Goal: Task Accomplishment & Management: Manage account settings

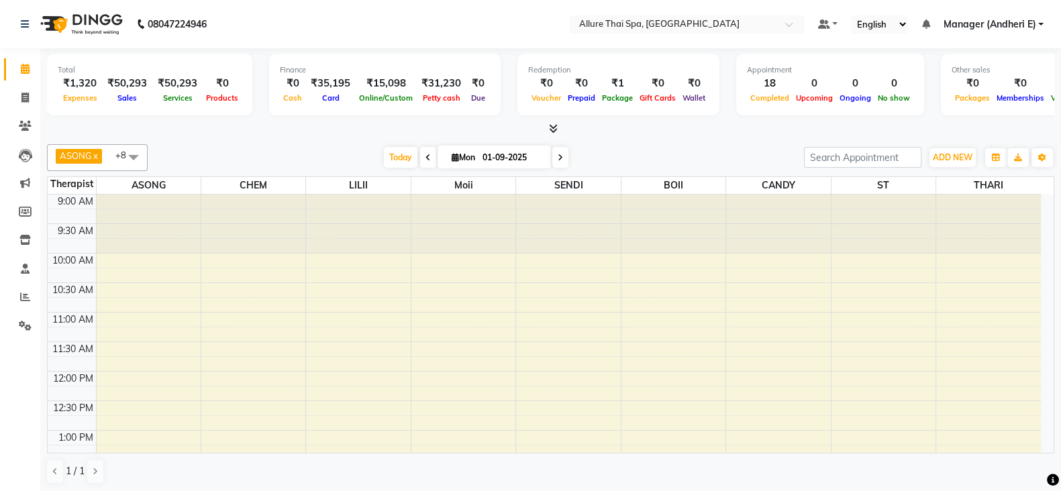
scroll to position [624, 0]
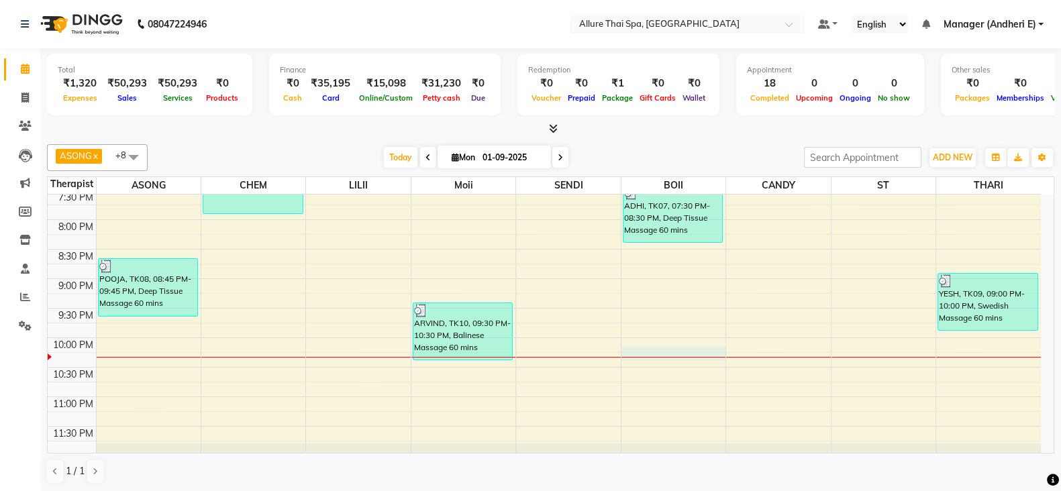
click at [674, 357] on div "9:00 AM 9:30 AM 10:00 AM 10:30 AM 11:00 AM 11:30 AM 12:00 PM 12:30 PM 1:00 PM 1…" at bounding box center [544, 13] width 993 height 885
select select "89381"
select select "tentative"
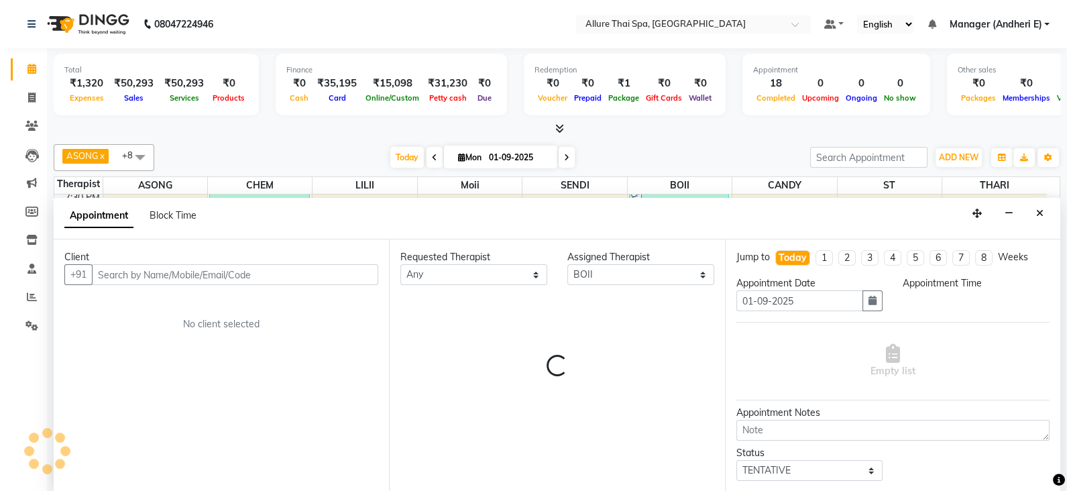
scroll to position [1, 0]
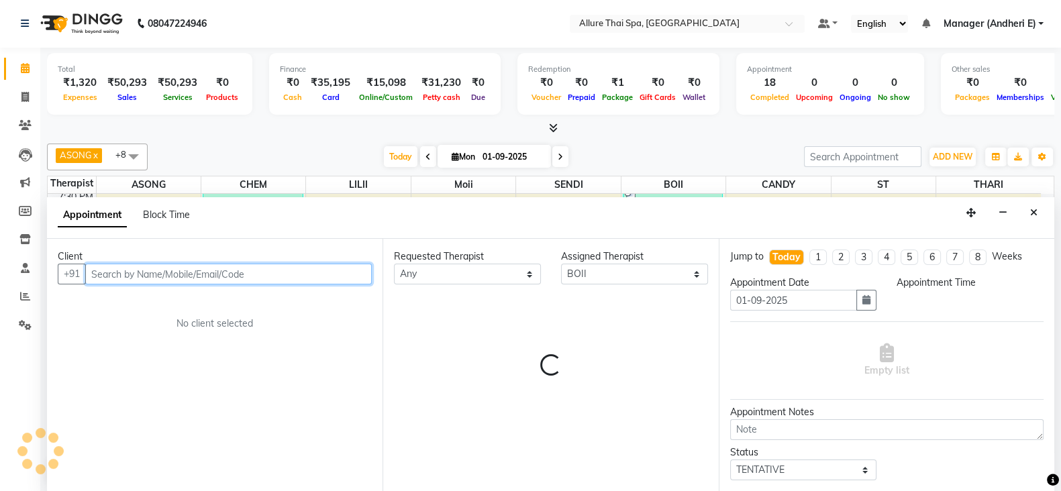
select select "1335"
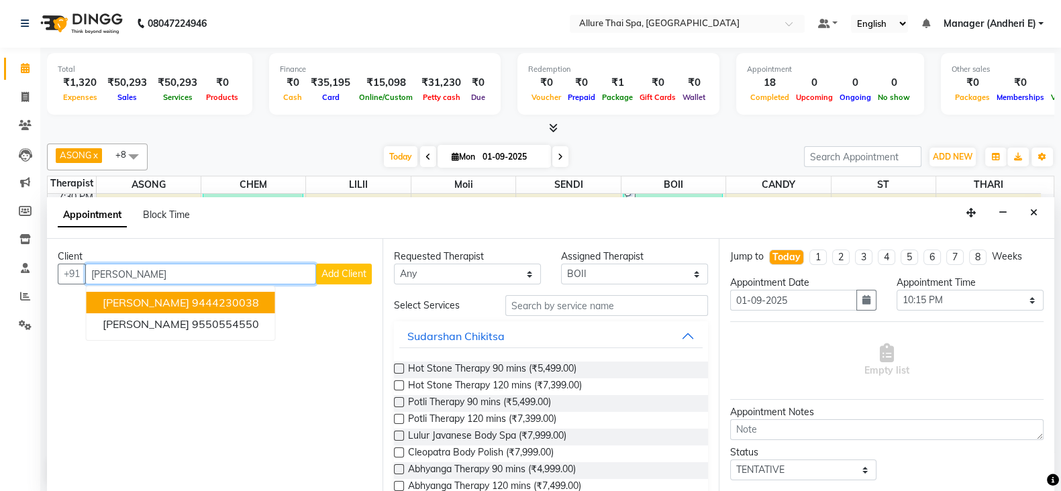
type input "BARATH"
click at [329, 273] on span "Add Client" at bounding box center [343, 274] width 45 height 12
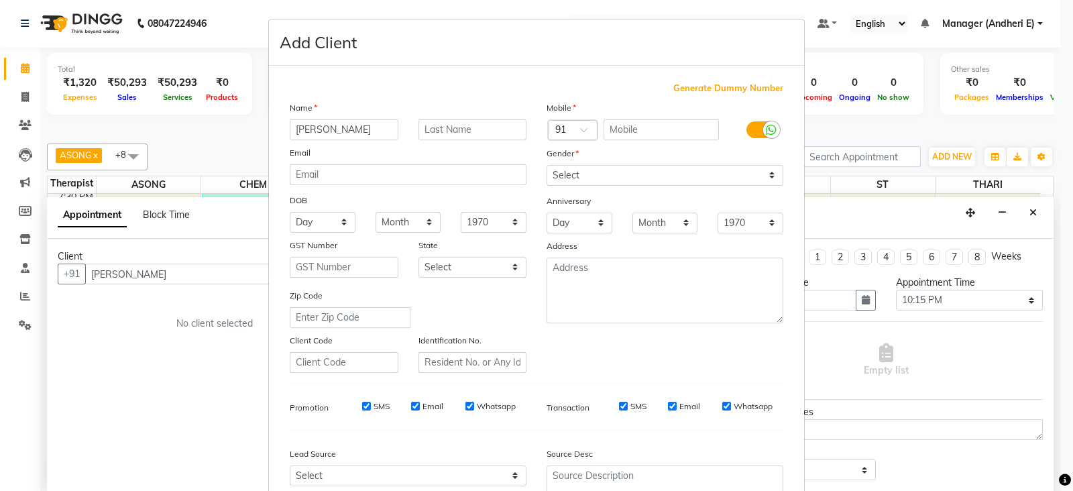
click at [731, 89] on span "Generate Dummy Number" at bounding box center [729, 88] width 110 height 13
type input "1300000000746"
checkbox input "false"
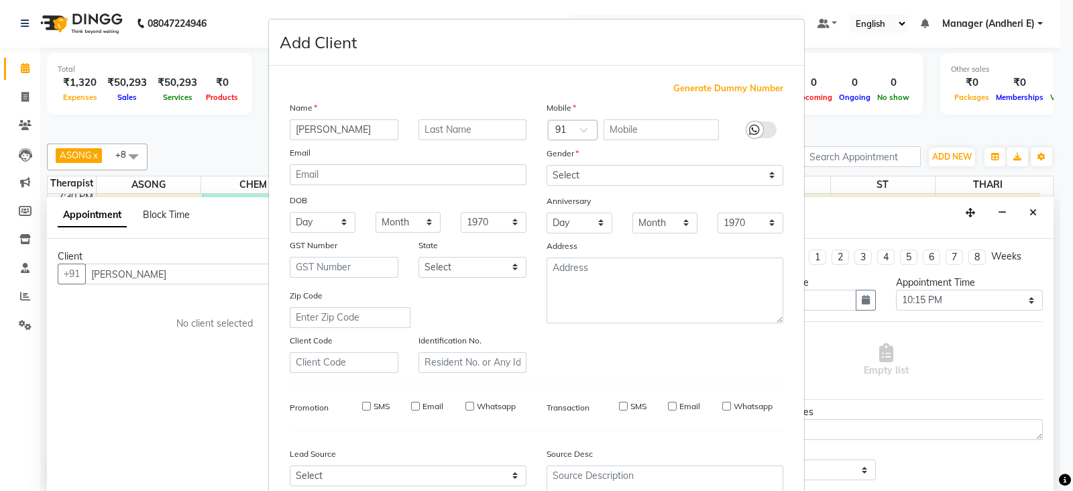
checkbox input "false"
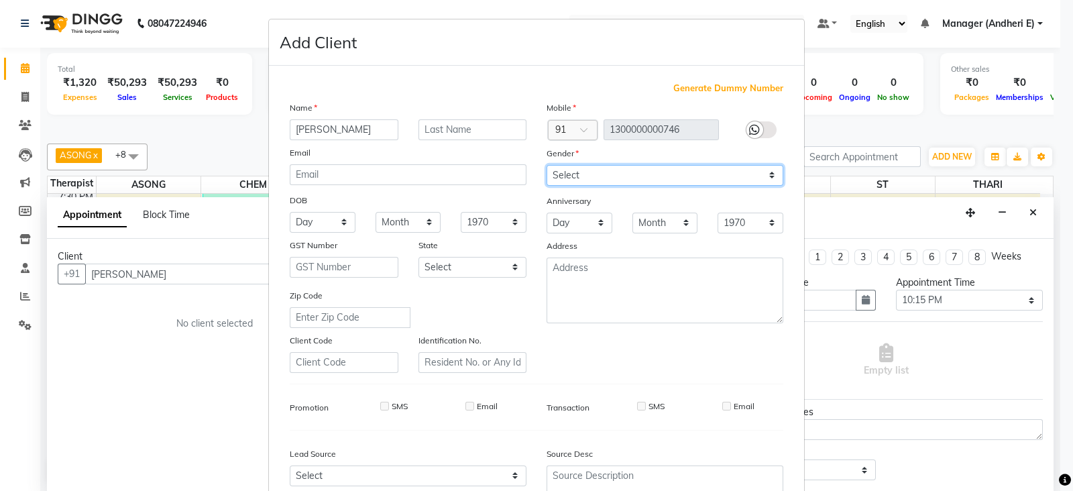
click at [588, 173] on select "Select [DEMOGRAPHIC_DATA] [DEMOGRAPHIC_DATA] Other Prefer Not To Say" at bounding box center [665, 175] width 237 height 21
select select "[DEMOGRAPHIC_DATA]"
click at [547, 166] on select "Select [DEMOGRAPHIC_DATA] [DEMOGRAPHIC_DATA] Other Prefer Not To Say" at bounding box center [665, 175] width 237 height 21
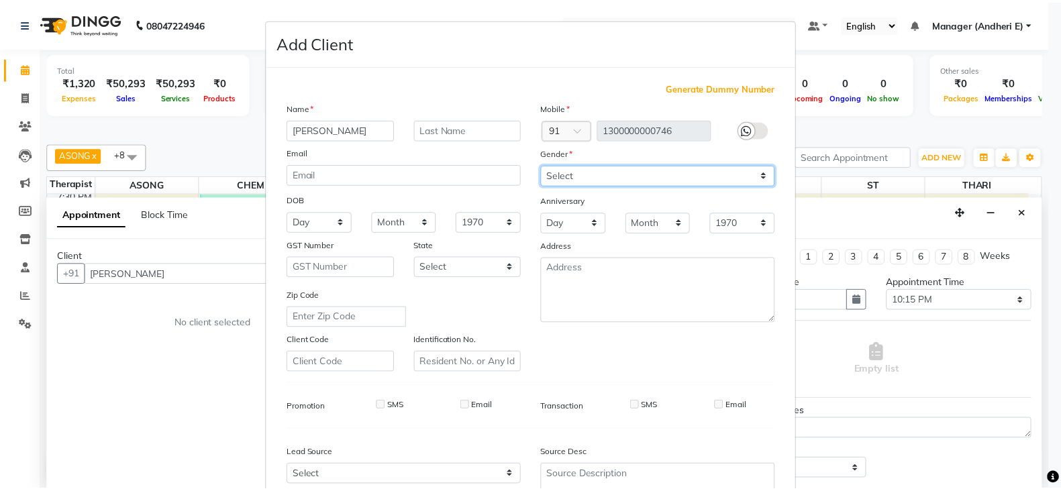
scroll to position [136, 0]
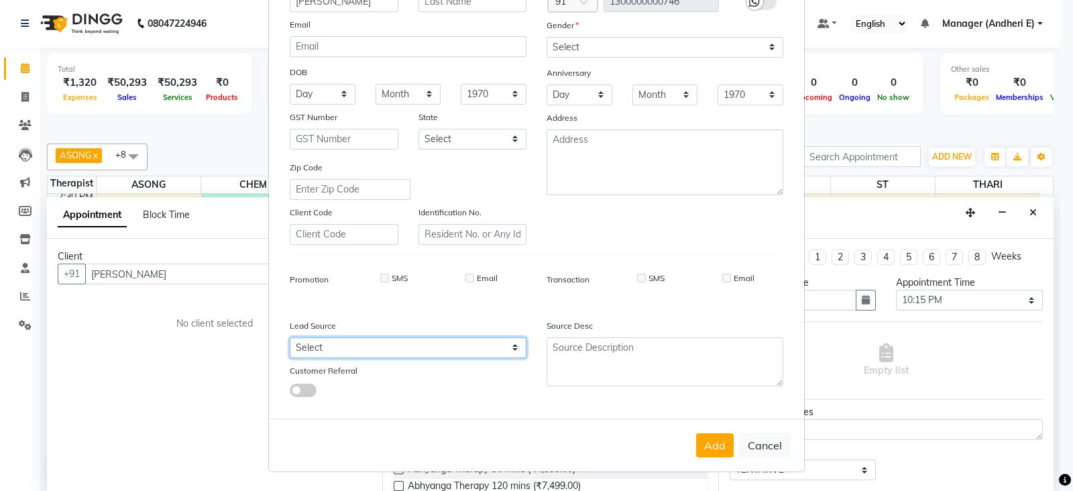
click at [476, 356] on select "Select Walk-in Referral Friend Advertisement Facebook JustDial Google Other Web…" at bounding box center [408, 347] width 237 height 21
select select "47842"
click at [290, 337] on select "Select Walk-in Referral Friend Advertisement Facebook JustDial Google Other Web…" at bounding box center [408, 347] width 237 height 21
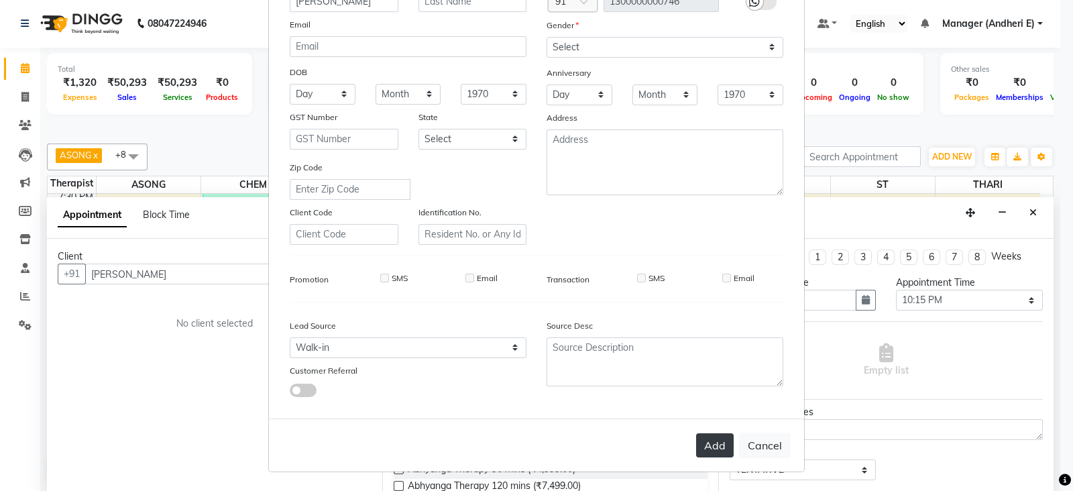
click at [708, 443] on button "Add" at bounding box center [715, 445] width 38 height 24
type input "1300000000746"
select select
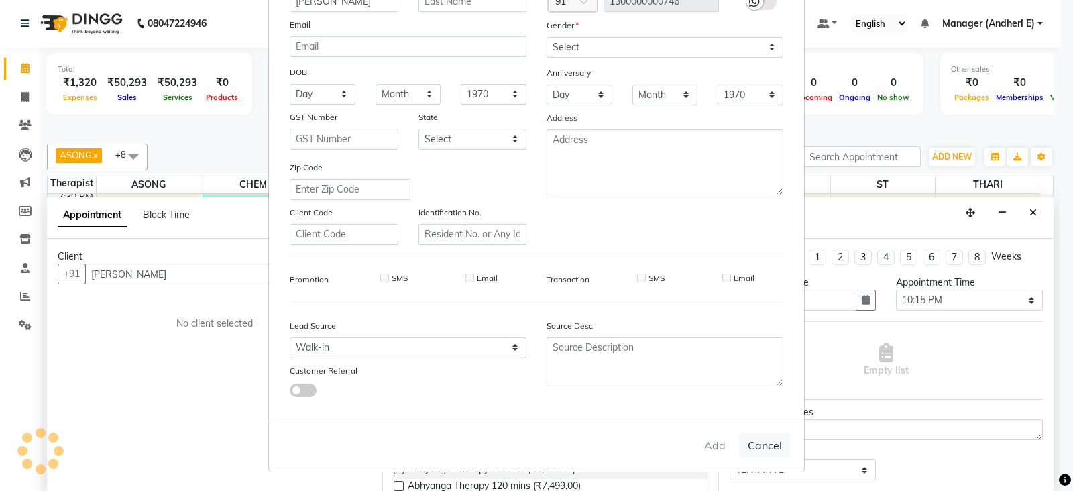
select select
checkbox input "false"
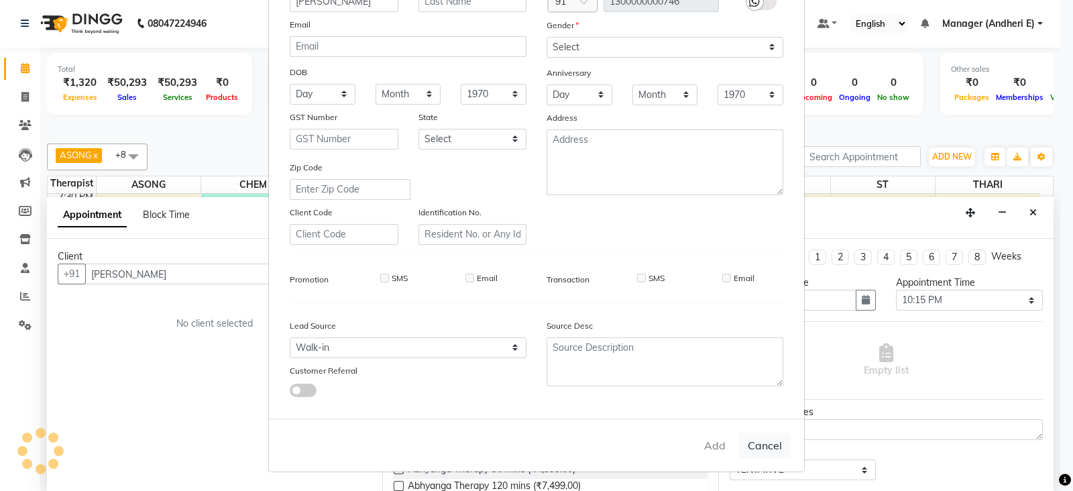
checkbox input "false"
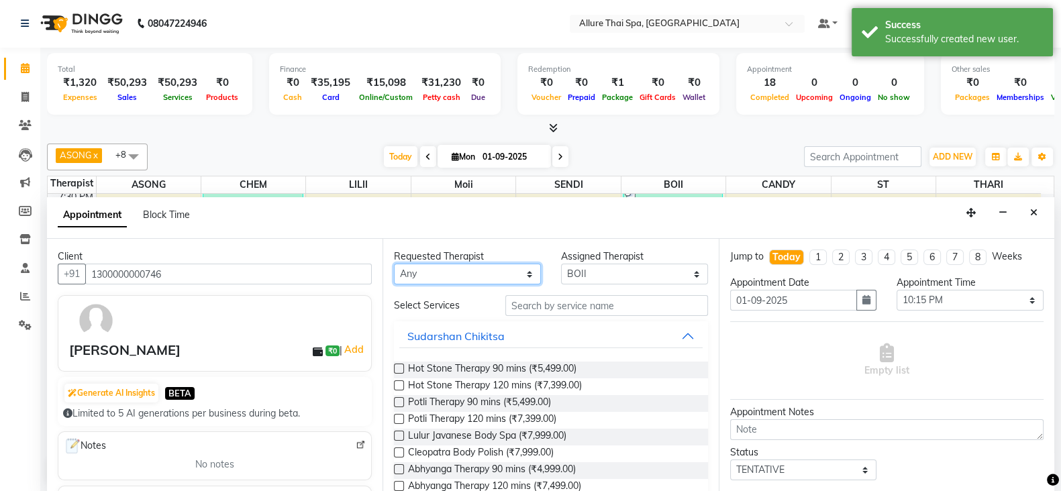
click at [433, 276] on select "Any ASONG [PERSON_NAME] BOII CANDY CHEM LILII Moii SENDI ST THARI" at bounding box center [467, 274] width 147 height 21
select select "89381"
click at [394, 264] on select "Any ASONG [PERSON_NAME] BOII CANDY CHEM LILII Moii SENDI ST THARI" at bounding box center [467, 274] width 147 height 21
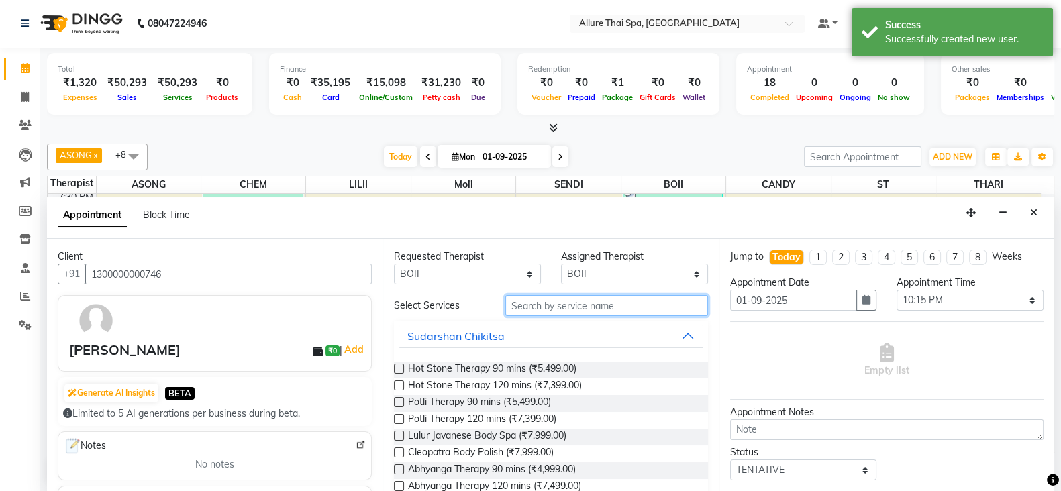
click at [547, 307] on input "text" at bounding box center [606, 305] width 203 height 21
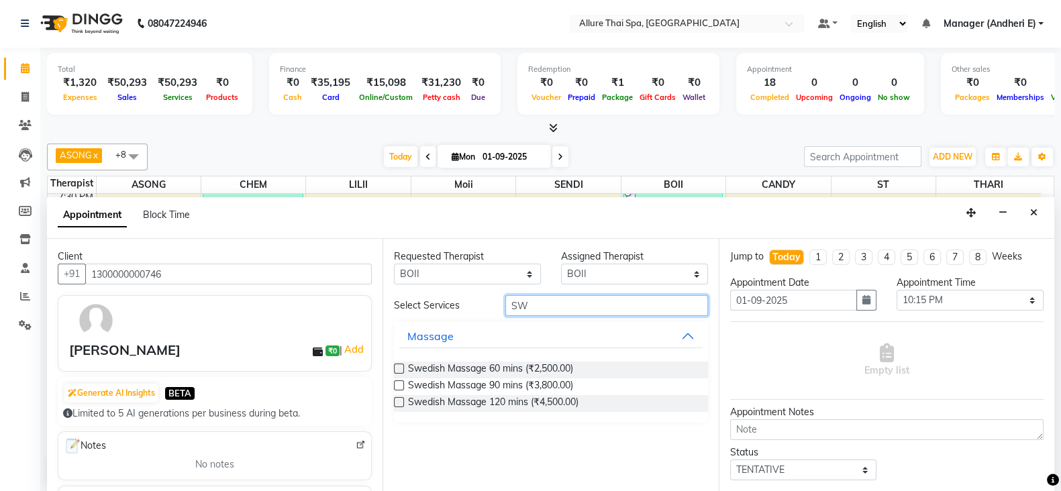
type input "SW"
click at [396, 367] on label at bounding box center [399, 369] width 10 height 10
click at [396, 367] on input "checkbox" at bounding box center [398, 370] width 9 height 9
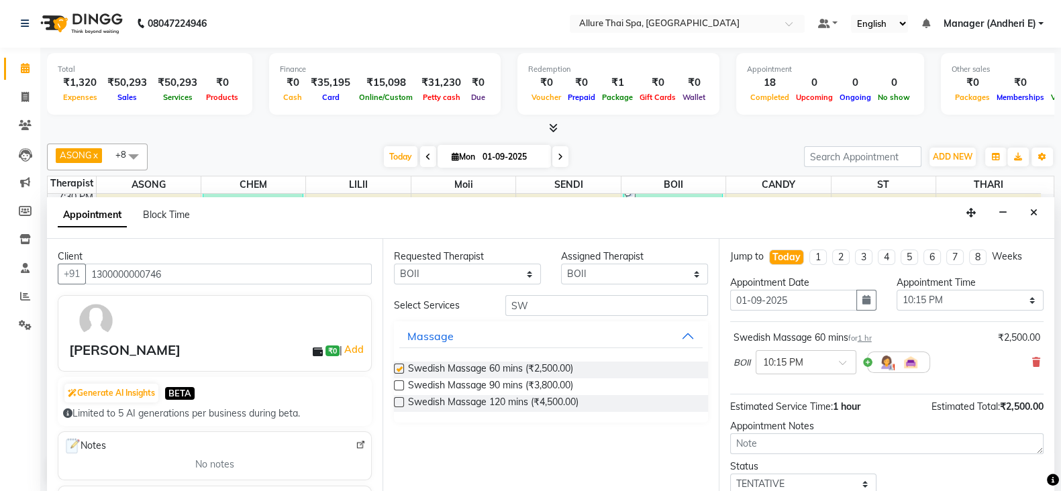
checkbox input "false"
click at [459, 275] on select "Any ASONG [PERSON_NAME] BOII CANDY CHEM LILII Moii SENDI ST THARI" at bounding box center [467, 274] width 147 height 21
select select "66693"
click at [394, 264] on select "Any ASONG [PERSON_NAME] BOII CANDY CHEM LILII Moii SENDI ST THARI" at bounding box center [467, 274] width 147 height 21
select select "66693"
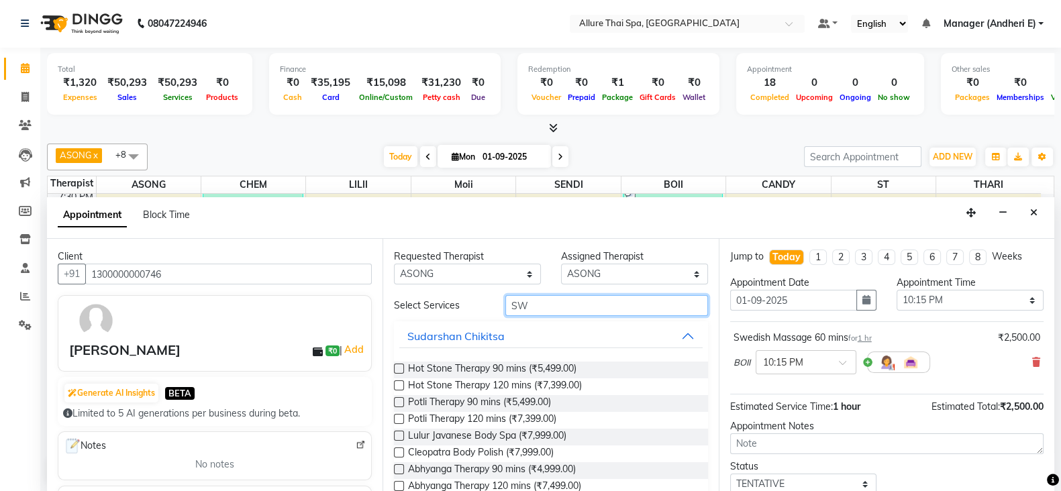
click at [547, 308] on input "SW" at bounding box center [606, 305] width 203 height 21
type input "S"
type input "SW"
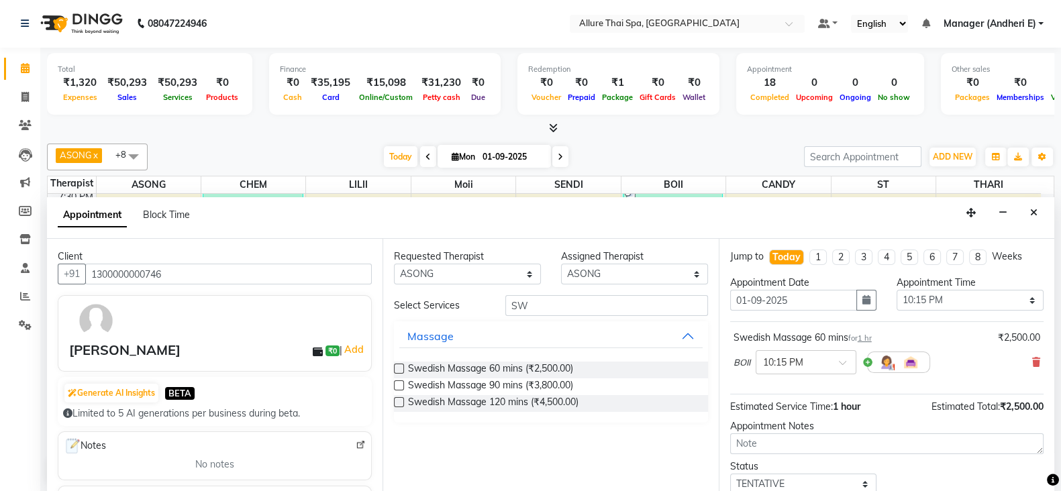
click at [396, 369] on label at bounding box center [399, 369] width 10 height 10
click at [396, 369] on input "checkbox" at bounding box center [398, 370] width 9 height 9
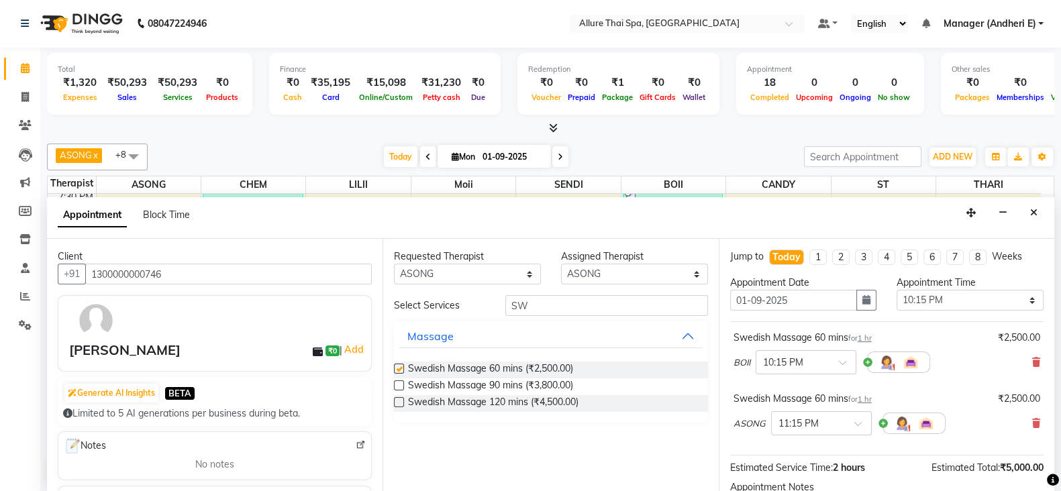
checkbox input "false"
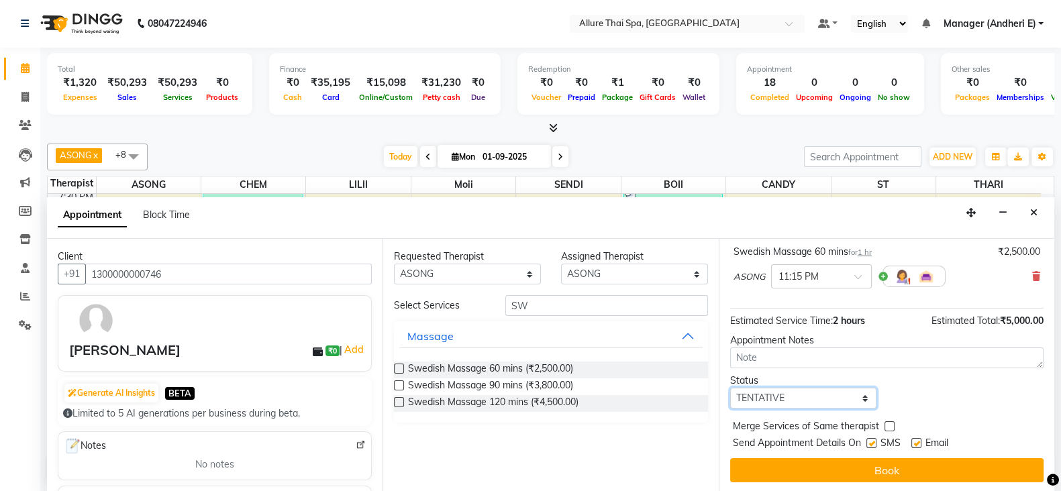
click at [828, 402] on select "Select TENTATIVE CONFIRM CHECK-IN UPCOMING" at bounding box center [803, 398] width 147 height 21
select select "confirm booking"
click at [730, 388] on select "Select TENTATIVE CONFIRM CHECK-IN UPCOMING" at bounding box center [803, 398] width 147 height 21
click at [871, 440] on label at bounding box center [871, 443] width 10 height 10
click at [871, 440] on input "checkbox" at bounding box center [870, 444] width 9 height 9
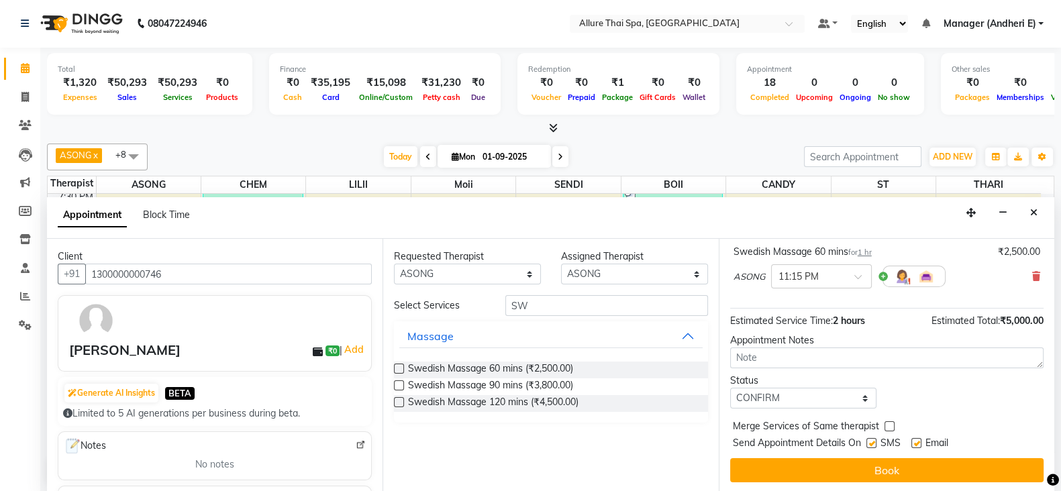
checkbox input "false"
drag, startPoint x: 914, startPoint y: 442, endPoint x: 910, endPoint y: 449, distance: 8.1
click at [914, 443] on label at bounding box center [916, 443] width 10 height 10
click at [914, 443] on input "checkbox" at bounding box center [915, 444] width 9 height 9
checkbox input "false"
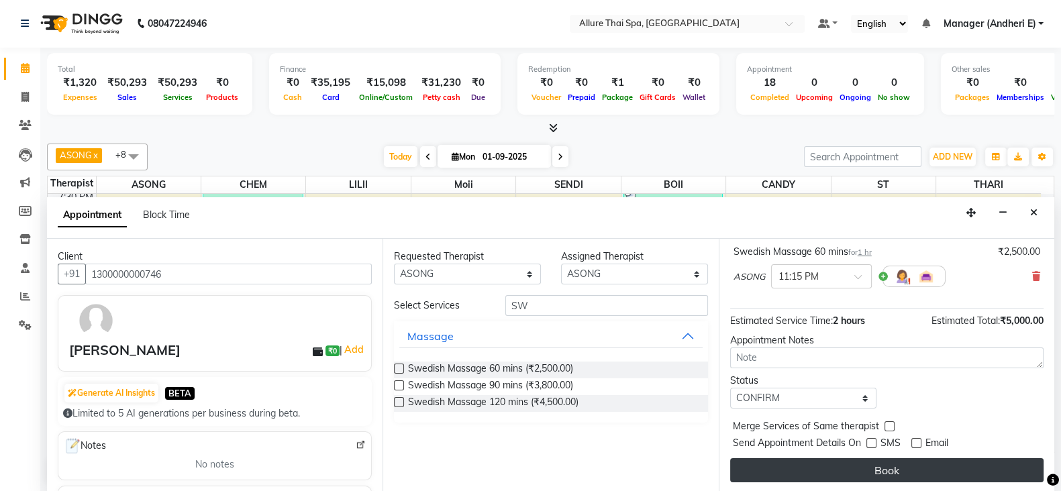
click at [886, 469] on button "Book" at bounding box center [886, 470] width 313 height 24
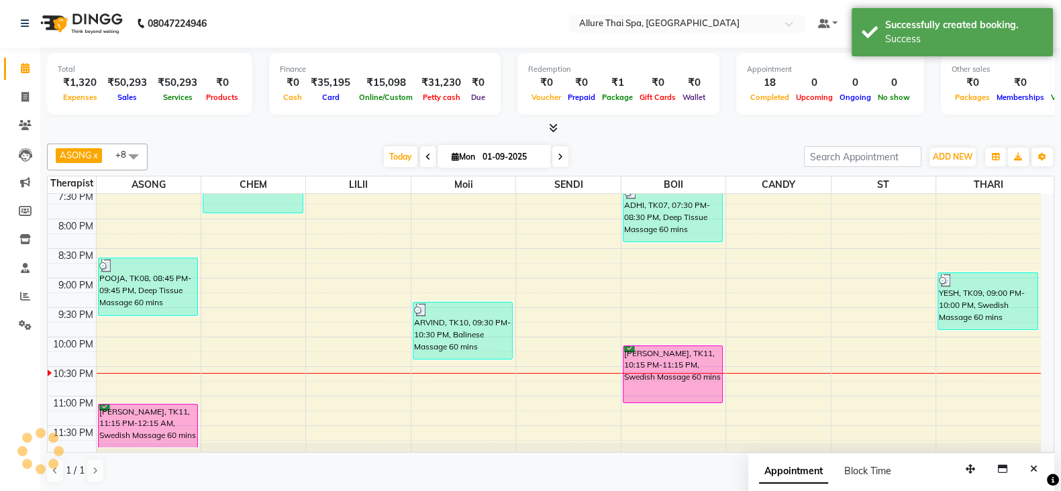
scroll to position [0, 0]
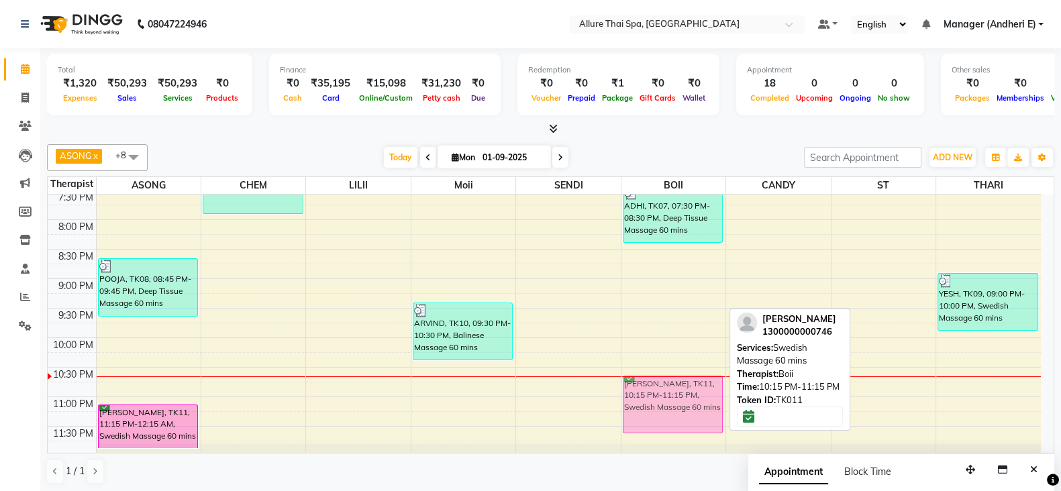
drag, startPoint x: 681, startPoint y: 377, endPoint x: 683, endPoint y: 411, distance: 34.3
click at [683, 411] on div "ADHI, TK07, 07:30 PM-08:30 PM, Deep Tissue Massage 60 mins BARATH, TK11, 10:15 …" at bounding box center [673, 13] width 104 height 885
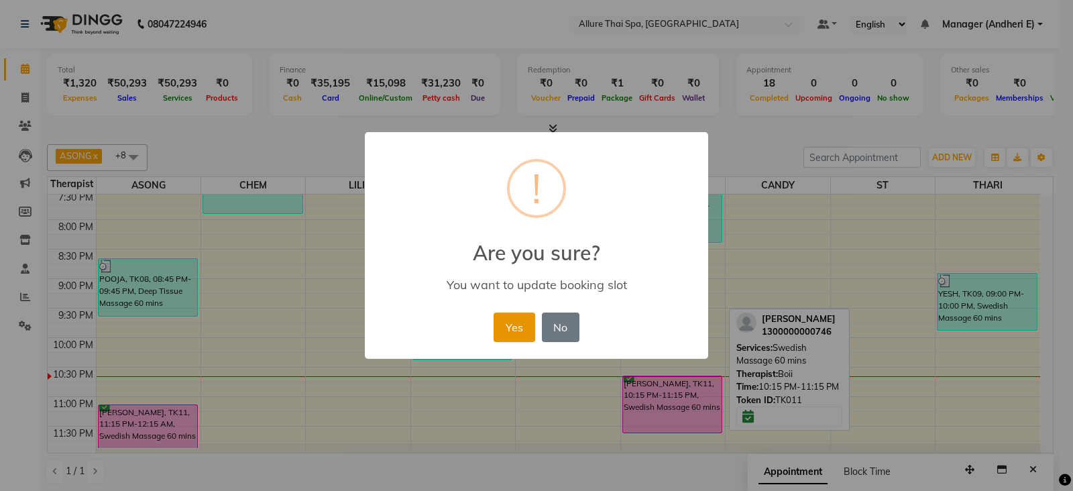
click at [502, 323] on button "Yes" at bounding box center [514, 328] width 41 height 30
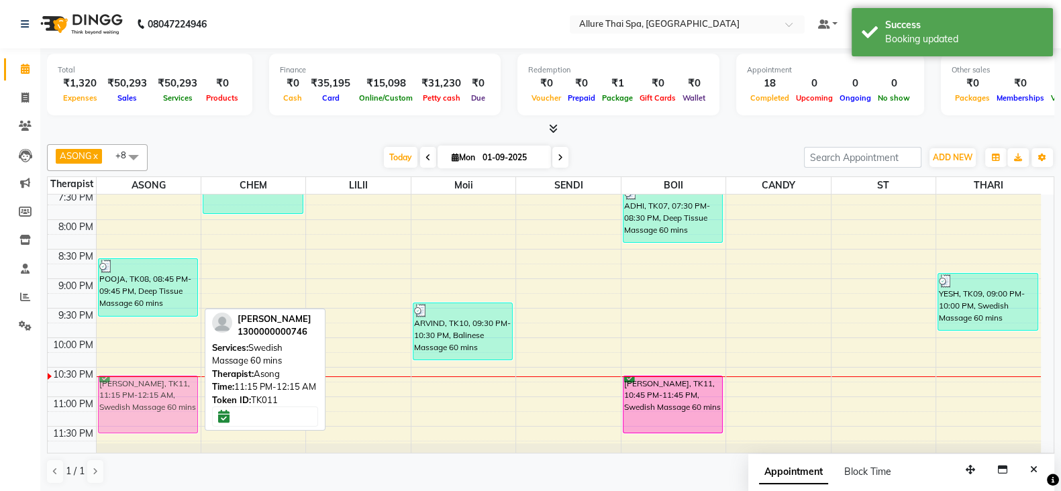
drag, startPoint x: 154, startPoint y: 427, endPoint x: 173, endPoint y: 397, distance: 35.9
click at [173, 397] on div "LEERA, TK05, 05:00 PM-07:00 PM, Aroma Therapy Massage 120 mins POOJA, TK08, 08:…" at bounding box center [149, 13] width 104 height 885
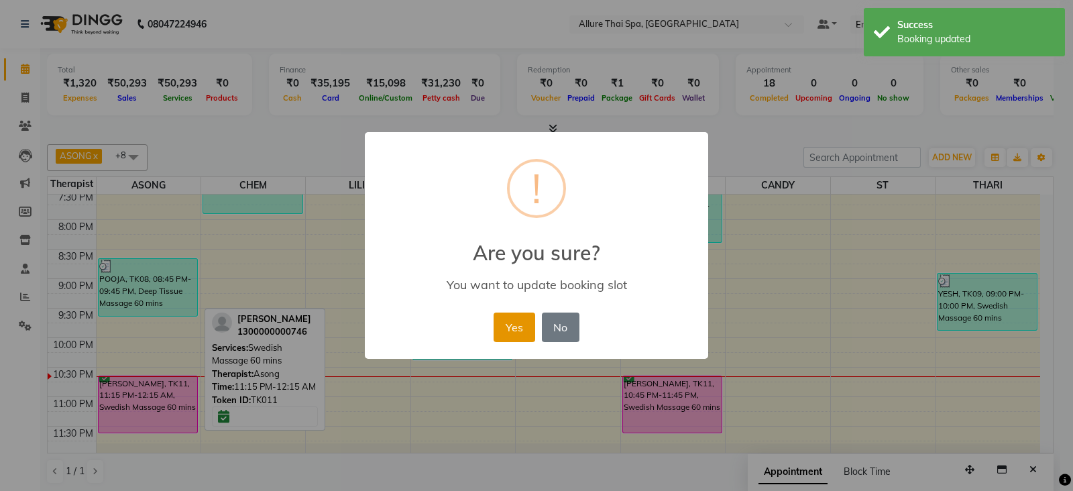
click at [521, 326] on button "Yes" at bounding box center [514, 328] width 41 height 30
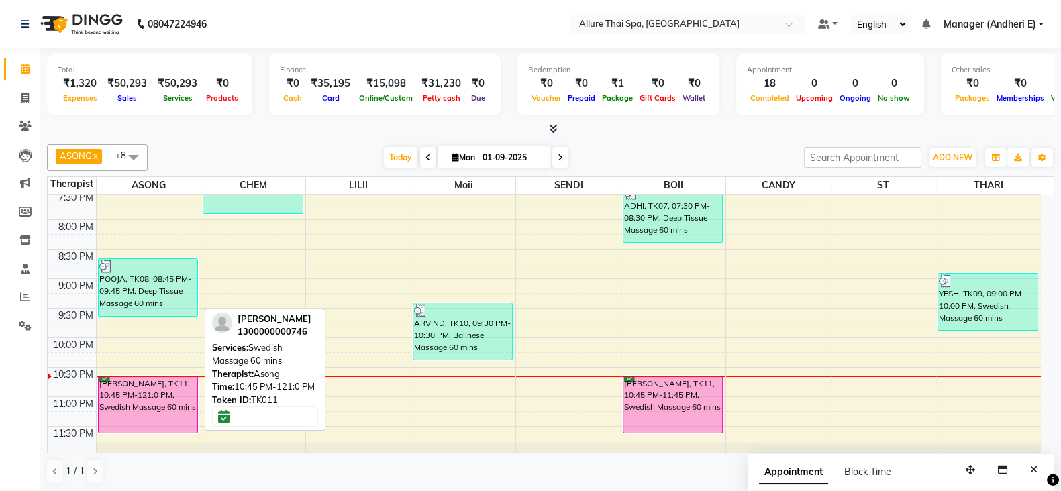
click at [144, 396] on div "[PERSON_NAME], TK11, 10:45 PM-121:0 PM, Swedish Massage 60 mins" at bounding box center [148, 404] width 99 height 56
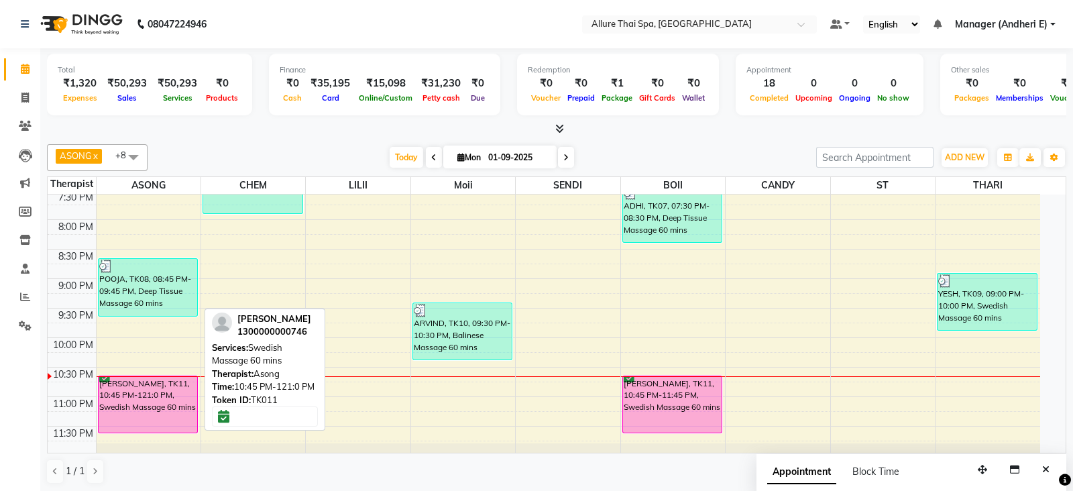
select select "6"
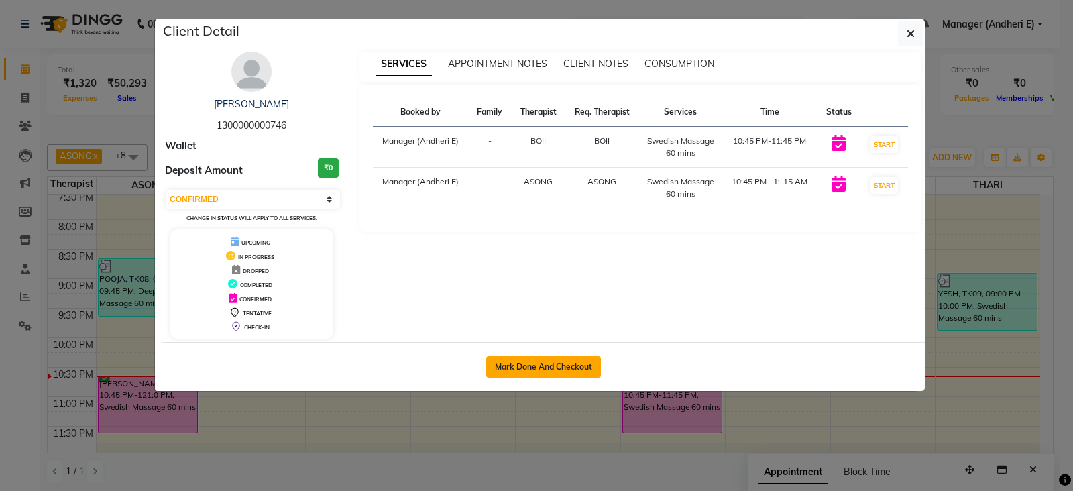
click at [543, 367] on button "Mark Done And Checkout" at bounding box center [543, 366] width 115 height 21
select select "6826"
select select "service"
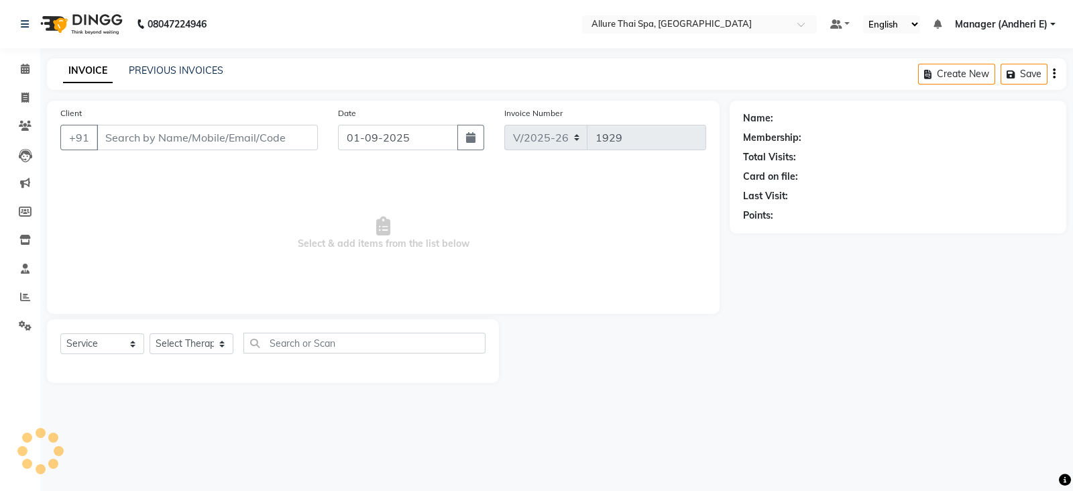
type input "1300000000746"
select select "89381"
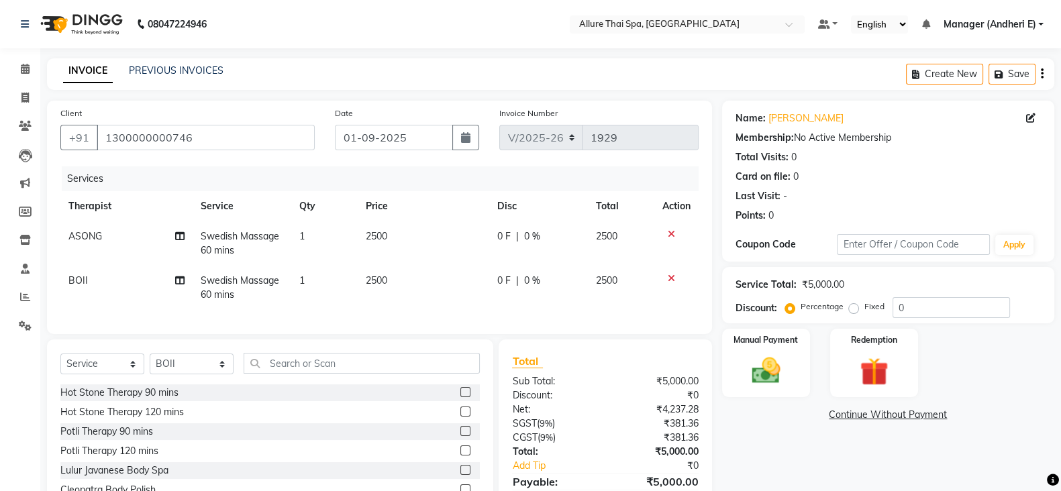
click at [864, 311] on label "Fixed" at bounding box center [874, 307] width 20 height 12
click at [851, 311] on input "Fixed" at bounding box center [855, 306] width 9 height 9
radio input "true"
click at [911, 309] on input "0" at bounding box center [950, 307] width 117 height 21
type input "1000"
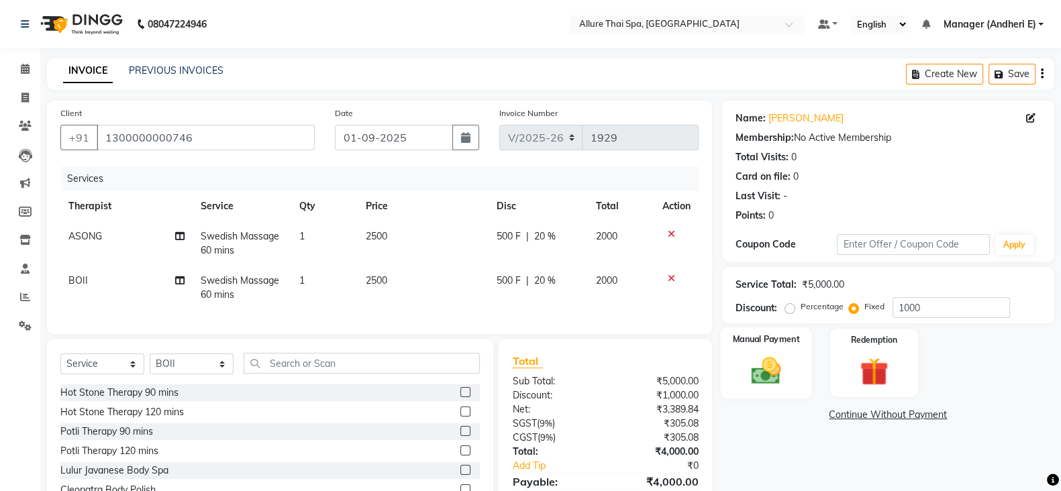
click at [765, 369] on img at bounding box center [766, 371] width 48 height 34
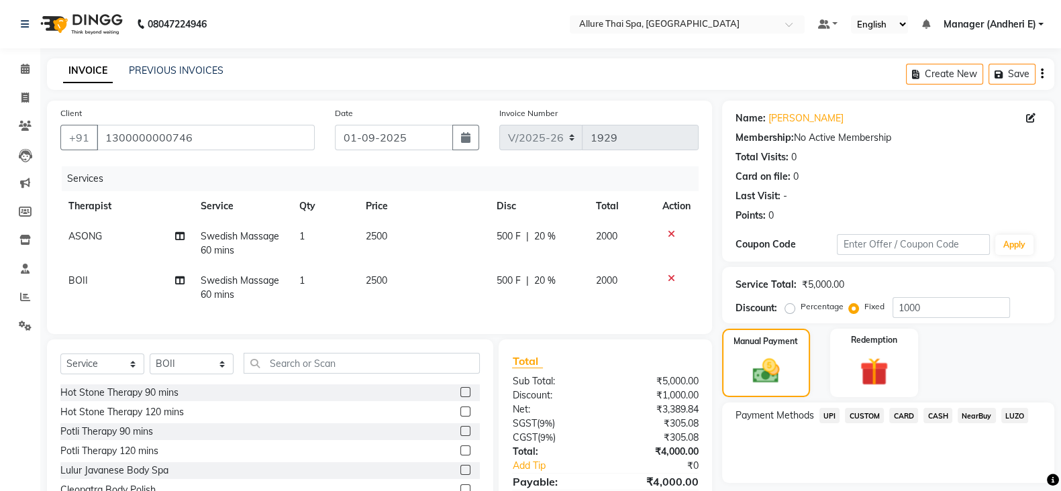
click at [832, 419] on span "UPI" at bounding box center [829, 415] width 21 height 15
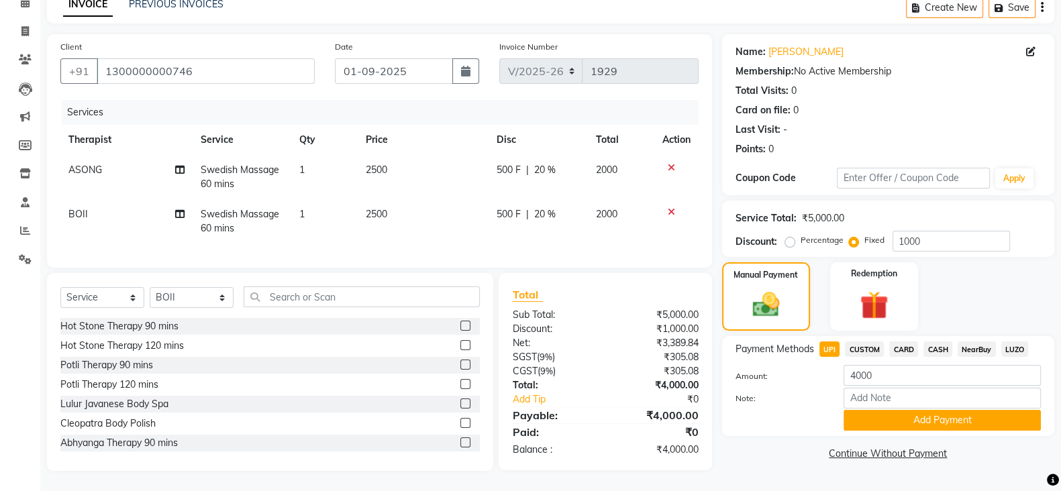
click at [949, 396] on div "Note:" at bounding box center [887, 399] width 325 height 23
click at [940, 410] on button "Add Payment" at bounding box center [941, 420] width 197 height 21
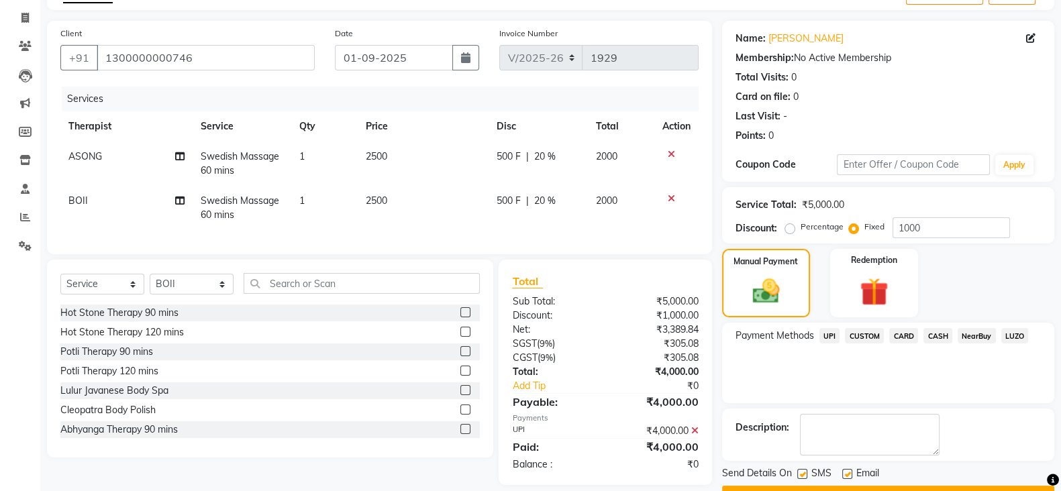
scroll to position [115, 0]
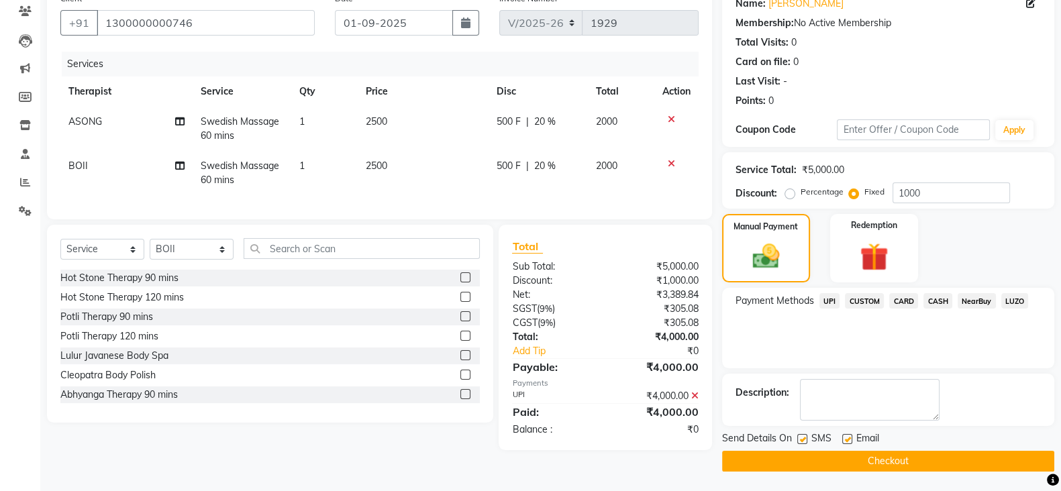
click at [802, 439] on label at bounding box center [802, 439] width 10 height 10
click at [802, 439] on input "checkbox" at bounding box center [801, 439] width 9 height 9
checkbox input "false"
click at [847, 440] on label at bounding box center [847, 439] width 10 height 10
click at [847, 440] on input "checkbox" at bounding box center [846, 439] width 9 height 9
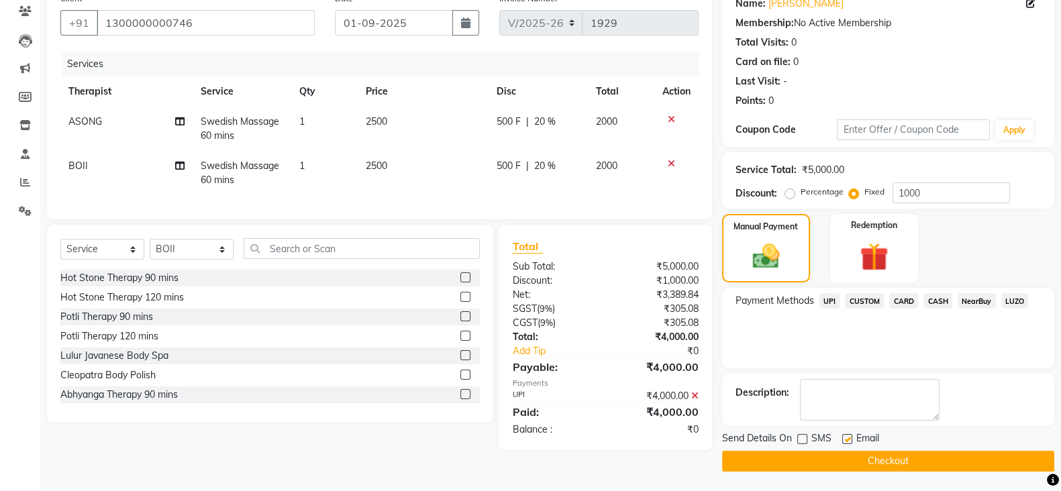
checkbox input "false"
click at [886, 458] on button "Checkout" at bounding box center [888, 461] width 332 height 21
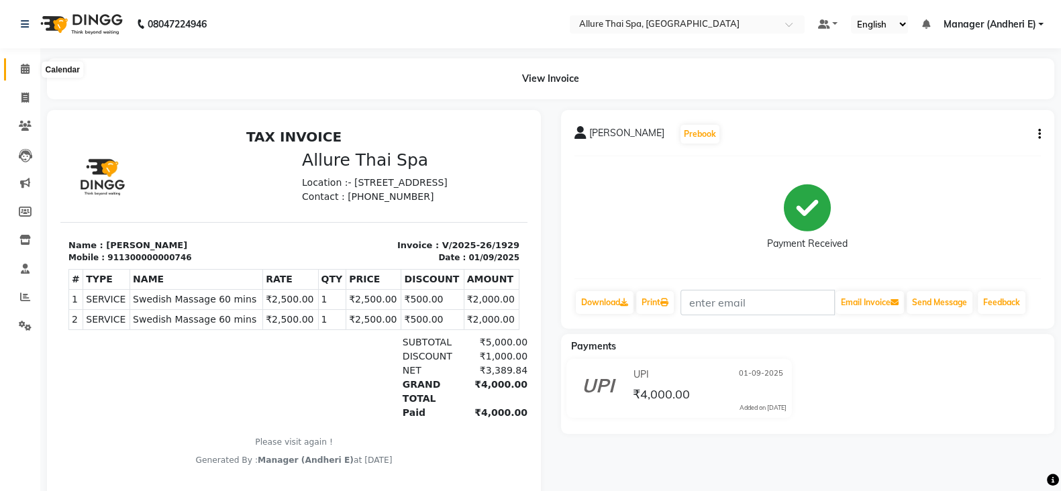
click at [25, 67] on icon at bounding box center [25, 69] width 9 height 10
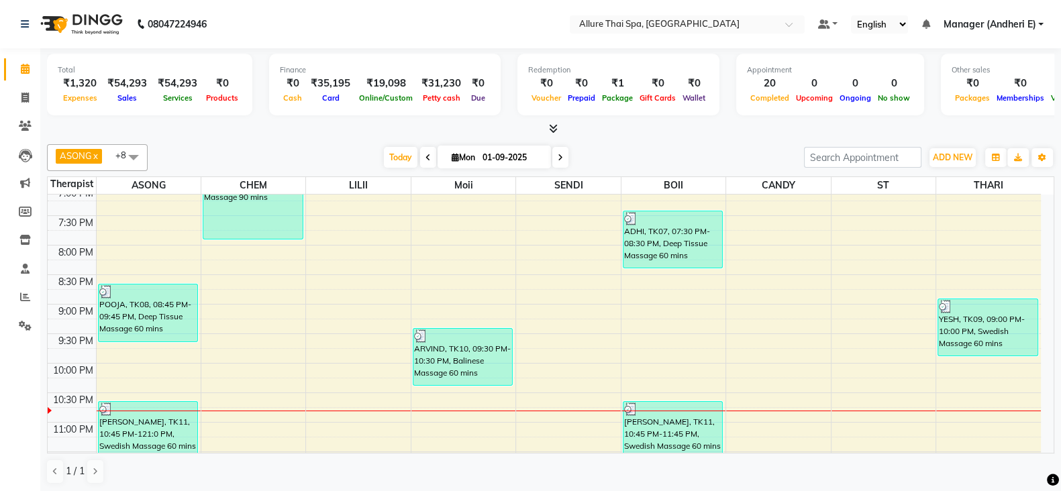
scroll to position [624, 0]
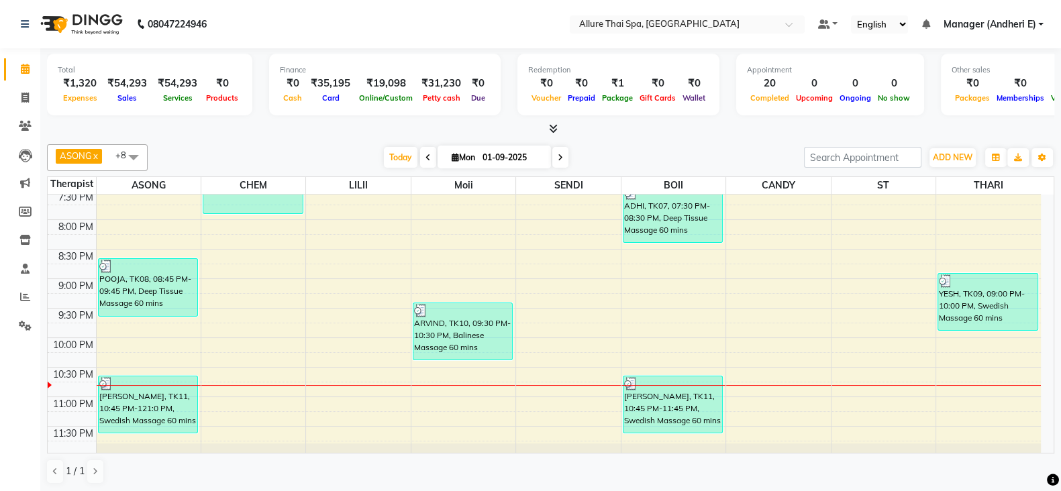
click at [989, 389] on div "9:00 AM 9:30 AM 10:00 AM 10:30 AM 11:00 AM 11:30 AM 12:00 PM 12:30 PM 1:00 PM 1…" at bounding box center [544, 13] width 993 height 885
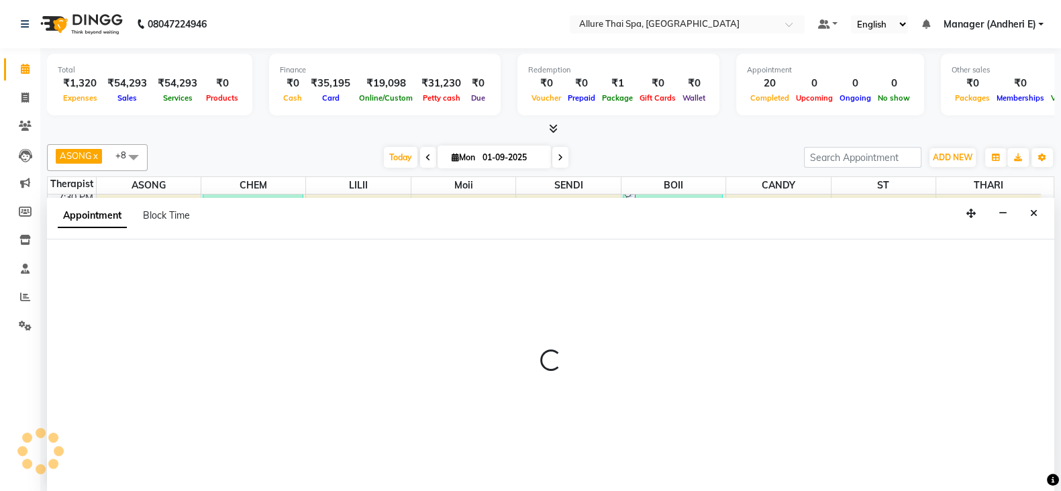
select select "89380"
select select "1380"
select select "tentative"
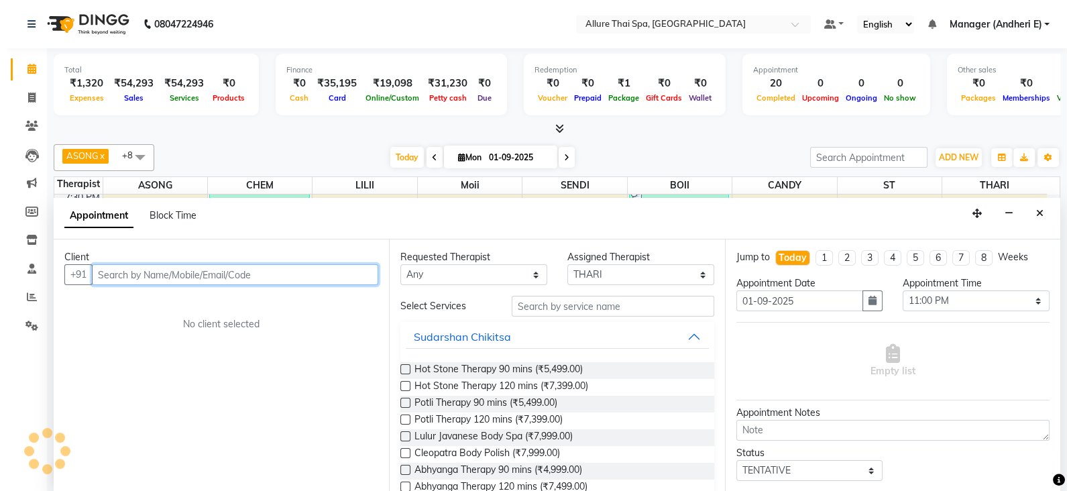
scroll to position [1, 0]
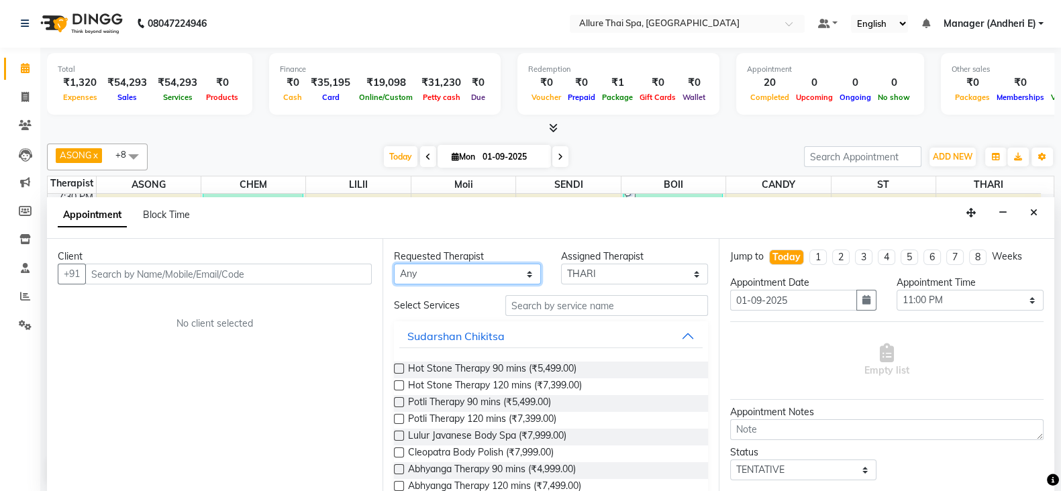
click at [452, 281] on select "Any ASONG [PERSON_NAME] BOII CANDY CHEM LILII Moii SENDI ST THARI" at bounding box center [467, 274] width 147 height 21
select select "89380"
click at [394, 264] on select "Any ASONG [PERSON_NAME] BOII CANDY CHEM LILII Moii SENDI ST THARI" at bounding box center [467, 274] width 147 height 21
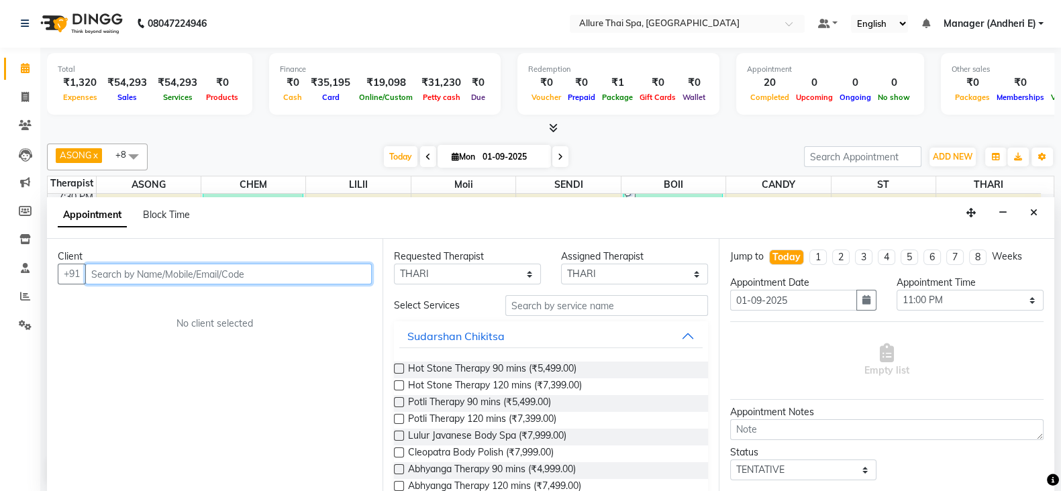
click at [124, 272] on input "text" at bounding box center [228, 274] width 286 height 21
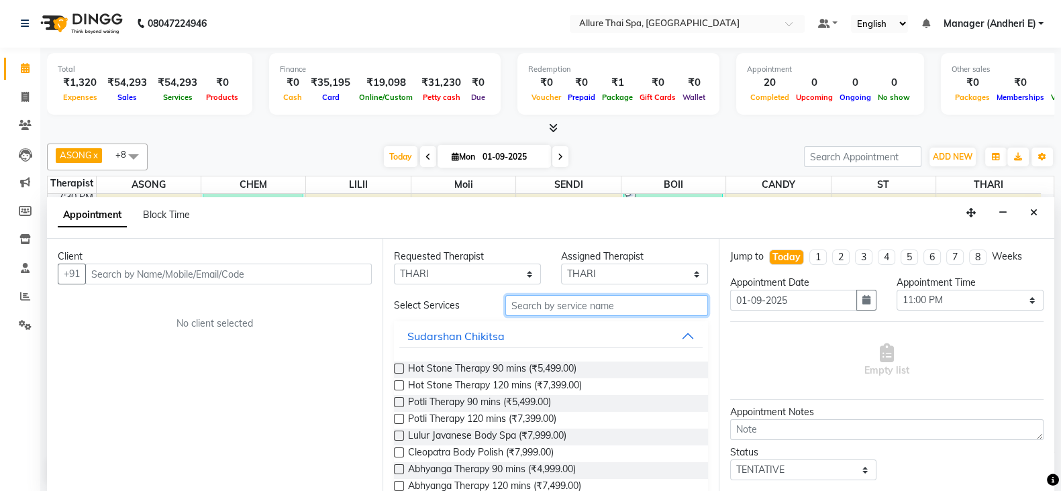
click at [517, 304] on input "text" at bounding box center [606, 305] width 203 height 21
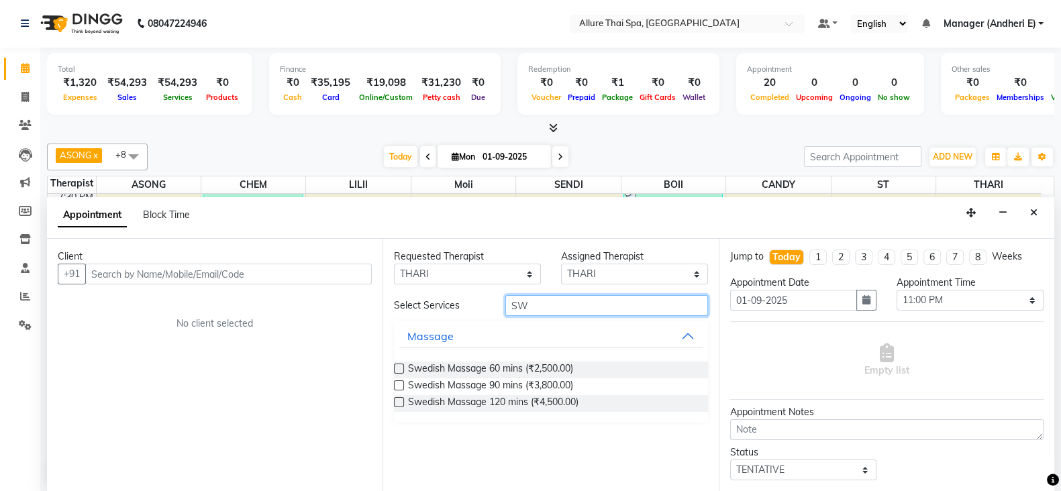
type input "SW"
click at [396, 364] on label at bounding box center [399, 369] width 10 height 10
click at [396, 366] on input "checkbox" at bounding box center [398, 370] width 9 height 9
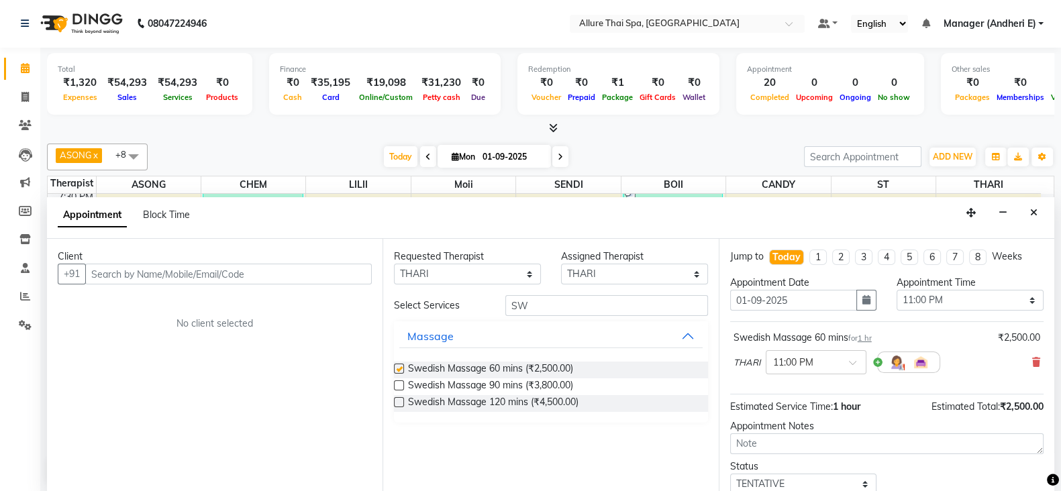
checkbox input "false"
click at [192, 274] on input "text" at bounding box center [228, 274] width 286 height 21
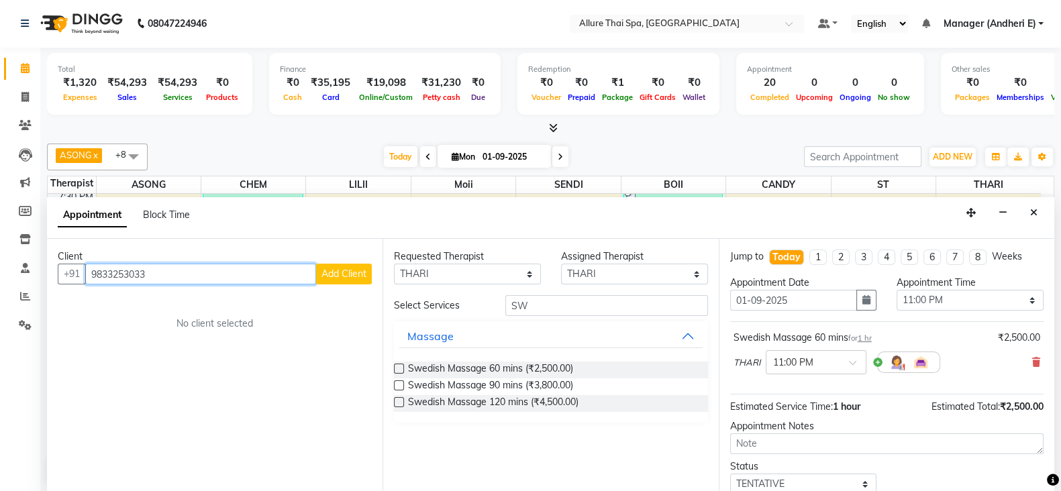
type input "9833253033"
click at [339, 274] on span "Add Client" at bounding box center [343, 274] width 45 height 12
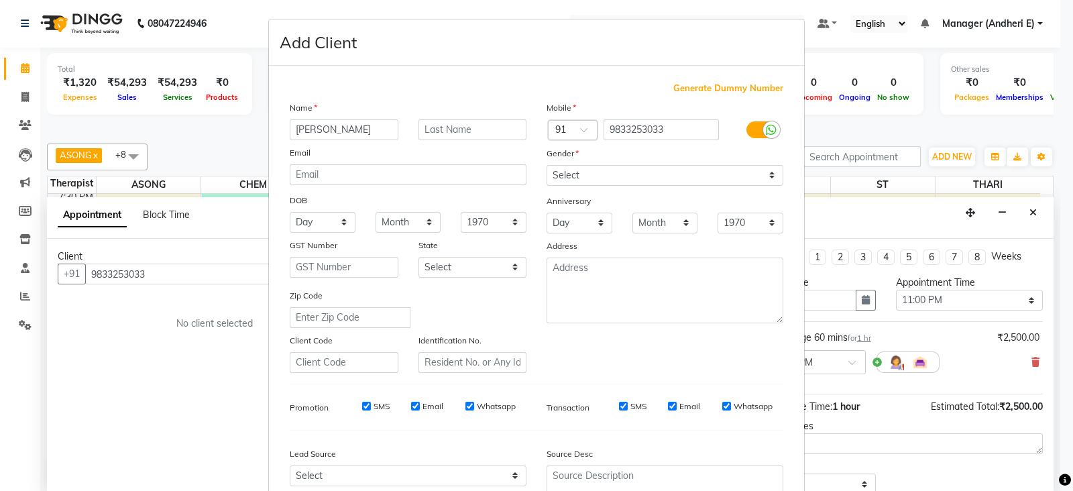
type input "[PERSON_NAME]"
click at [655, 172] on select "Select [DEMOGRAPHIC_DATA] [DEMOGRAPHIC_DATA] Other Prefer Not To Say" at bounding box center [665, 175] width 237 height 21
select select "[DEMOGRAPHIC_DATA]"
click at [547, 166] on select "Select [DEMOGRAPHIC_DATA] [DEMOGRAPHIC_DATA] Other Prefer Not To Say" at bounding box center [665, 175] width 237 height 21
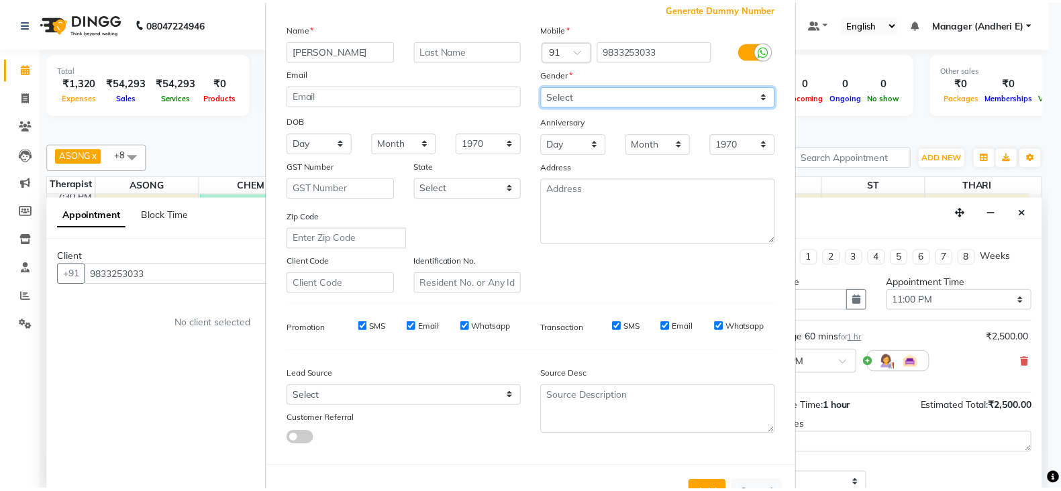
scroll to position [136, 0]
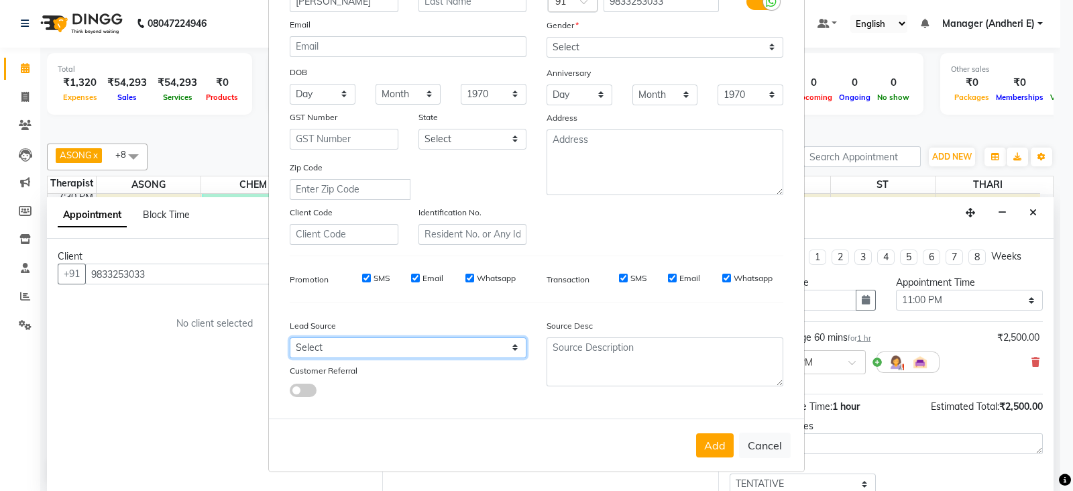
click at [445, 350] on select "Select Walk-in Referral Friend Advertisement Facebook JustDial Google Other Web…" at bounding box center [408, 347] width 237 height 21
select select "47842"
click at [290, 337] on select "Select Walk-in Referral Friend Advertisement Facebook JustDial Google Other Web…" at bounding box center [408, 347] width 237 height 21
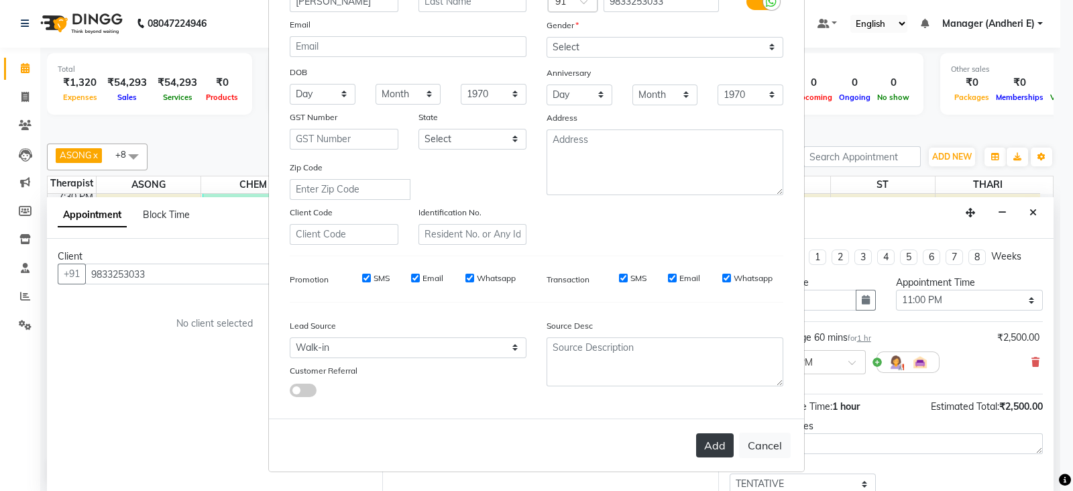
click at [716, 449] on button "Add" at bounding box center [715, 445] width 38 height 24
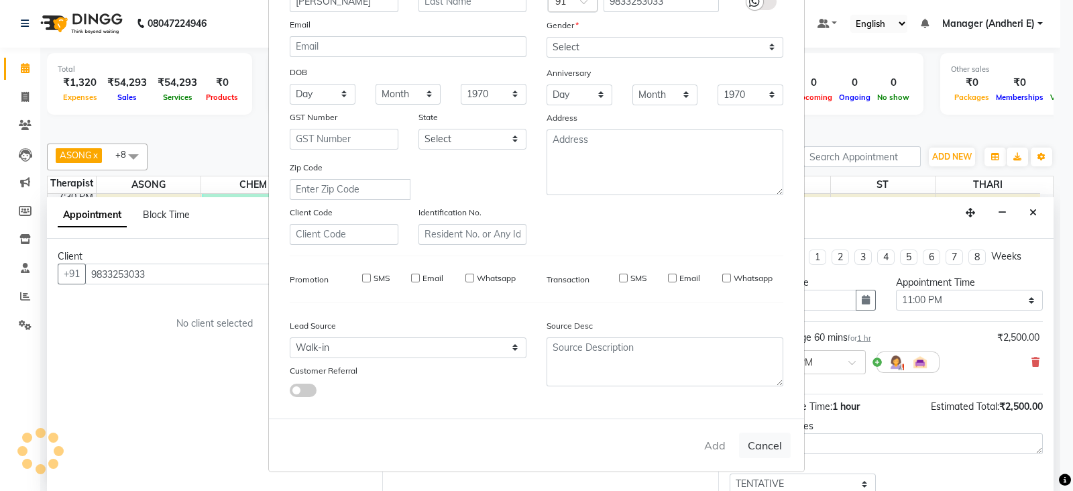
select select
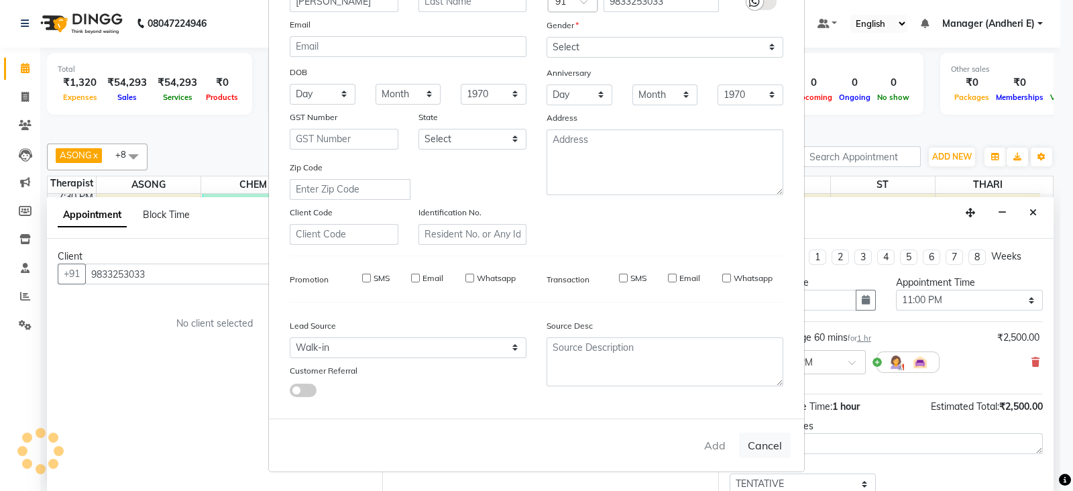
select select
checkbox input "false"
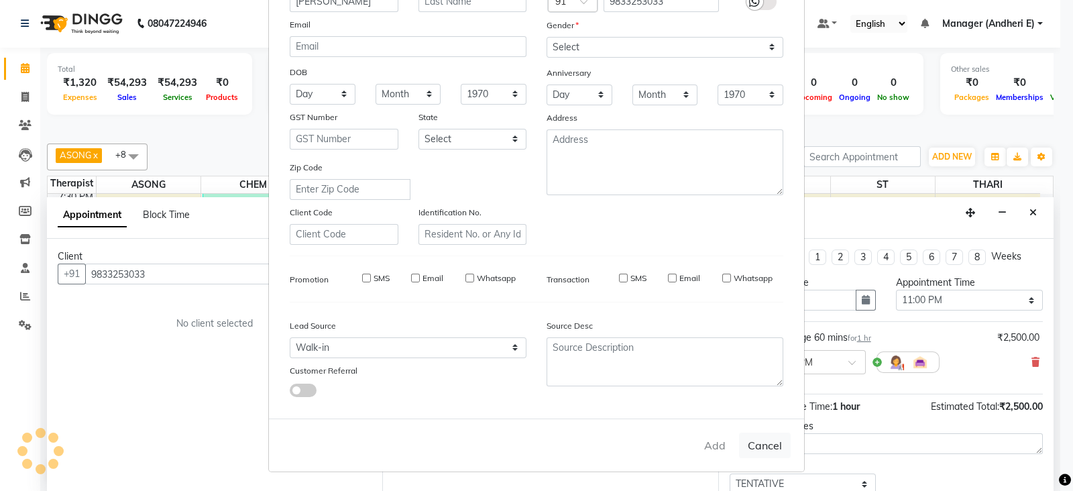
checkbox input "false"
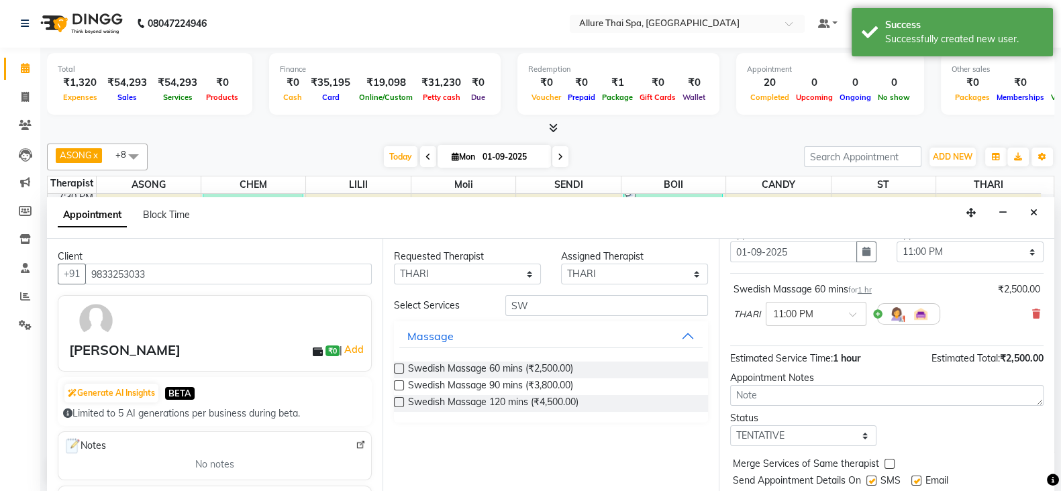
scroll to position [86, 0]
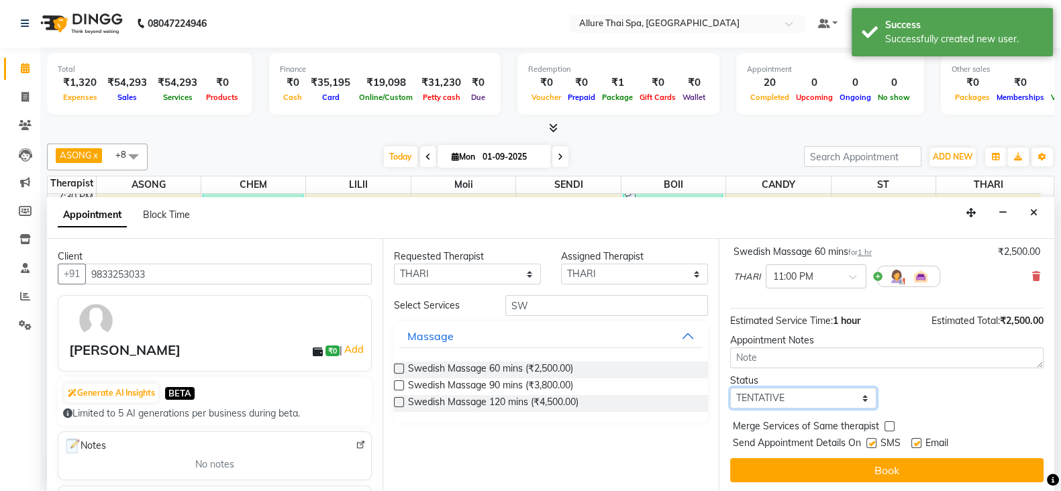
click at [828, 390] on select "Select TENTATIVE CONFIRM CHECK-IN UPCOMING" at bounding box center [803, 398] width 147 height 21
select select "confirm booking"
click at [730, 388] on select "Select TENTATIVE CONFIRM CHECK-IN UPCOMING" at bounding box center [803, 398] width 147 height 21
click at [867, 440] on label at bounding box center [871, 443] width 10 height 10
click at [867, 440] on input "checkbox" at bounding box center [870, 444] width 9 height 9
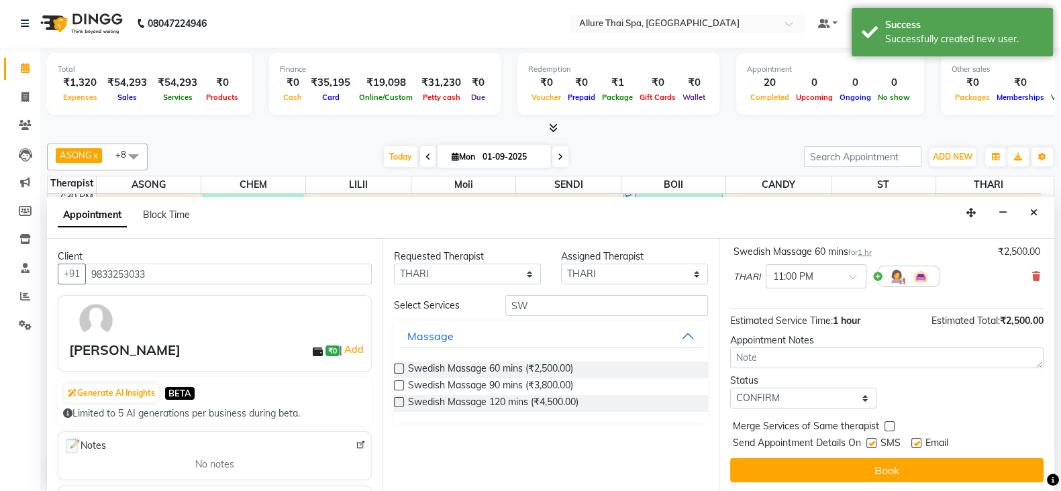
checkbox input "false"
click at [921, 441] on div "Email" at bounding box center [935, 444] width 48 height 17
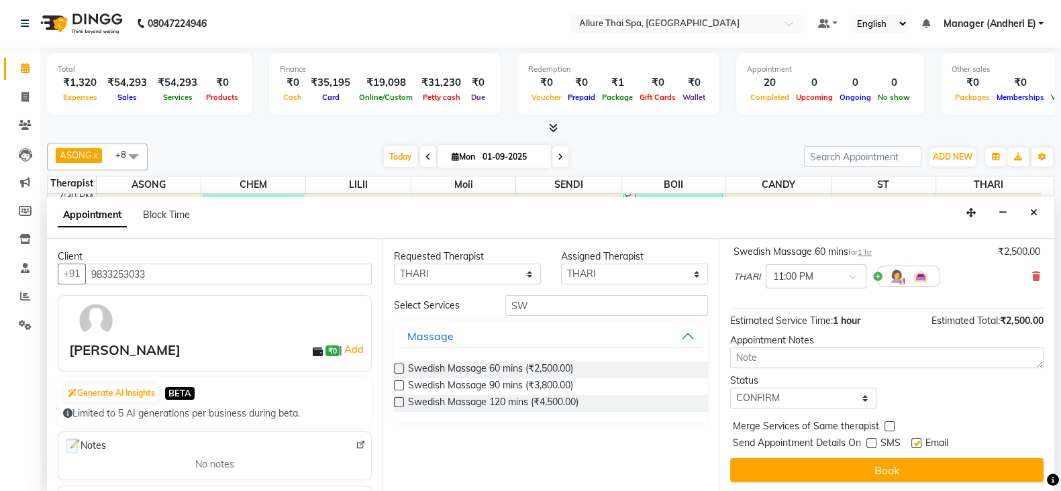
click at [918, 441] on label at bounding box center [916, 443] width 10 height 10
click at [918, 441] on input "checkbox" at bounding box center [915, 444] width 9 height 9
checkbox input "false"
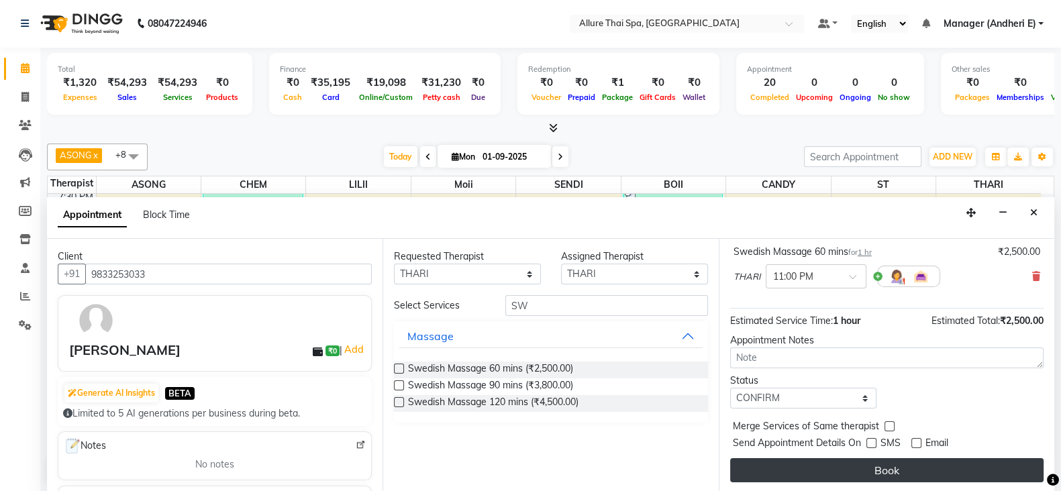
click at [877, 462] on button "Book" at bounding box center [886, 470] width 313 height 24
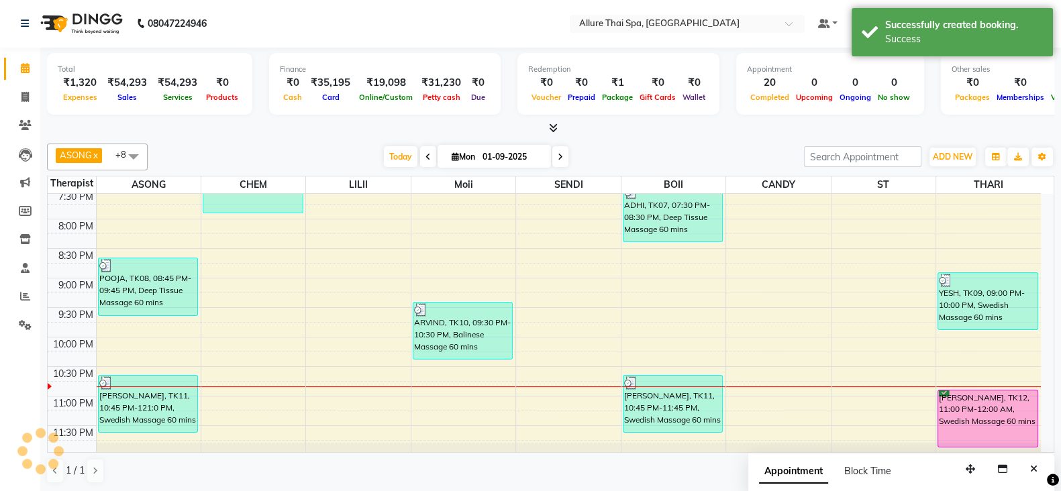
scroll to position [0, 0]
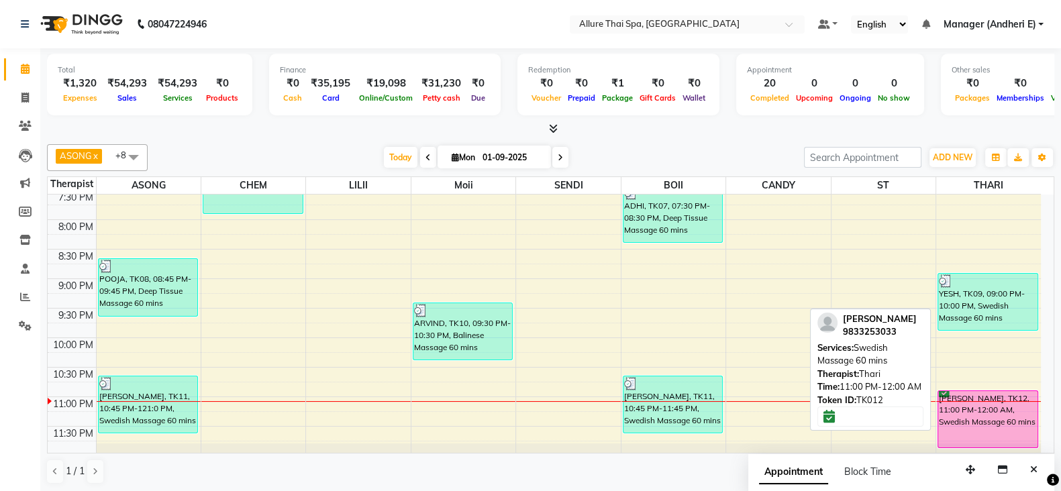
click at [971, 407] on div "[PERSON_NAME], TK12, 11:00 PM-12:00 AM, Swedish Massage 60 mins" at bounding box center [987, 419] width 99 height 56
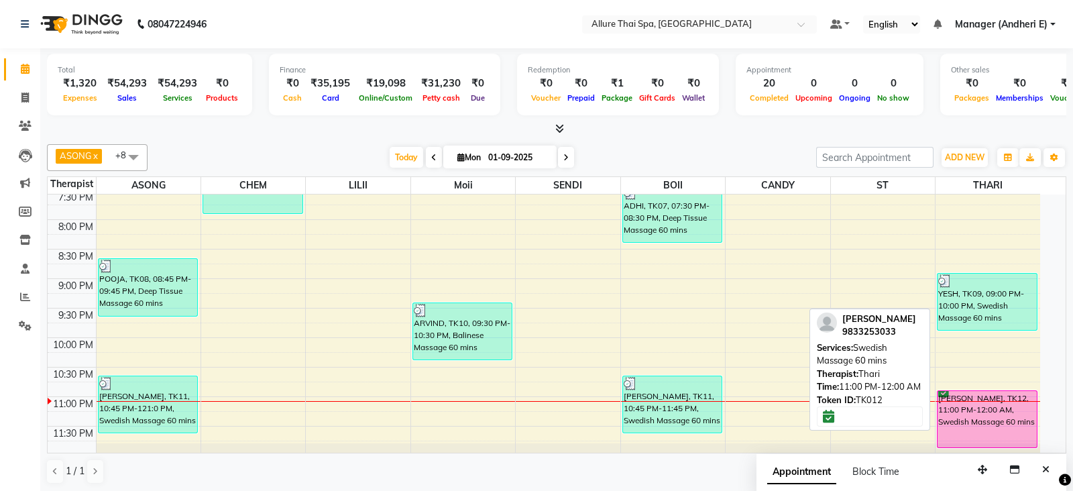
select select "6"
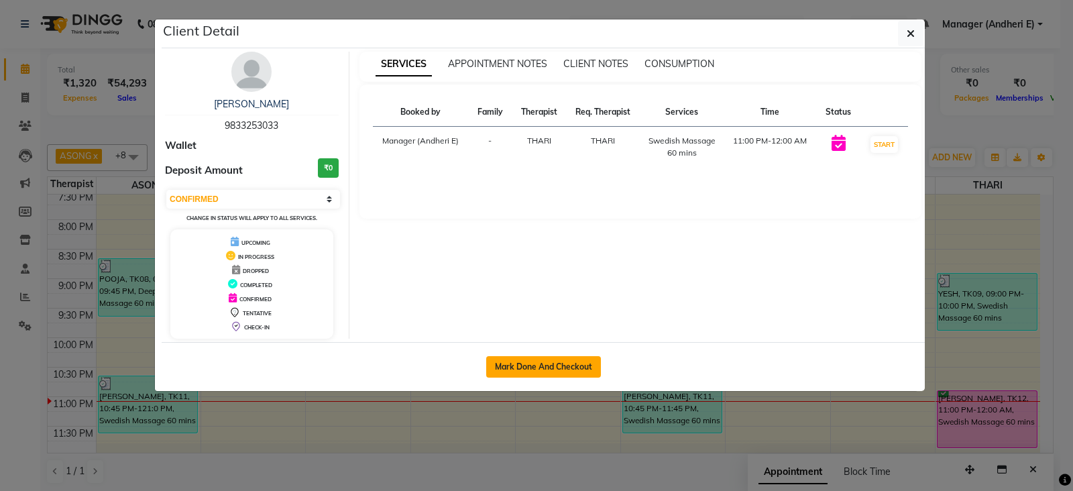
click at [527, 370] on button "Mark Done And Checkout" at bounding box center [543, 366] width 115 height 21
select select "service"
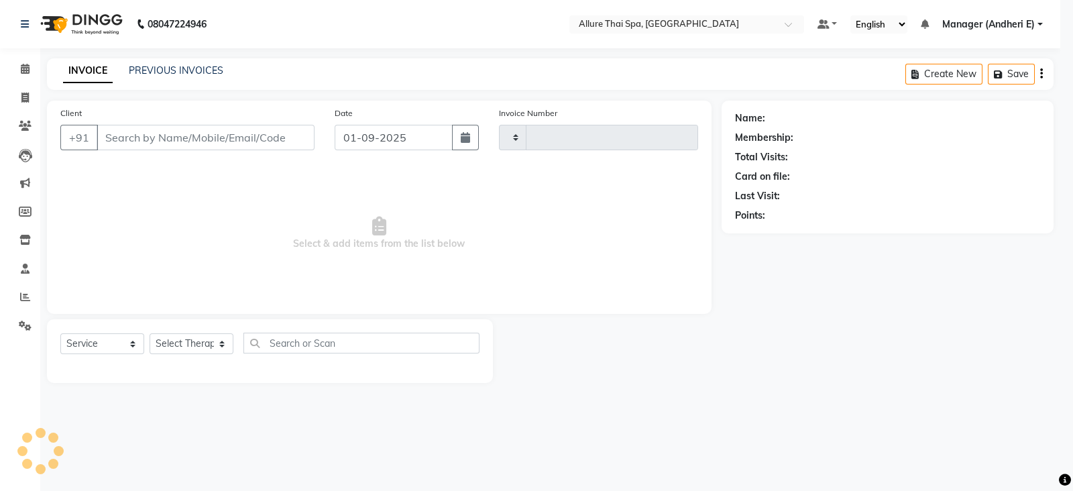
type input "1930"
select select "6826"
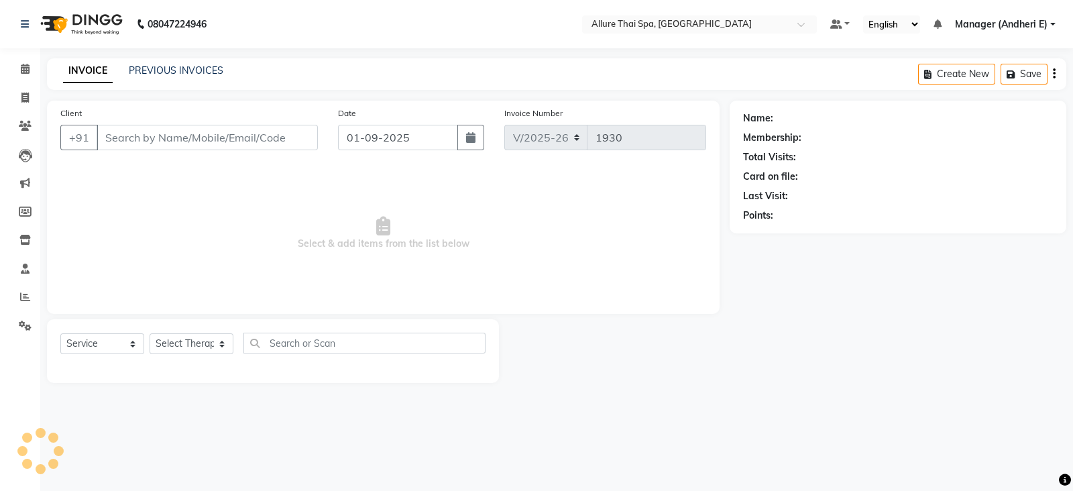
type input "9833253033"
select select "89380"
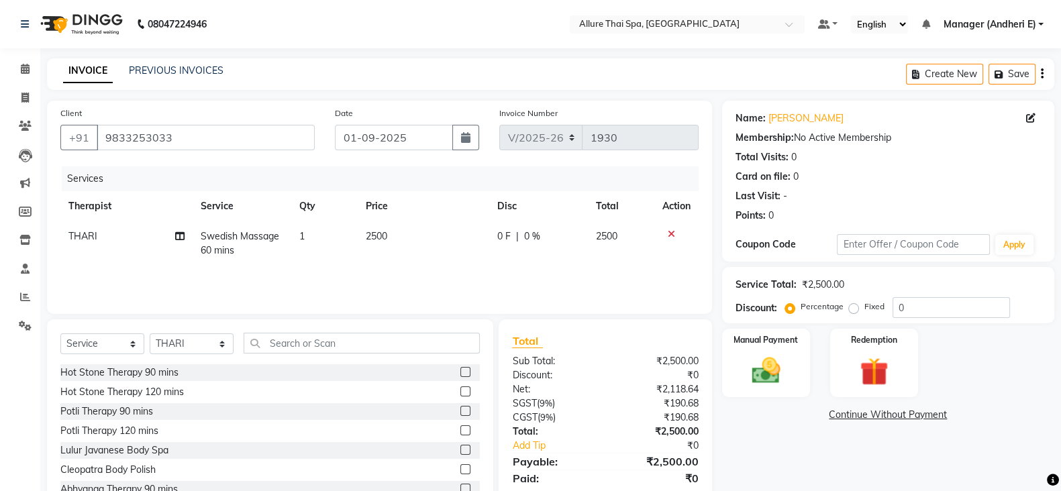
click at [864, 310] on label "Fixed" at bounding box center [874, 307] width 20 height 12
click at [855, 310] on input "Fixed" at bounding box center [855, 306] width 9 height 9
radio input "true"
click at [906, 310] on input "0" at bounding box center [950, 307] width 117 height 21
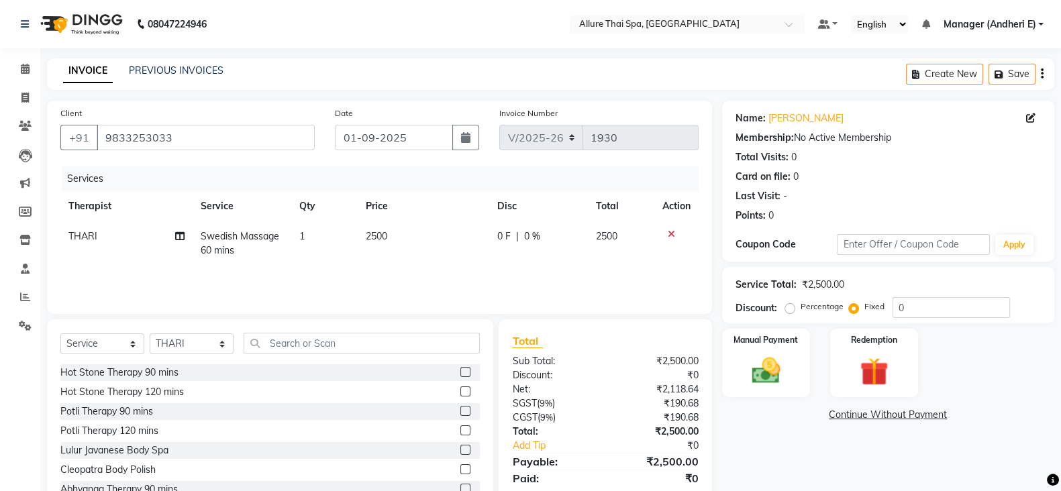
click at [911, 306] on input "0" at bounding box center [950, 307] width 117 height 21
drag, startPoint x: 910, startPoint y: 306, endPoint x: 917, endPoint y: 316, distance: 12.1
click at [912, 307] on input "0" at bounding box center [950, 307] width 117 height 21
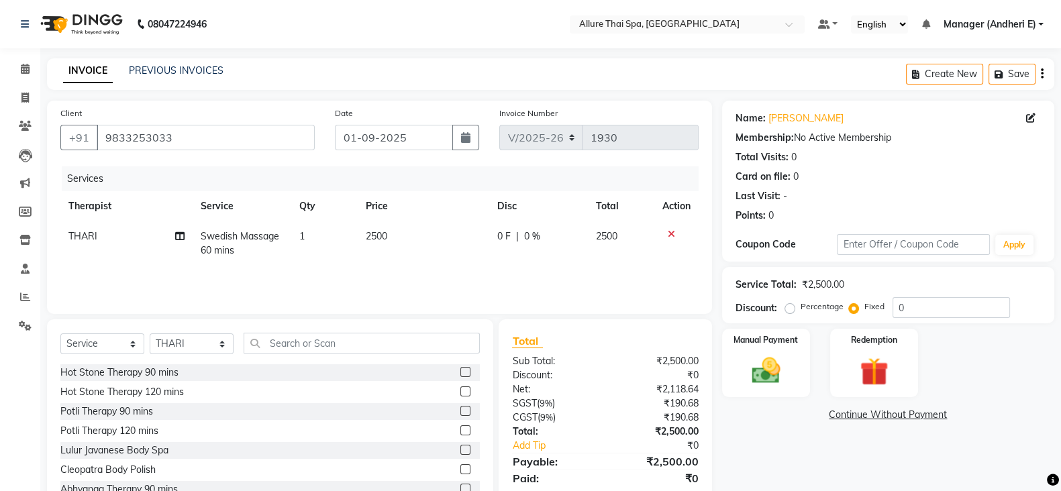
click at [445, 193] on th "Price" at bounding box center [423, 206] width 131 height 30
click at [933, 307] on input "0" at bounding box center [950, 307] width 117 height 21
drag, startPoint x: 174, startPoint y: 132, endPoint x: 91, endPoint y: 140, distance: 84.2
click at [91, 140] on div "+91 9833253033" at bounding box center [187, 137] width 254 height 25
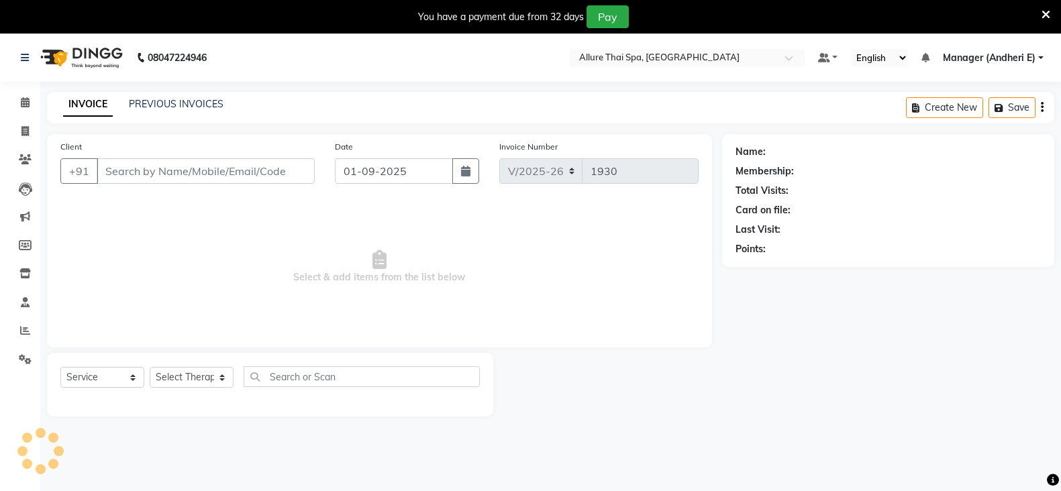
select select "6826"
select select "service"
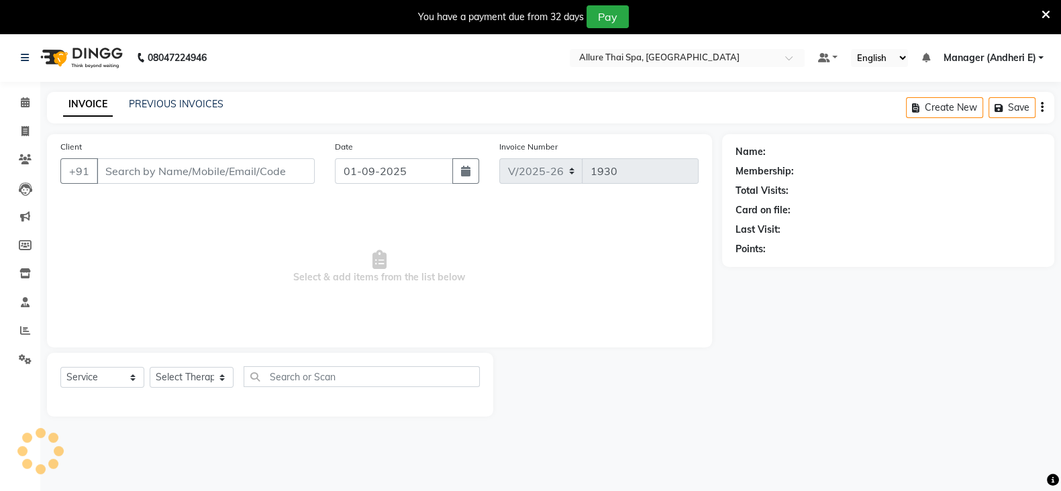
type input "9833253033"
select select "89380"
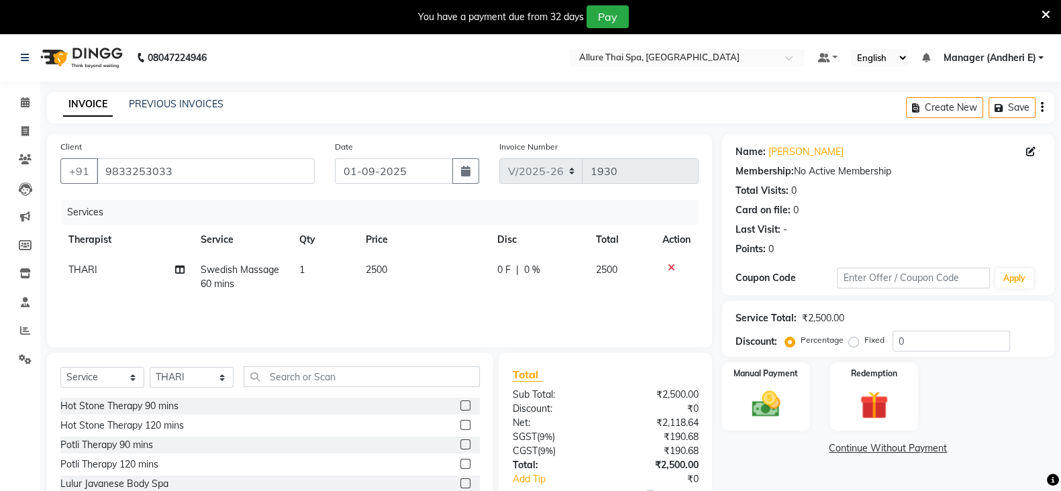
click at [849, 347] on div "Percentage Fixed" at bounding box center [840, 340] width 105 height 17
click at [864, 343] on label "Fixed" at bounding box center [874, 340] width 20 height 12
click at [853, 343] on input "Fixed" at bounding box center [855, 339] width 9 height 9
radio input "true"
click at [920, 344] on input "0" at bounding box center [950, 341] width 117 height 21
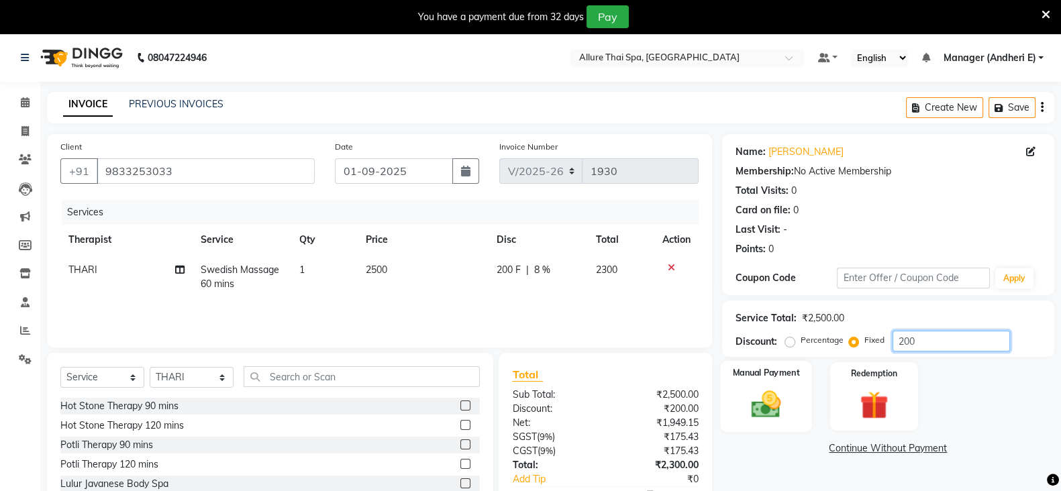
type input "200"
click at [777, 406] on img at bounding box center [766, 404] width 48 height 34
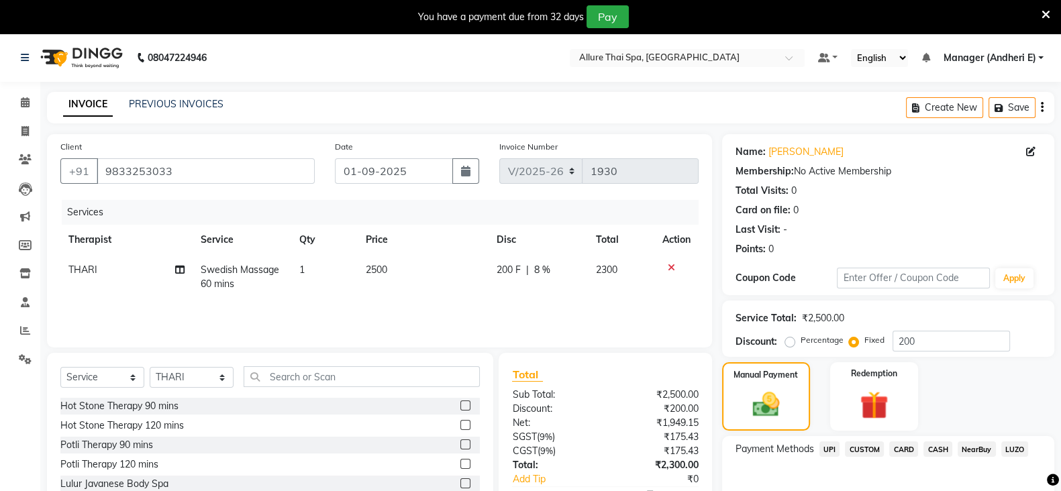
click at [945, 449] on span "CASH" at bounding box center [937, 448] width 29 height 15
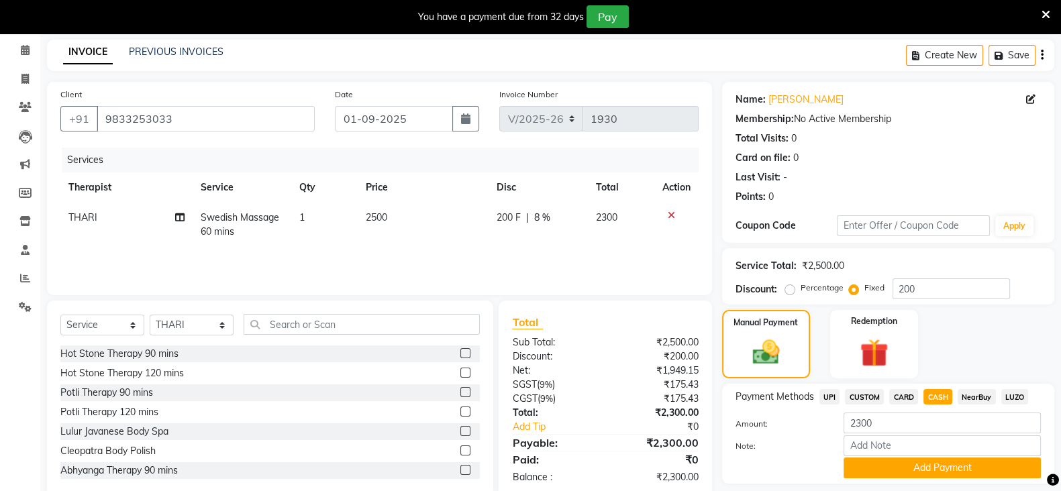
scroll to position [94, 0]
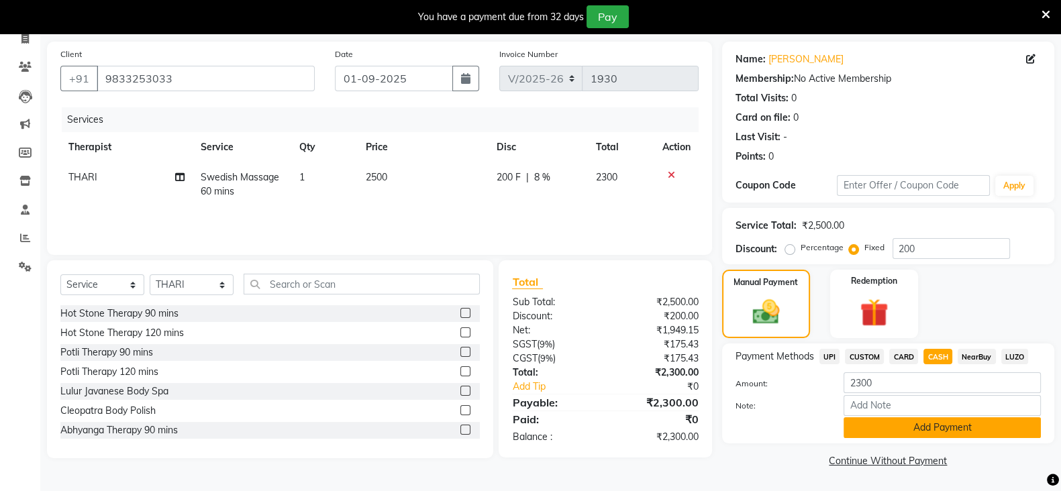
click at [938, 429] on button "Add Payment" at bounding box center [941, 427] width 197 height 21
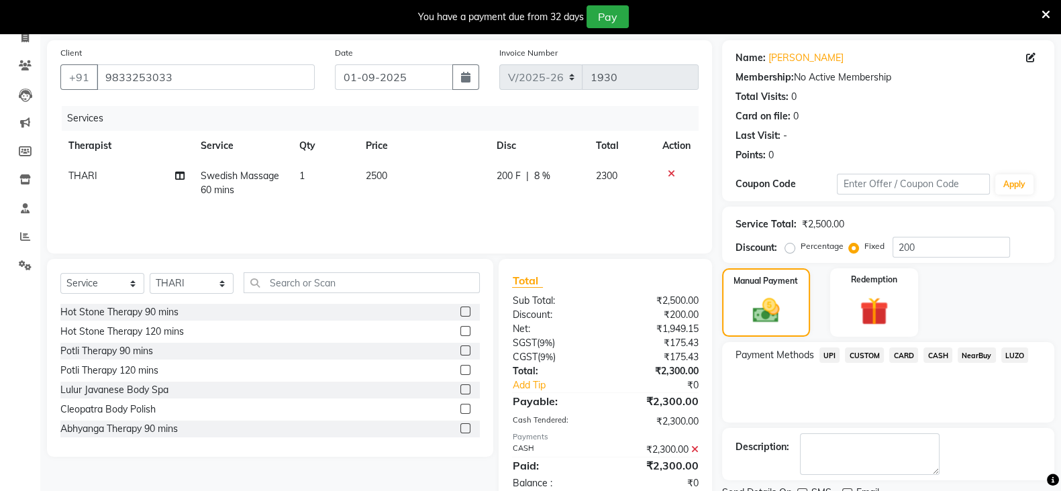
scroll to position [148, 0]
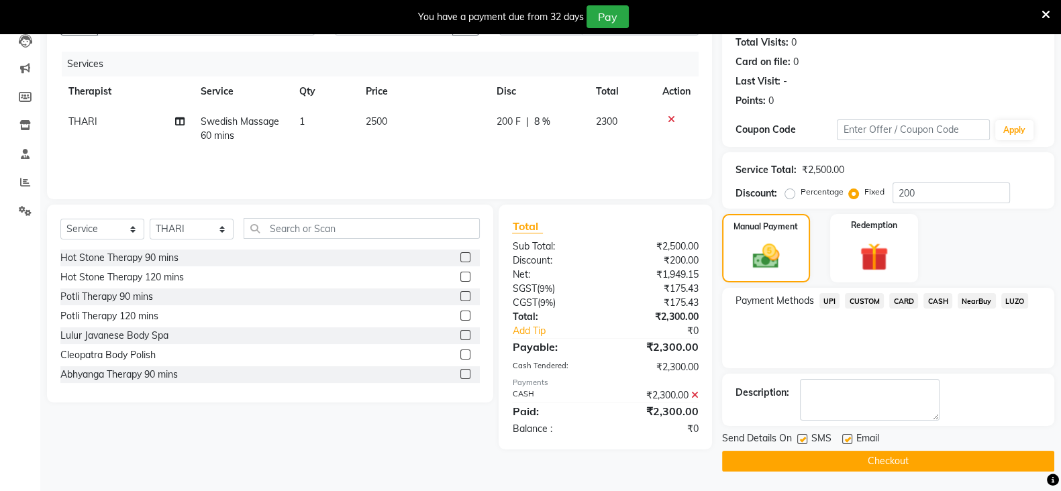
click at [801, 440] on label at bounding box center [802, 439] width 10 height 10
click at [801, 440] on input "checkbox" at bounding box center [801, 439] width 9 height 9
checkbox input "false"
click at [845, 439] on label at bounding box center [847, 439] width 10 height 10
click at [845, 439] on input "checkbox" at bounding box center [846, 439] width 9 height 9
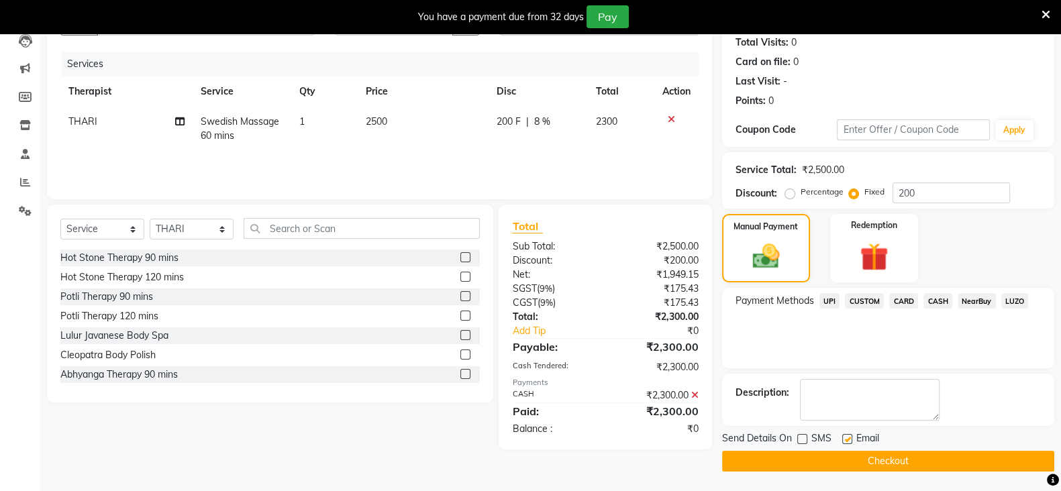
checkbox input "false"
click at [925, 465] on button "Checkout" at bounding box center [888, 461] width 332 height 21
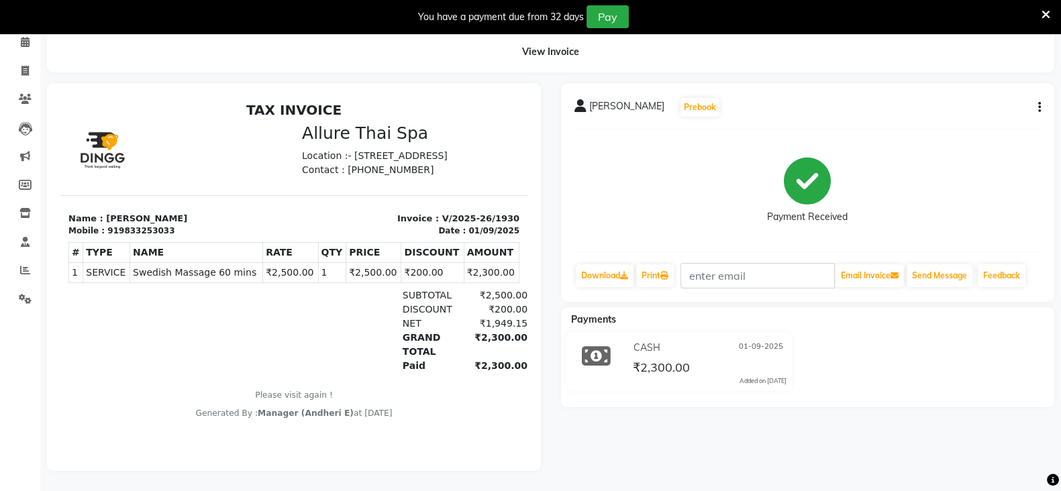
click at [1045, 15] on icon at bounding box center [1045, 15] width 9 height 12
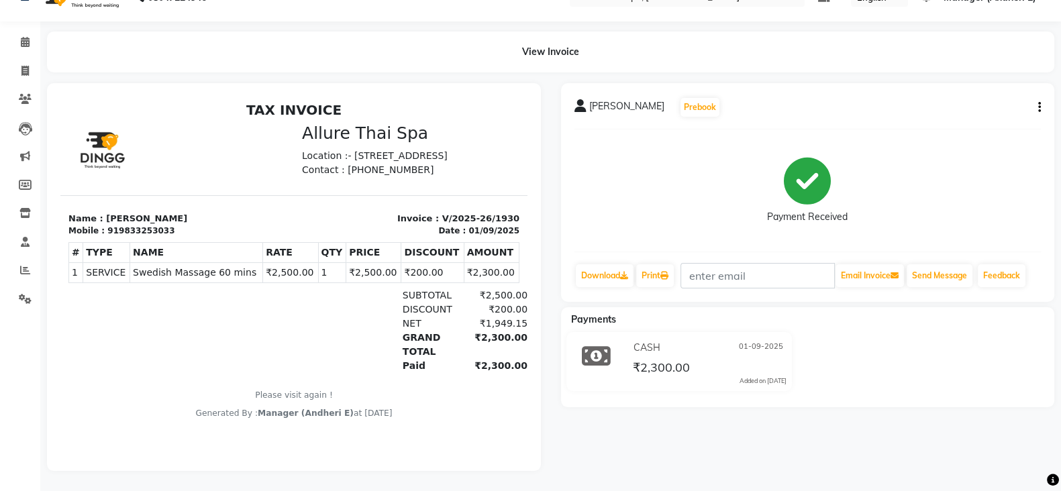
scroll to position [39, 0]
click at [26, 37] on icon at bounding box center [25, 42] width 9 height 10
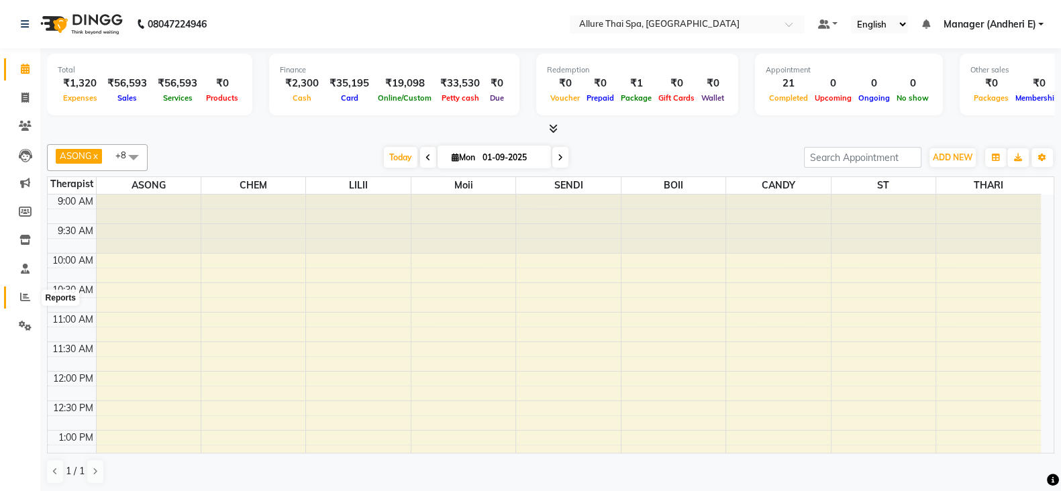
click at [27, 293] on icon at bounding box center [25, 297] width 10 height 10
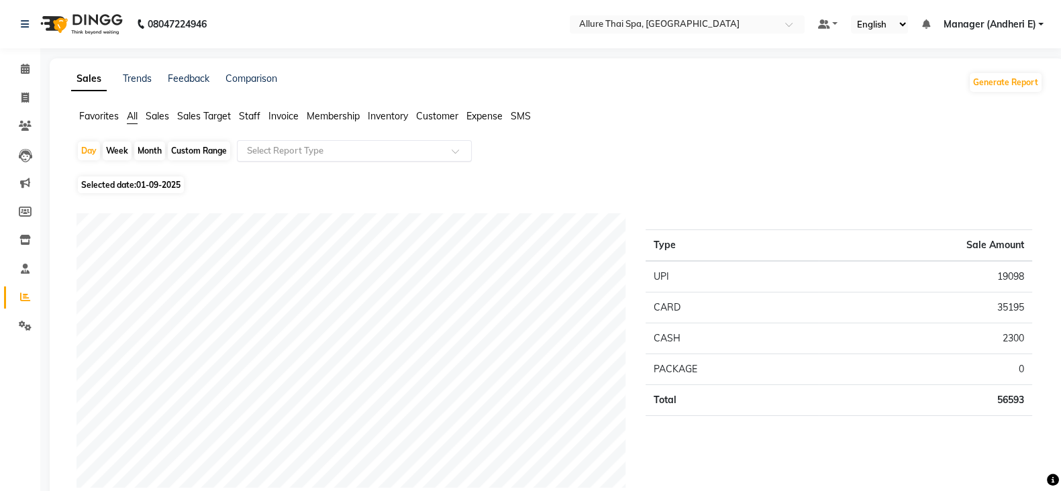
click at [357, 144] on input "text" at bounding box center [340, 150] width 193 height 13
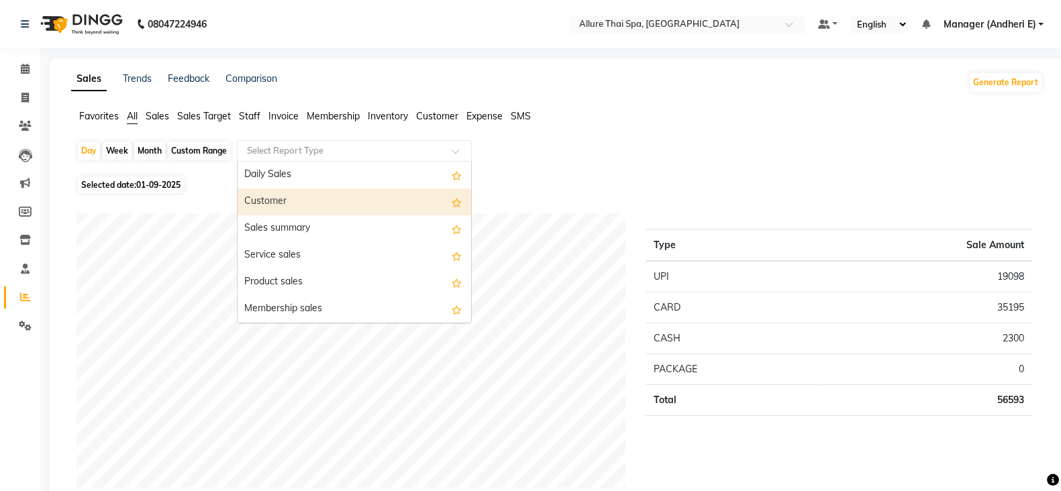
click at [278, 202] on div "Customer" at bounding box center [353, 202] width 233 height 27
select select "pdf"
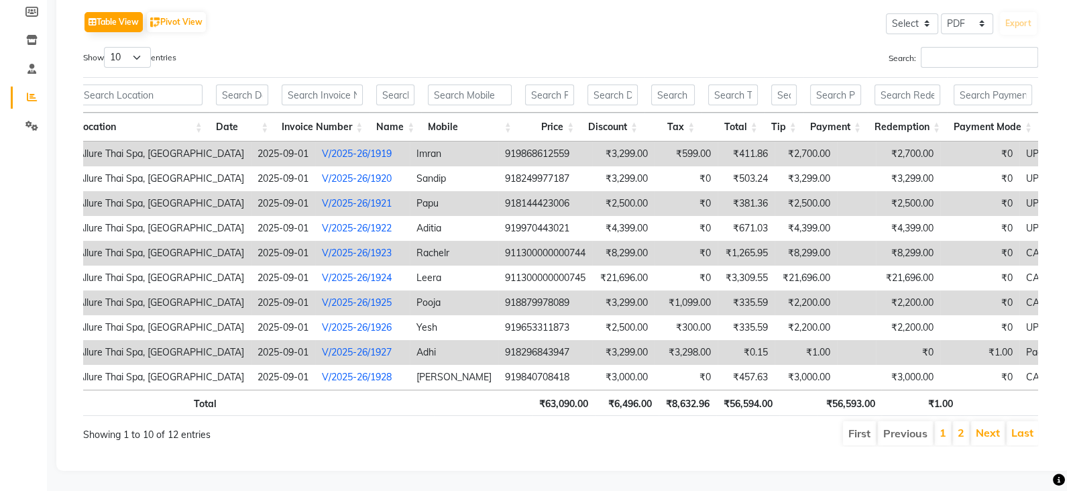
scroll to position [0, 12]
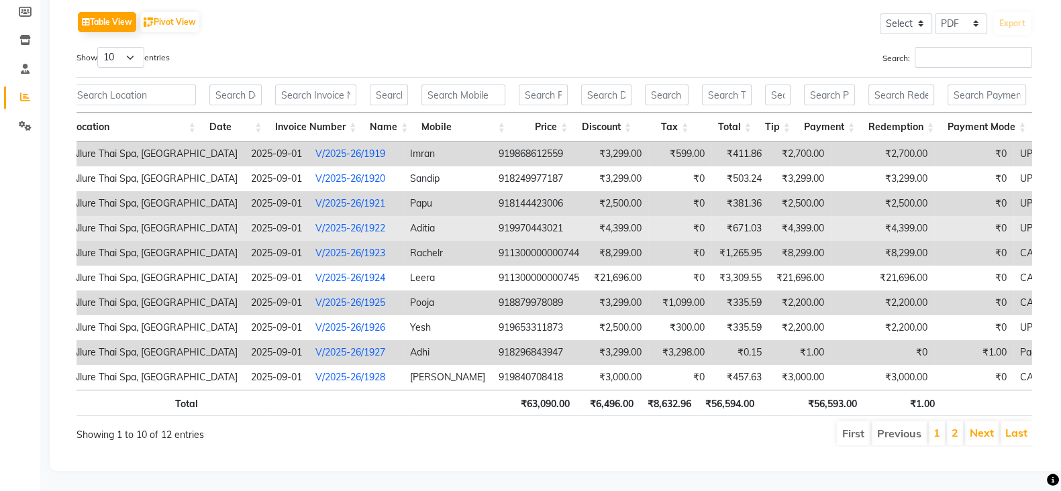
click at [315, 222] on link "V/2025-26/1922" at bounding box center [350, 228] width 70 height 12
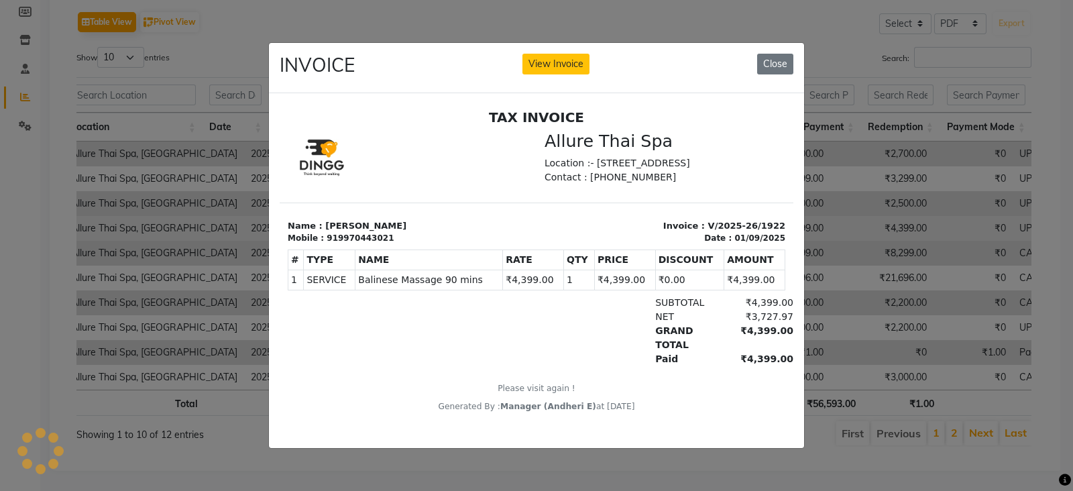
scroll to position [0, 0]
click at [773, 54] on button "Close" at bounding box center [775, 64] width 36 height 21
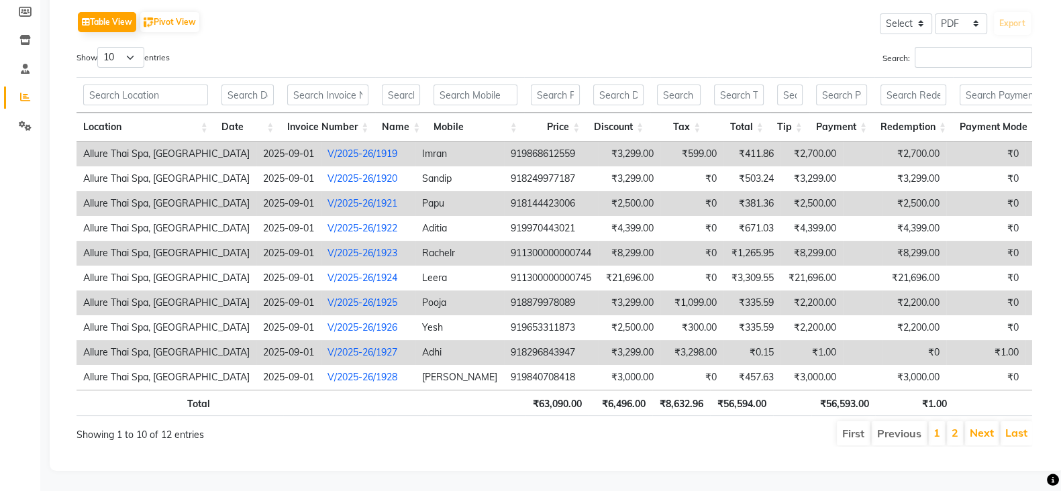
click at [331, 247] on link "V/2025-26/1923" at bounding box center [362, 253] width 70 height 12
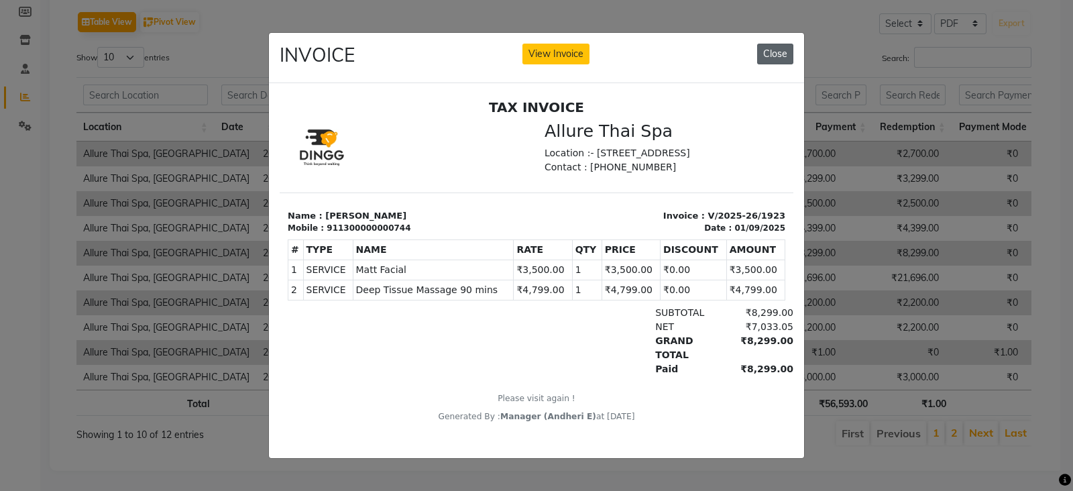
click at [774, 44] on button "Close" at bounding box center [775, 54] width 36 height 21
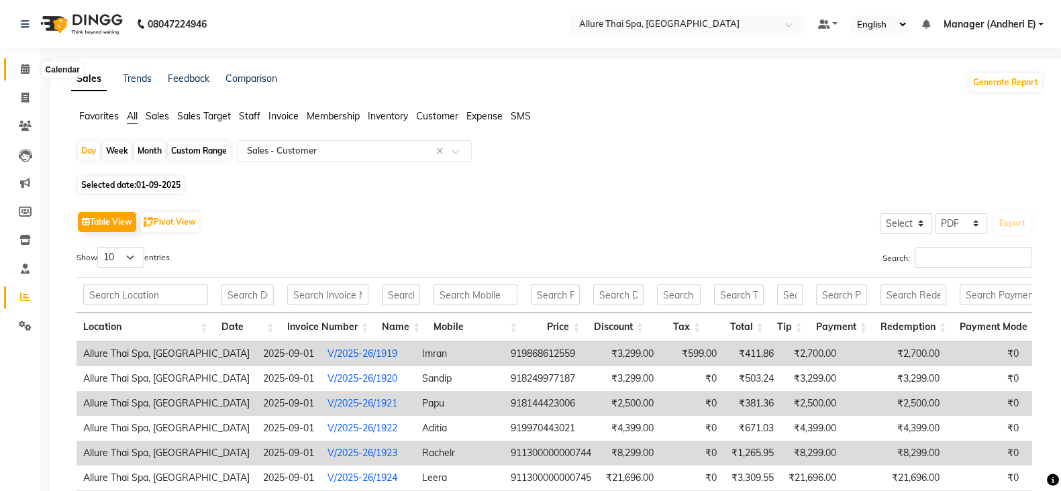
click at [27, 73] on icon at bounding box center [25, 69] width 9 height 10
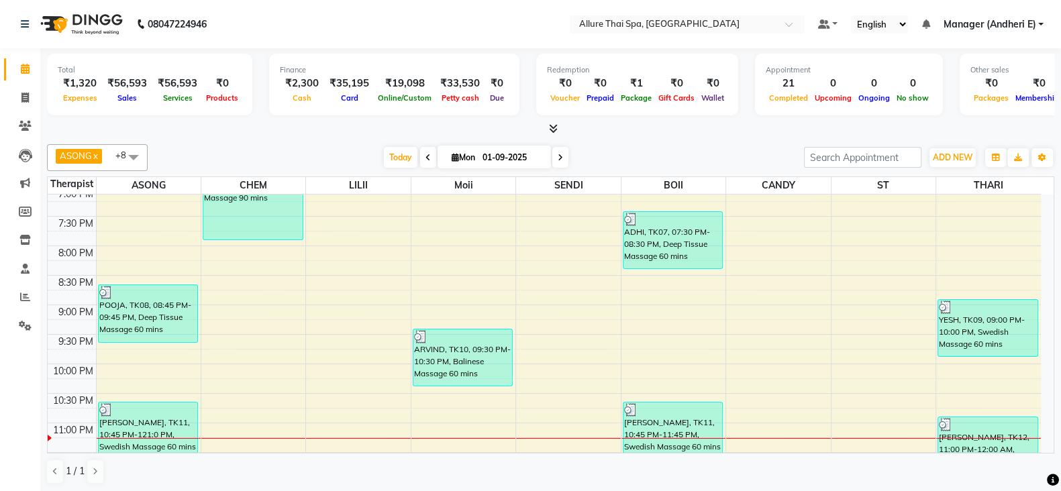
scroll to position [624, 0]
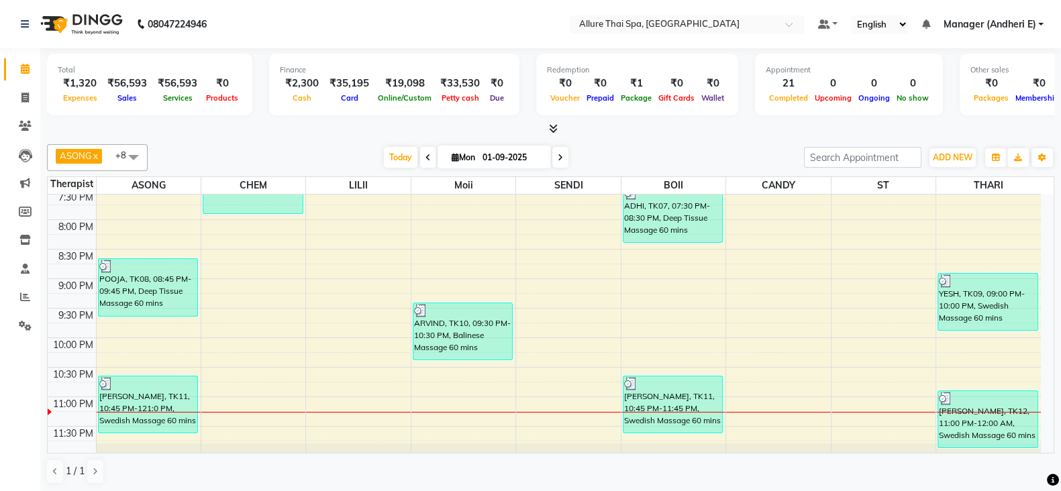
click at [456, 411] on div "9:00 AM 9:30 AM 10:00 AM 10:30 AM 11:00 AM 11:30 AM 12:00 PM 12:30 PM 1:00 PM 1…" at bounding box center [544, 13] width 993 height 885
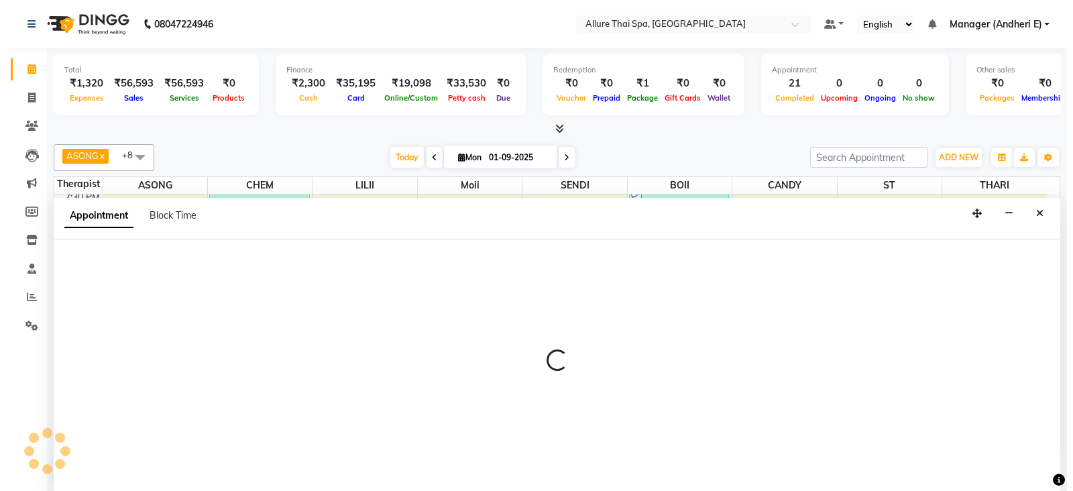
scroll to position [1, 0]
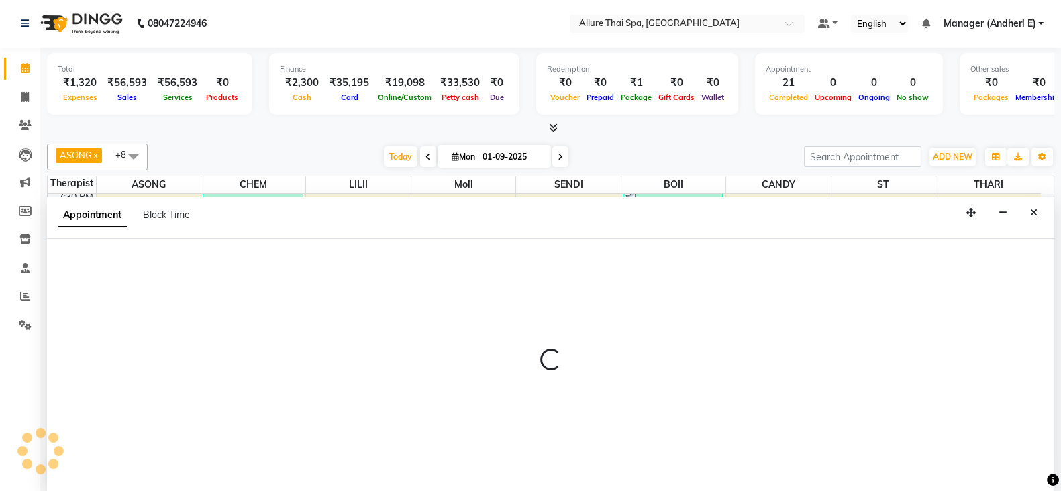
select select "74654"
select select "1395"
select select "tentative"
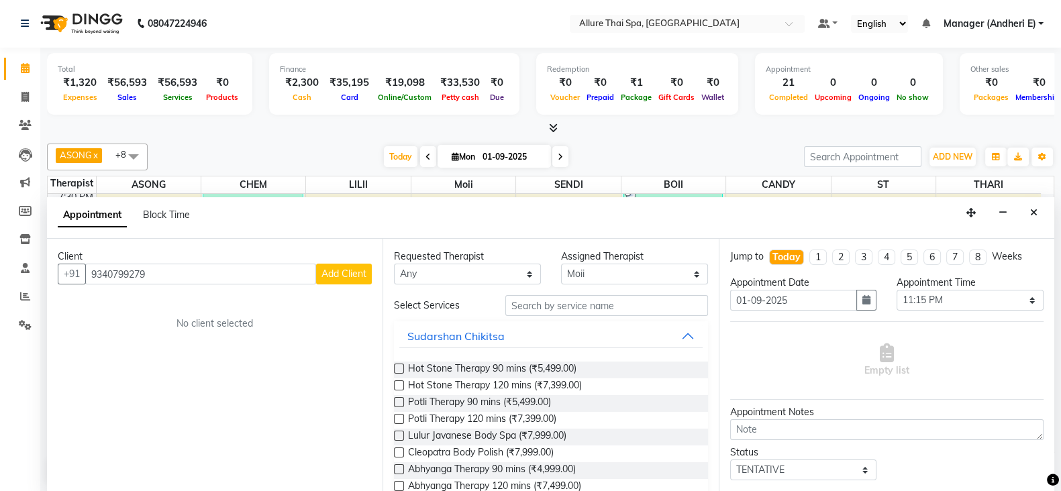
type input "9340799279"
click at [337, 273] on span "Add Client" at bounding box center [343, 274] width 45 height 12
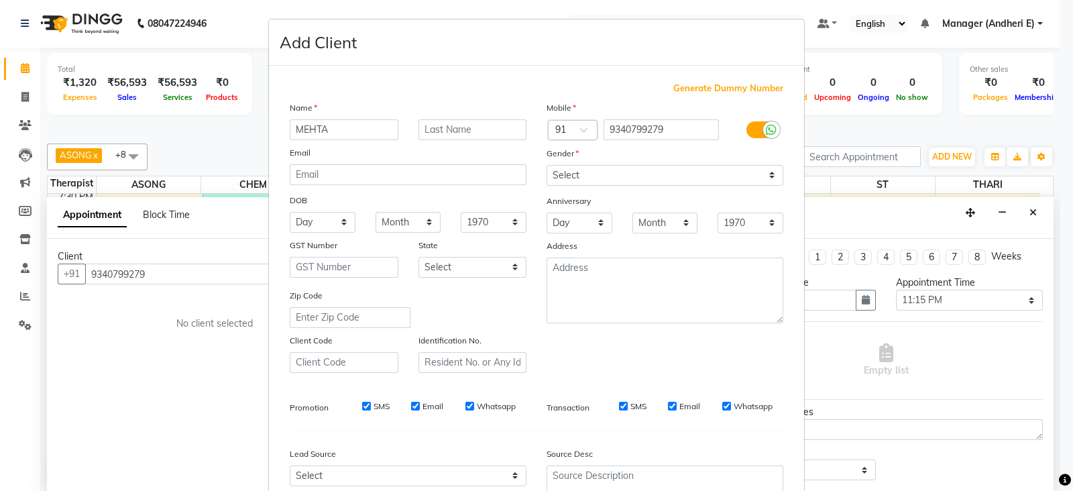
type input "MEHTA"
click at [592, 172] on select "Select [DEMOGRAPHIC_DATA] [DEMOGRAPHIC_DATA] Other Prefer Not To Say" at bounding box center [665, 175] width 237 height 21
select select "[DEMOGRAPHIC_DATA]"
click at [547, 166] on select "Select [DEMOGRAPHIC_DATA] [DEMOGRAPHIC_DATA] Other Prefer Not To Say" at bounding box center [665, 175] width 237 height 21
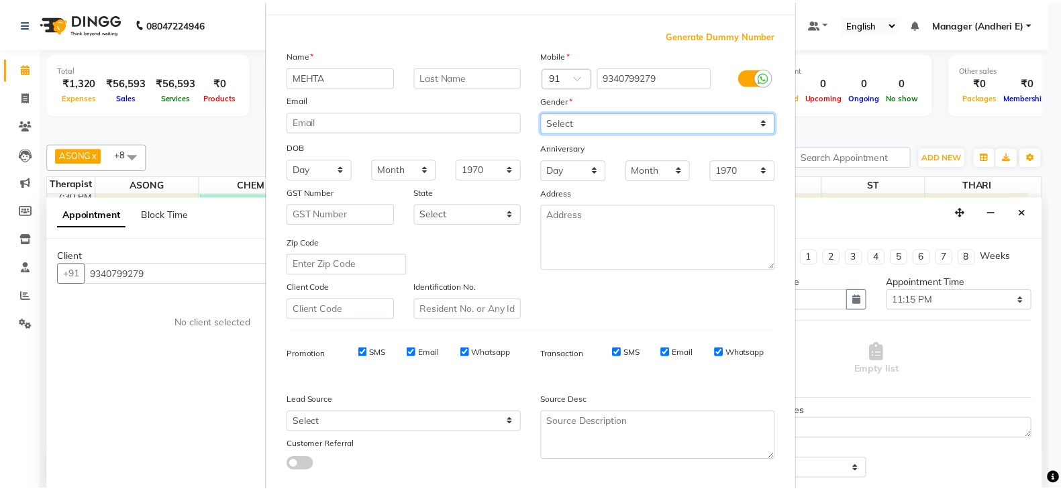
scroll to position [136, 0]
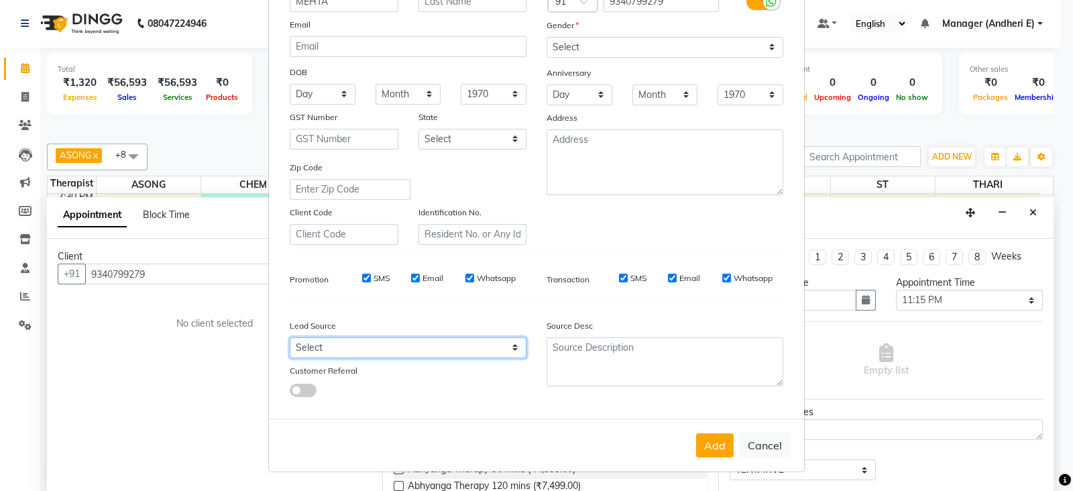
click at [466, 344] on select "Select Walk-in Referral Friend Advertisement Facebook JustDial Google Other Web…" at bounding box center [408, 347] width 237 height 21
select select "47850"
click at [290, 337] on select "Select Walk-in Referral Friend Advertisement Facebook JustDial Google Other Web…" at bounding box center [408, 347] width 237 height 21
click at [718, 441] on button "Add" at bounding box center [715, 445] width 38 height 24
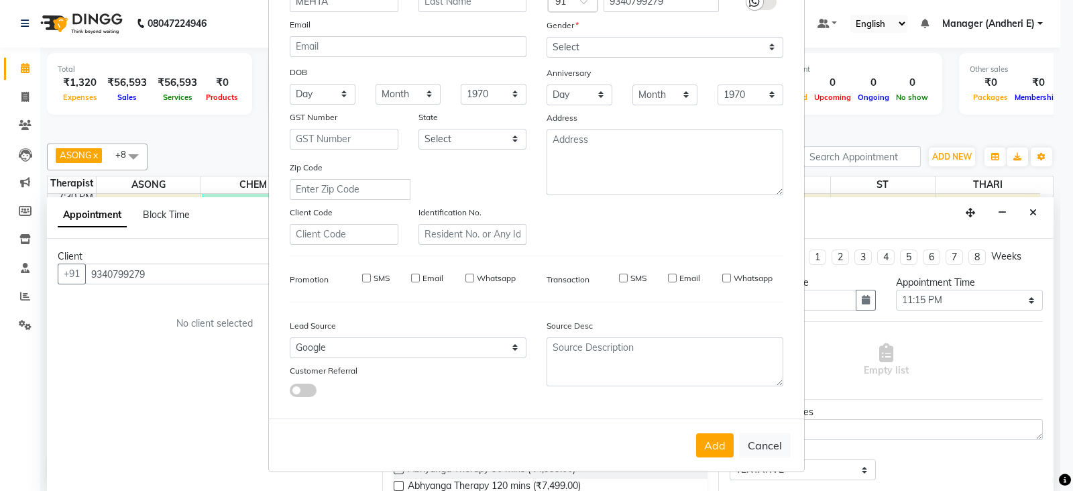
select select
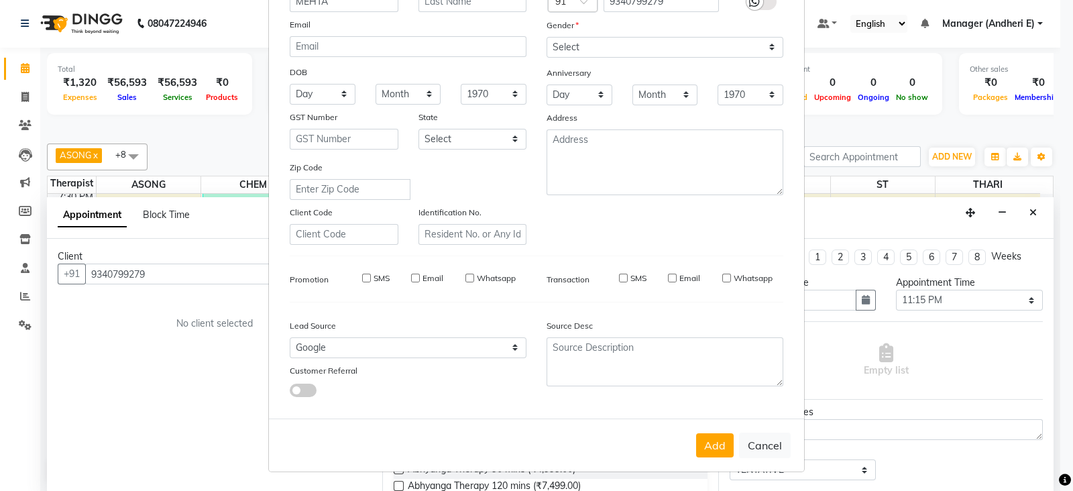
select select
checkbox input "false"
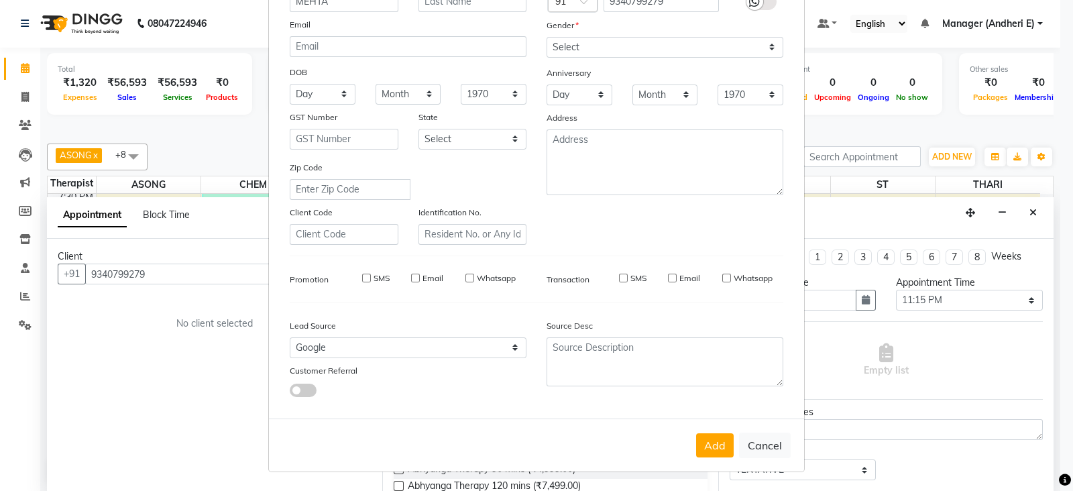
checkbox input "false"
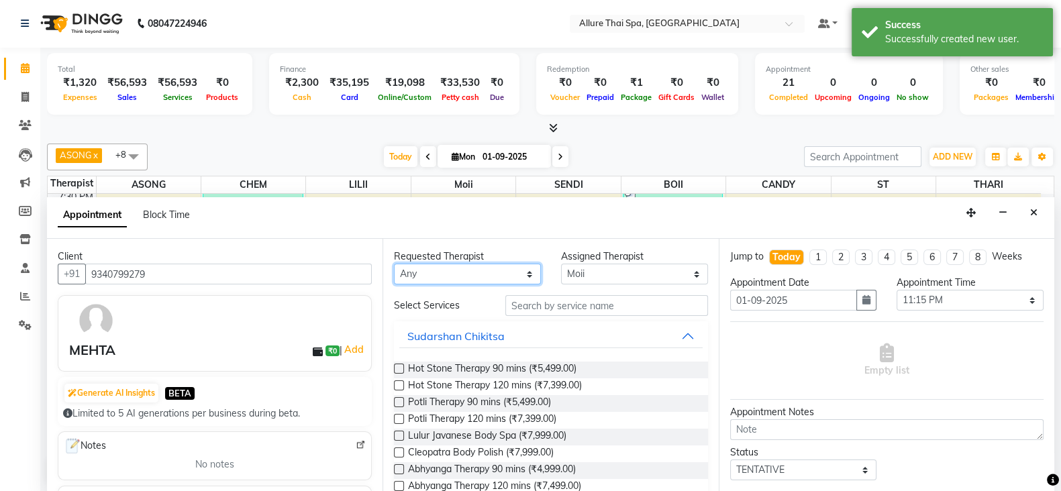
click at [480, 272] on select "Any ASONG [PERSON_NAME] BOII CANDY CHEM LILII Moii SENDI ST THARI" at bounding box center [467, 274] width 147 height 21
select select "74654"
click at [394, 264] on select "Any ASONG [PERSON_NAME] BOII CANDY CHEM LILII Moii SENDI ST THARI" at bounding box center [467, 274] width 147 height 21
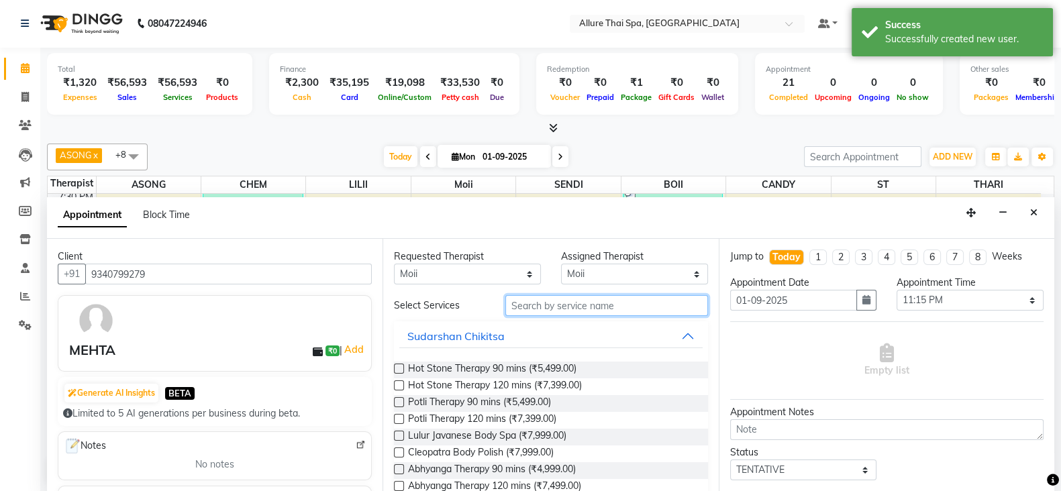
click at [566, 303] on input "text" at bounding box center [606, 305] width 203 height 21
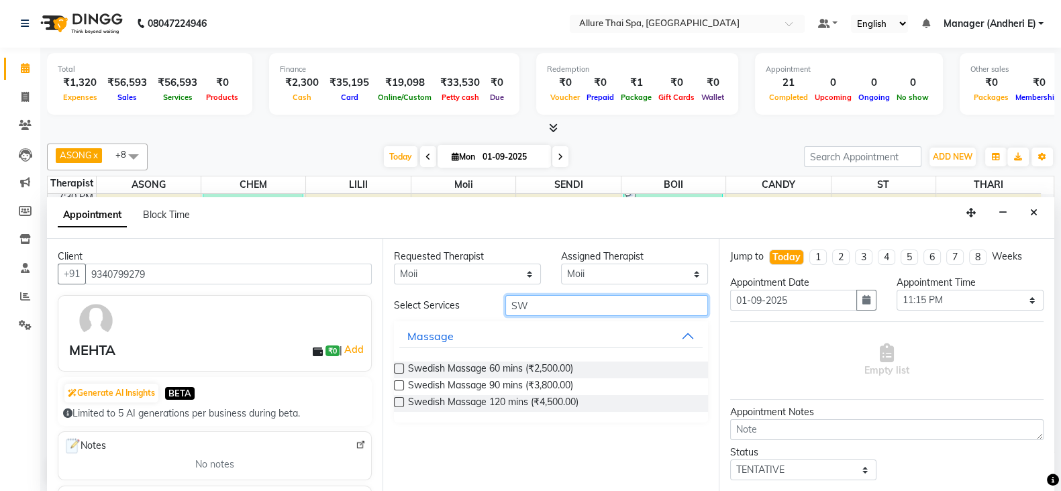
type input "SW"
click at [398, 367] on label at bounding box center [399, 369] width 10 height 10
click at [398, 367] on input "checkbox" at bounding box center [398, 370] width 9 height 9
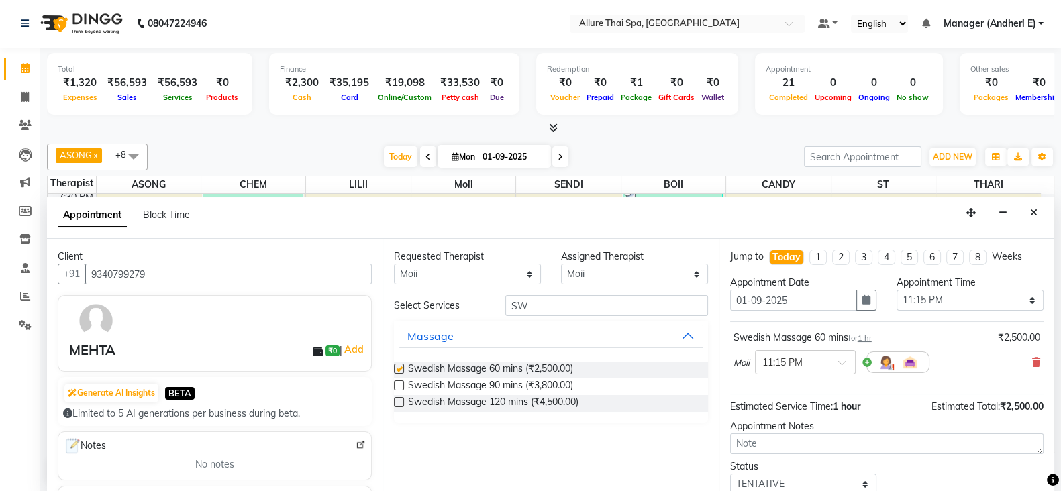
checkbox input "false"
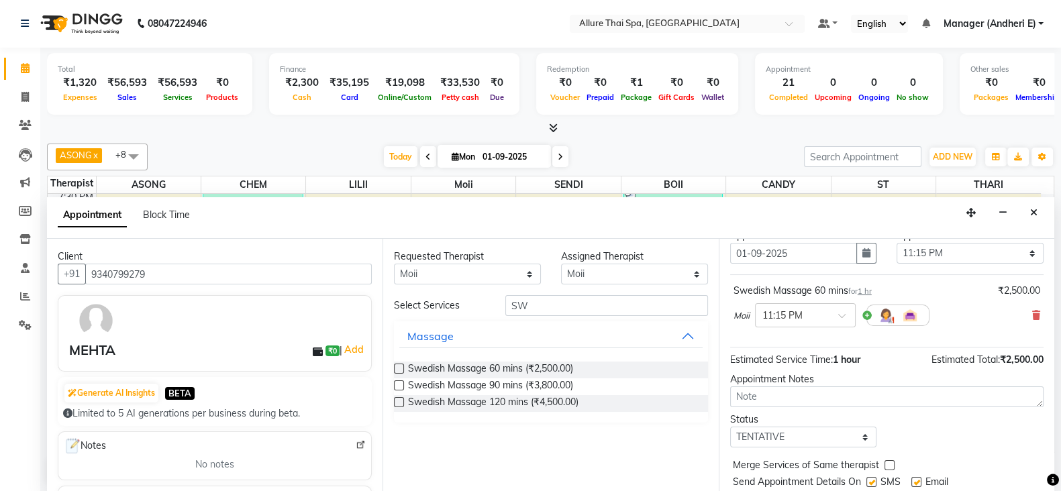
scroll to position [86, 0]
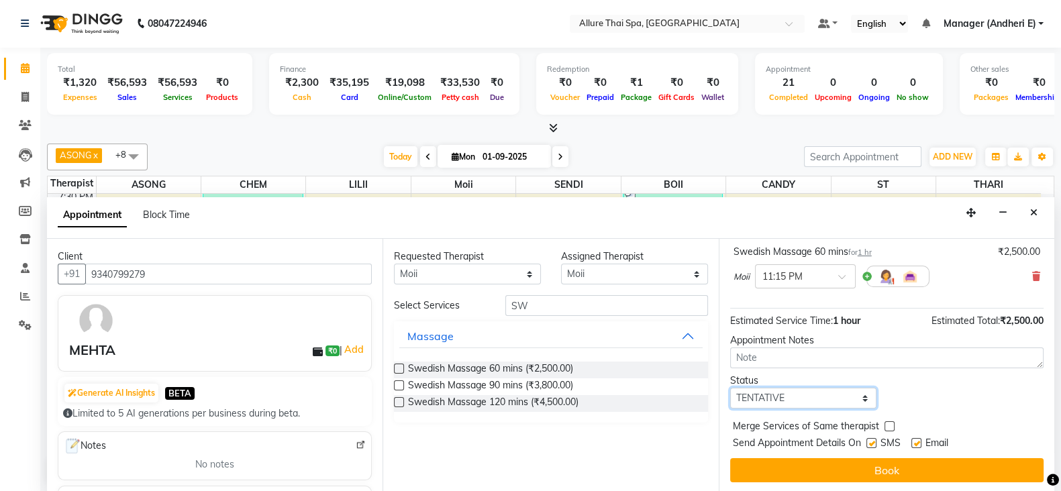
click at [830, 398] on select "Select TENTATIVE CONFIRM CHECK-IN UPCOMING" at bounding box center [803, 398] width 147 height 21
select select "confirm booking"
click at [730, 388] on select "Select TENTATIVE CONFIRM CHECK-IN UPCOMING" at bounding box center [803, 398] width 147 height 21
click at [869, 443] on label at bounding box center [871, 443] width 10 height 10
click at [869, 443] on input "checkbox" at bounding box center [870, 444] width 9 height 9
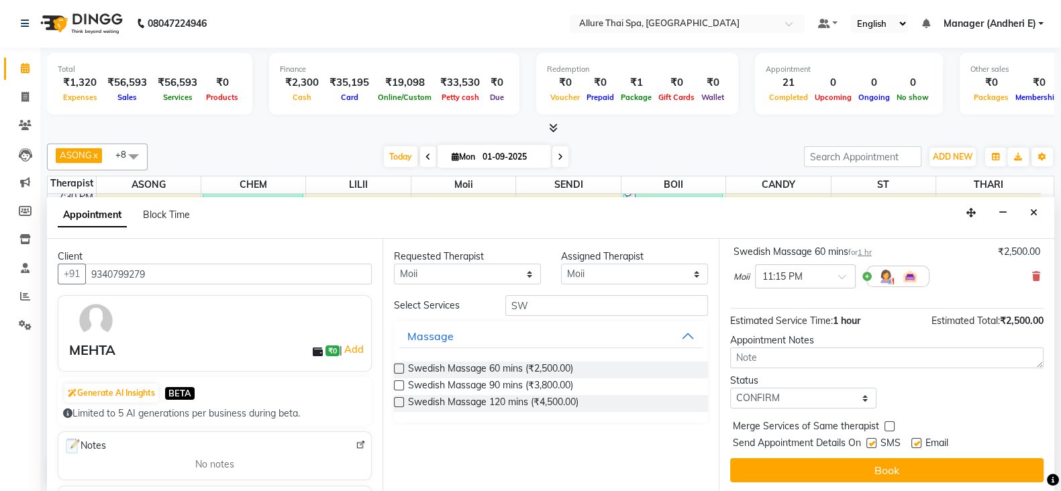
checkbox input "false"
click at [912, 443] on label at bounding box center [916, 443] width 10 height 10
click at [912, 443] on input "checkbox" at bounding box center [915, 444] width 9 height 9
checkbox input "false"
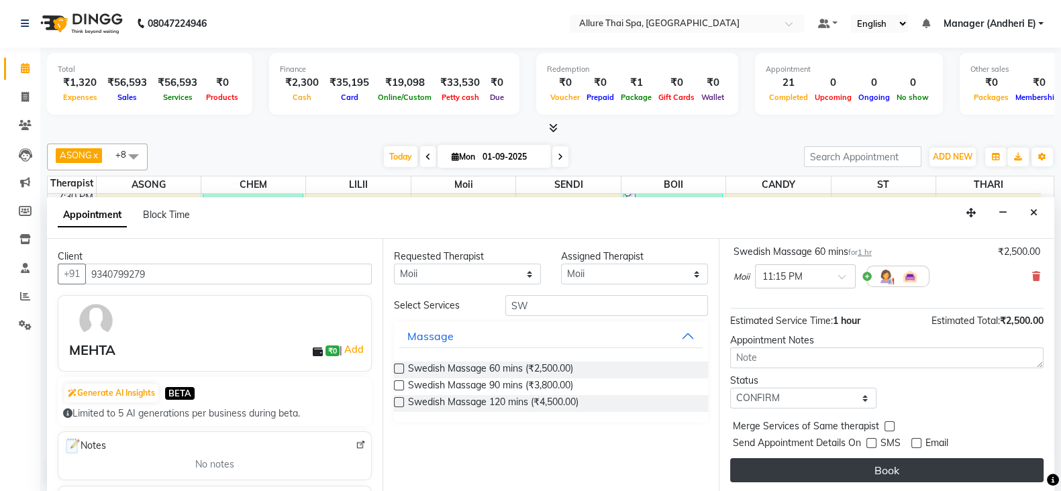
click at [885, 465] on button "Book" at bounding box center [886, 470] width 313 height 24
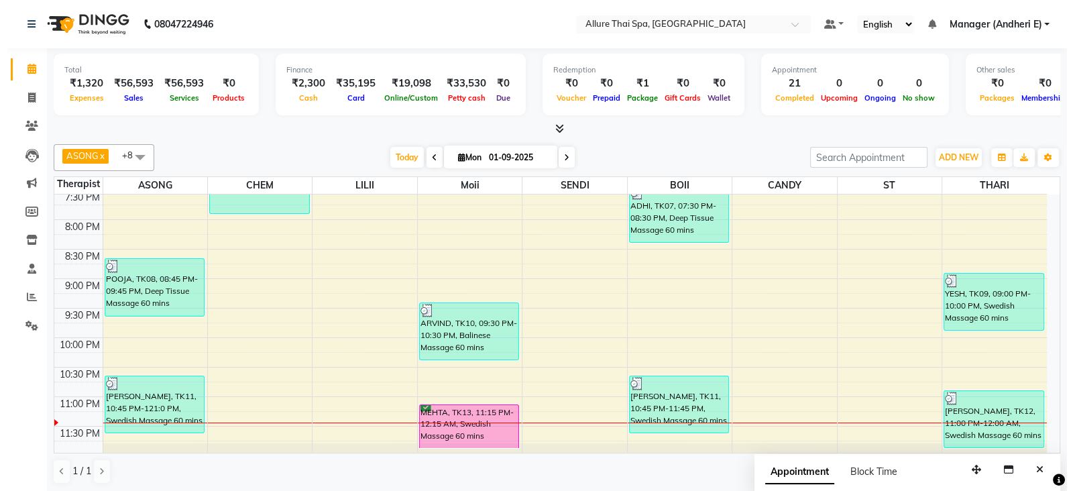
scroll to position [1, 0]
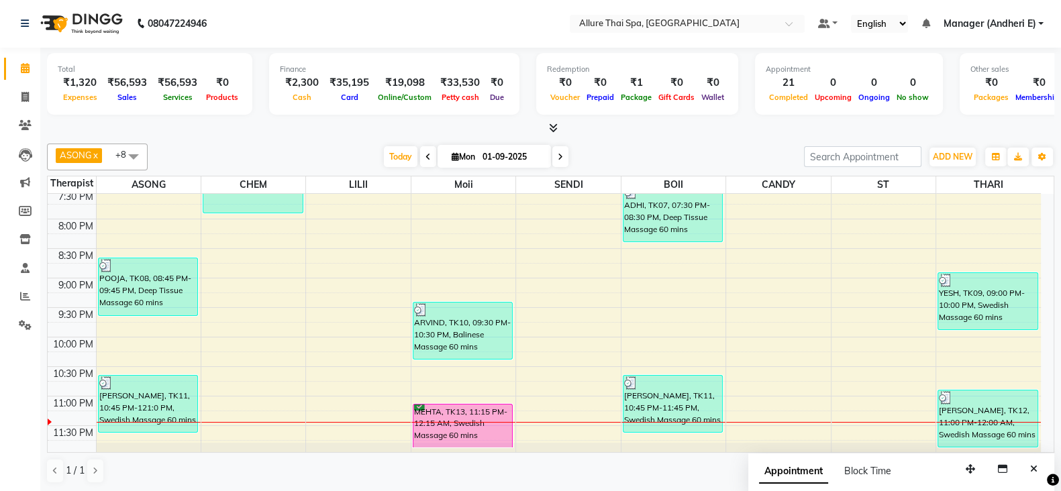
click at [991, 372] on div "9:00 AM 9:30 AM 10:00 AM 10:30 AM 11:00 AM 11:30 AM 12:00 PM 12:30 PM 1:00 PM 1…" at bounding box center [544, 12] width 993 height 885
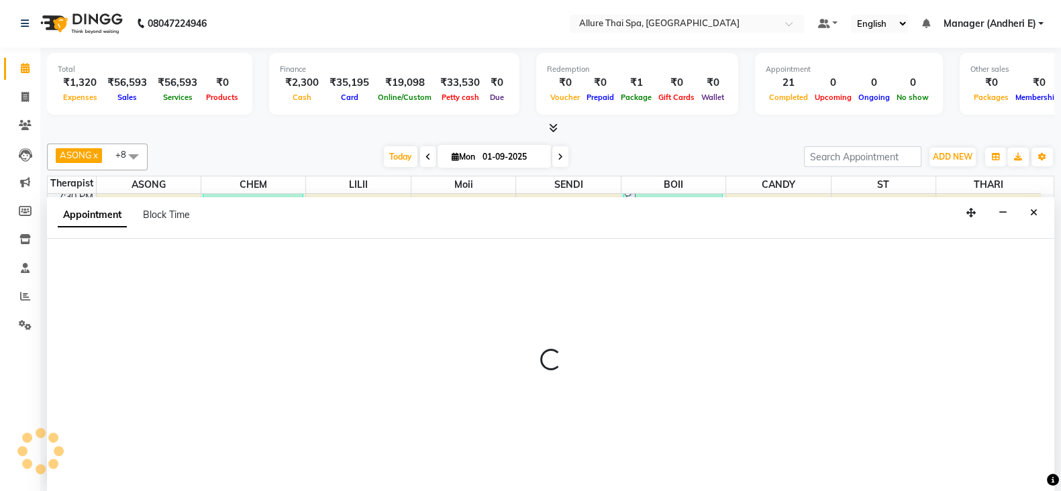
select select "89380"
select select "1350"
select select "tentative"
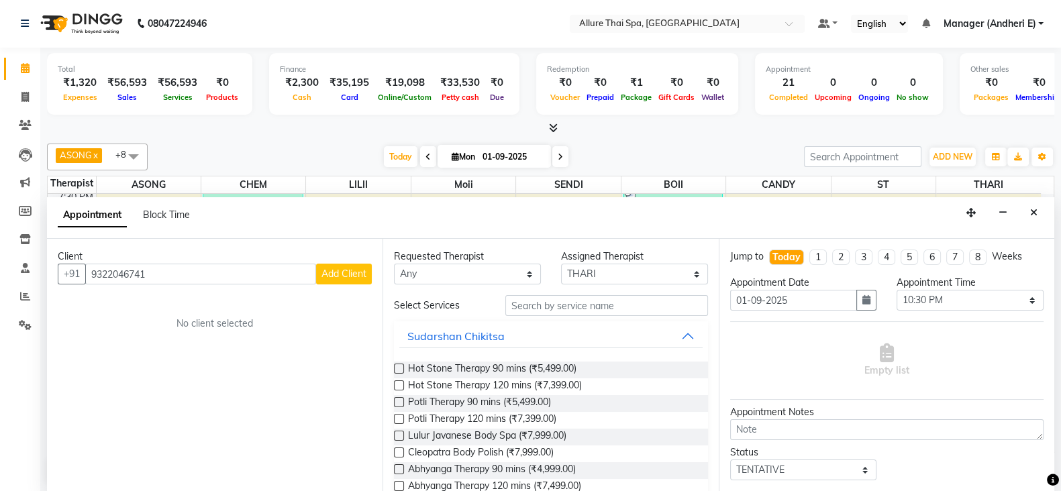
type input "9322046741"
click at [341, 269] on span "Add Client" at bounding box center [343, 274] width 45 height 12
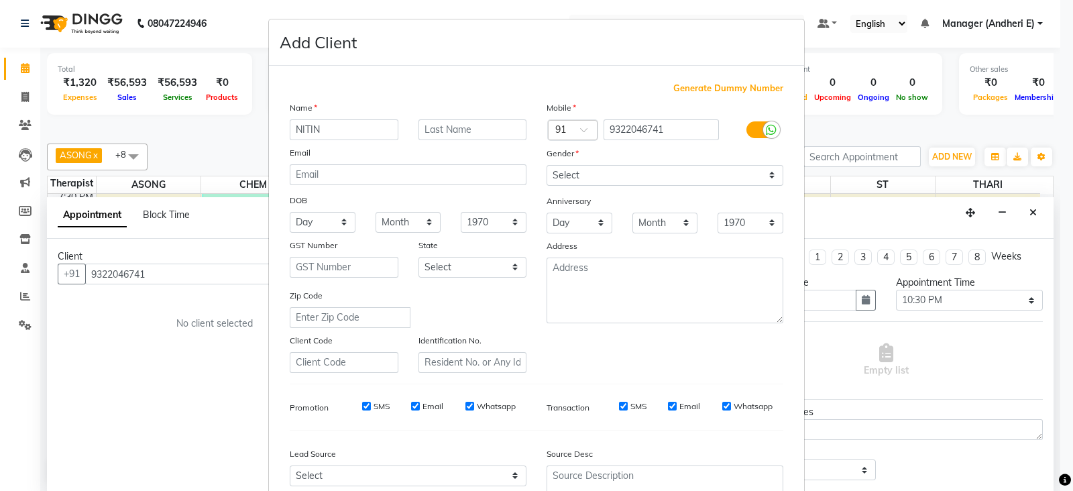
type input "NITIN"
click at [663, 176] on select "Select [DEMOGRAPHIC_DATA] [DEMOGRAPHIC_DATA] Other Prefer Not To Say" at bounding box center [665, 175] width 237 height 21
select select "[DEMOGRAPHIC_DATA]"
click at [547, 166] on select "Select [DEMOGRAPHIC_DATA] [DEMOGRAPHIC_DATA] Other Prefer Not To Say" at bounding box center [665, 175] width 237 height 21
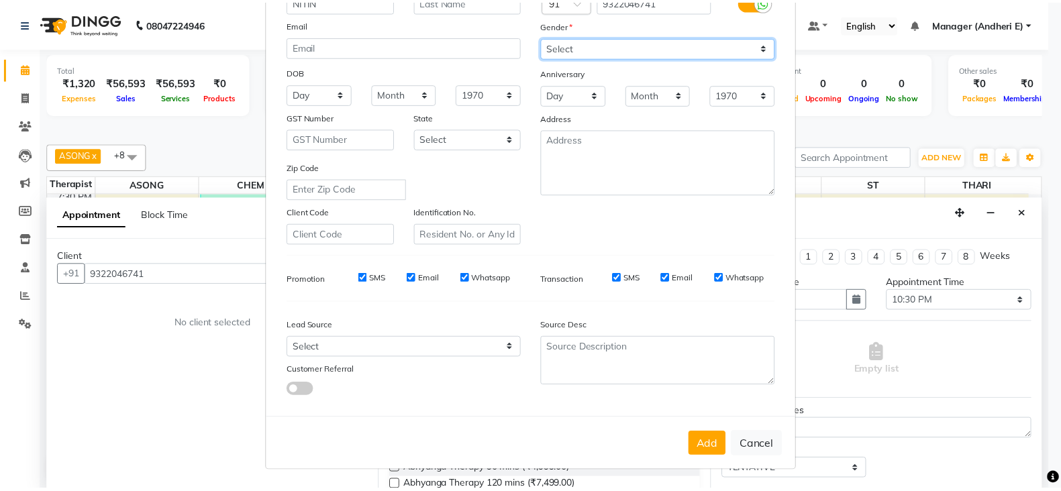
scroll to position [136, 0]
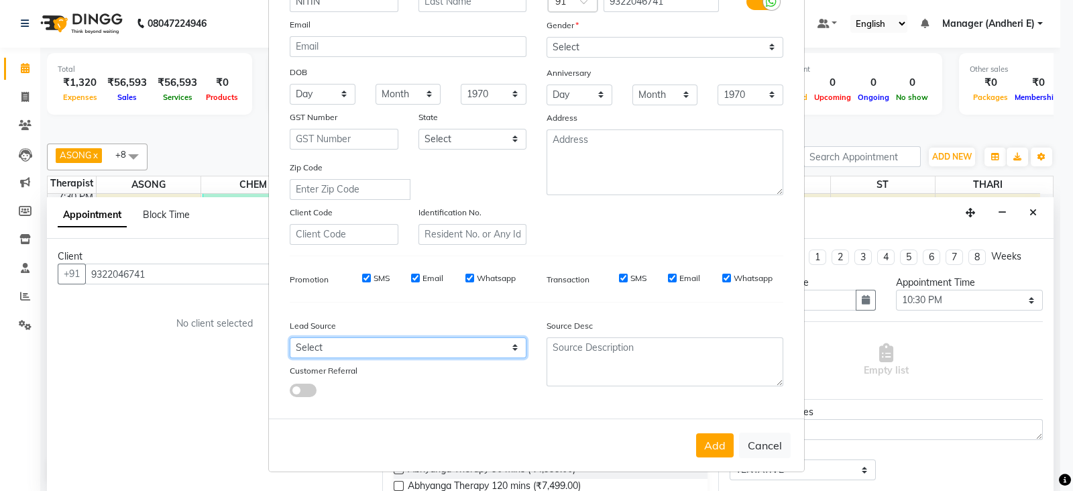
click at [441, 343] on select "Select Walk-in Referral Friend Advertisement Facebook JustDial Google Other Web…" at bounding box center [408, 347] width 237 height 21
select select "47843"
click at [290, 337] on select "Select Walk-in Referral Friend Advertisement Facebook JustDial Google Other Web…" at bounding box center [408, 347] width 237 height 21
click at [710, 447] on button "Add" at bounding box center [715, 445] width 38 height 24
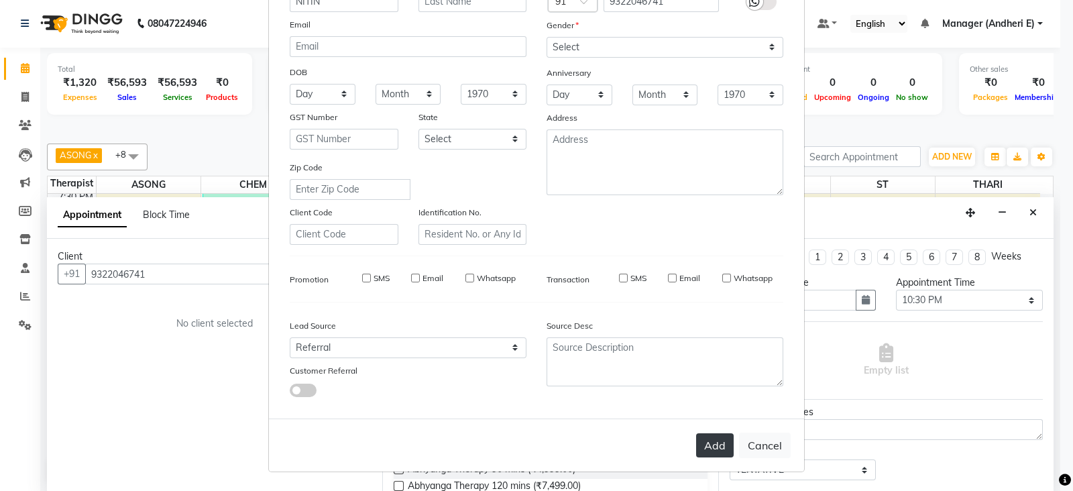
select select
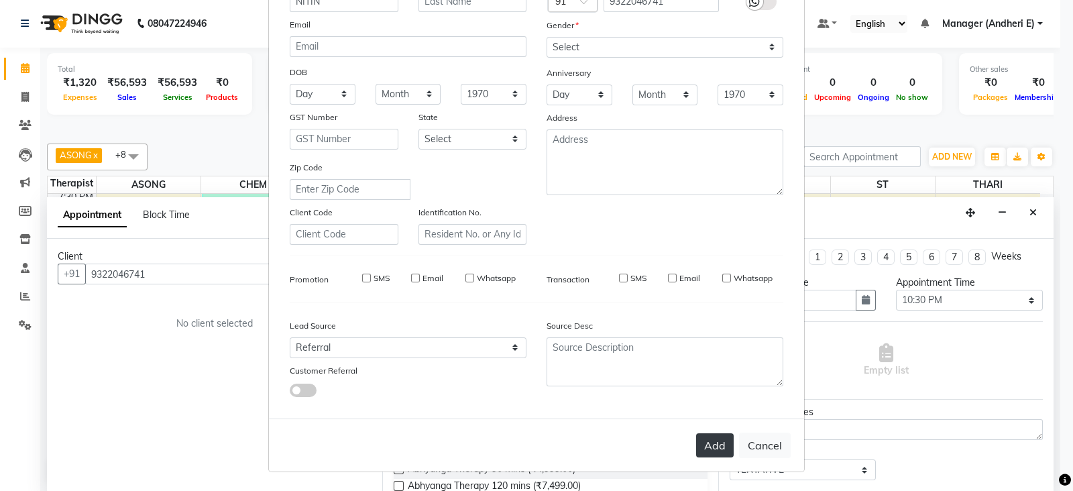
select select
checkbox input "false"
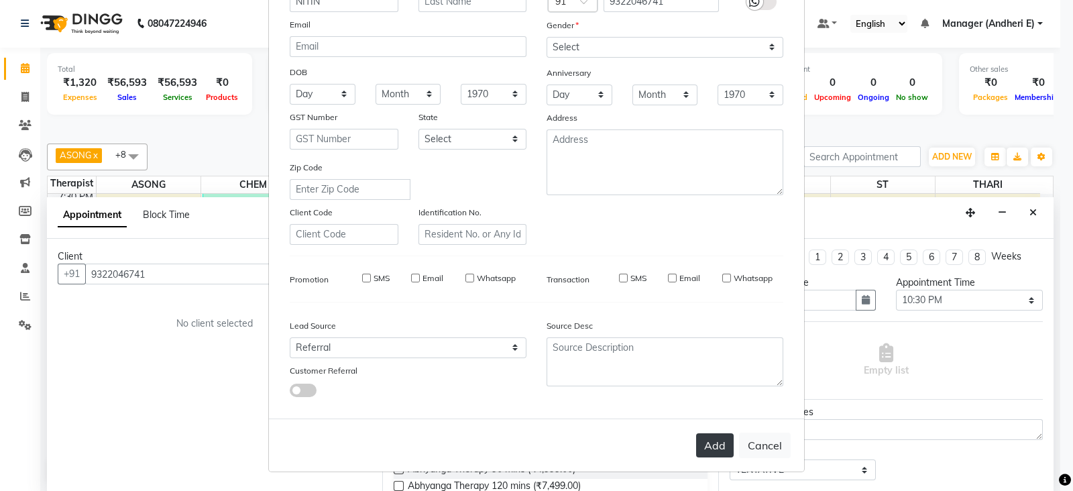
checkbox input "false"
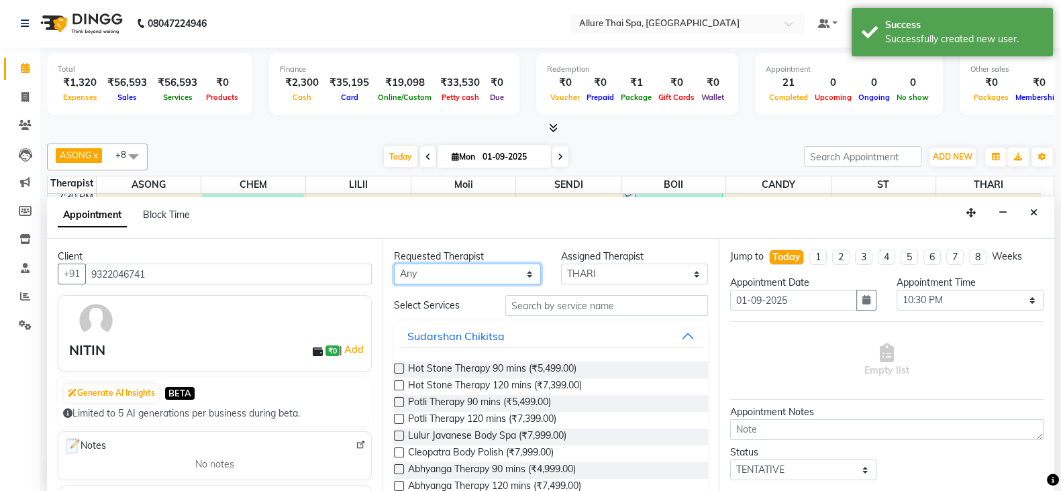
click at [480, 274] on select "Any ASONG [PERSON_NAME] BOII CANDY CHEM LILII Moii SENDI ST THARI" at bounding box center [467, 274] width 147 height 21
select select "89380"
click at [394, 264] on select "Any ASONG [PERSON_NAME] BOII CANDY CHEM LILII Moii SENDI ST THARI" at bounding box center [467, 274] width 147 height 21
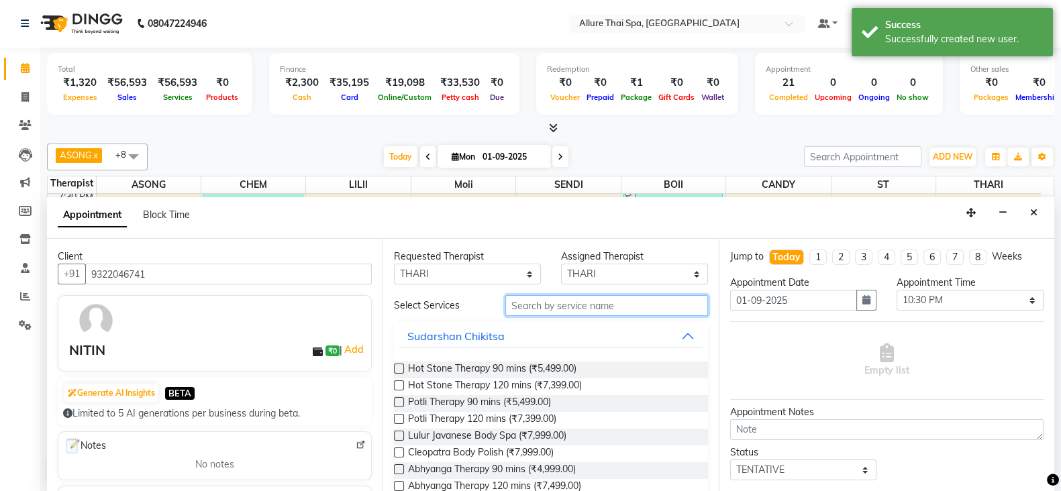
click at [535, 305] on input "text" at bounding box center [606, 305] width 203 height 21
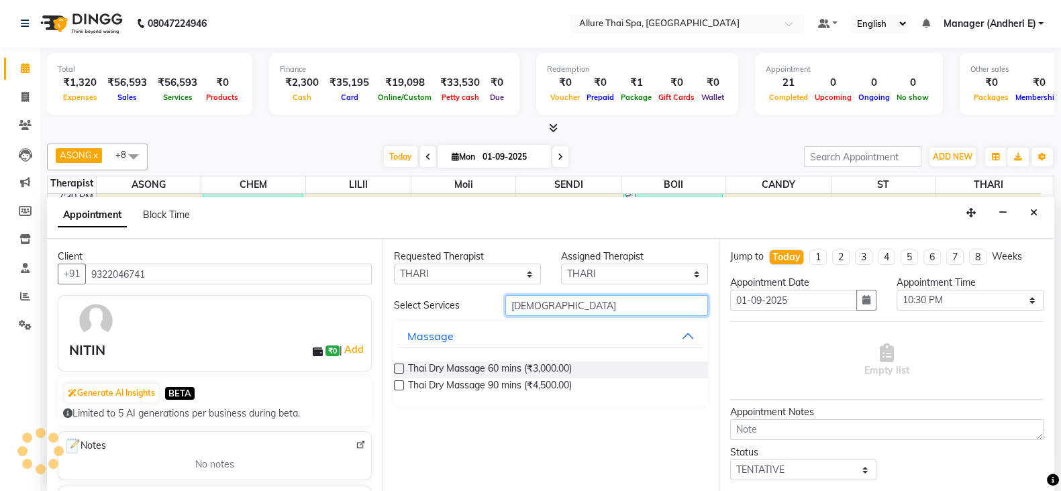
type input "[DEMOGRAPHIC_DATA]"
click at [399, 369] on label at bounding box center [399, 369] width 10 height 10
click at [399, 369] on input "checkbox" at bounding box center [398, 370] width 9 height 9
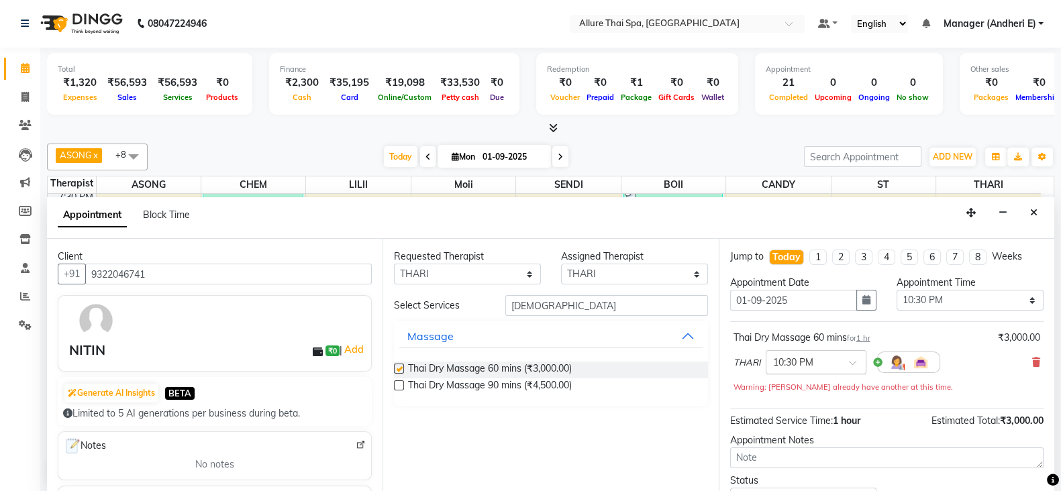
checkbox input "false"
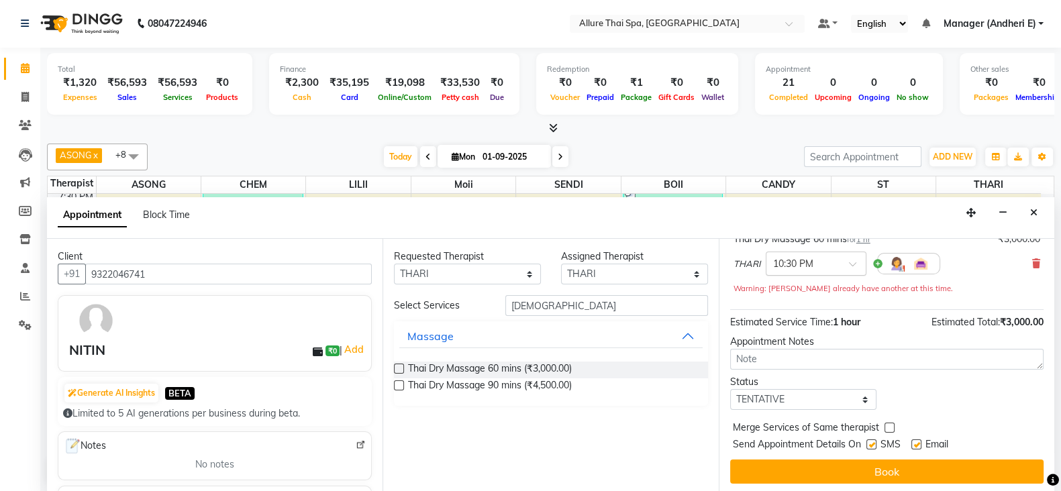
scroll to position [100, 0]
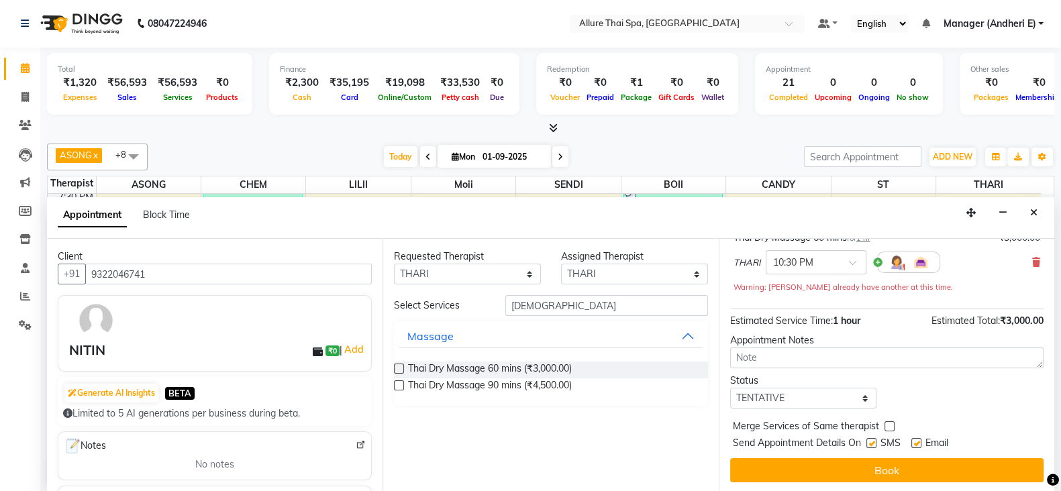
click at [871, 441] on label at bounding box center [871, 443] width 10 height 10
click at [871, 441] on input "checkbox" at bounding box center [870, 444] width 9 height 9
checkbox input "false"
click at [921, 439] on div "Email" at bounding box center [935, 444] width 48 height 17
click at [916, 439] on label at bounding box center [916, 443] width 10 height 10
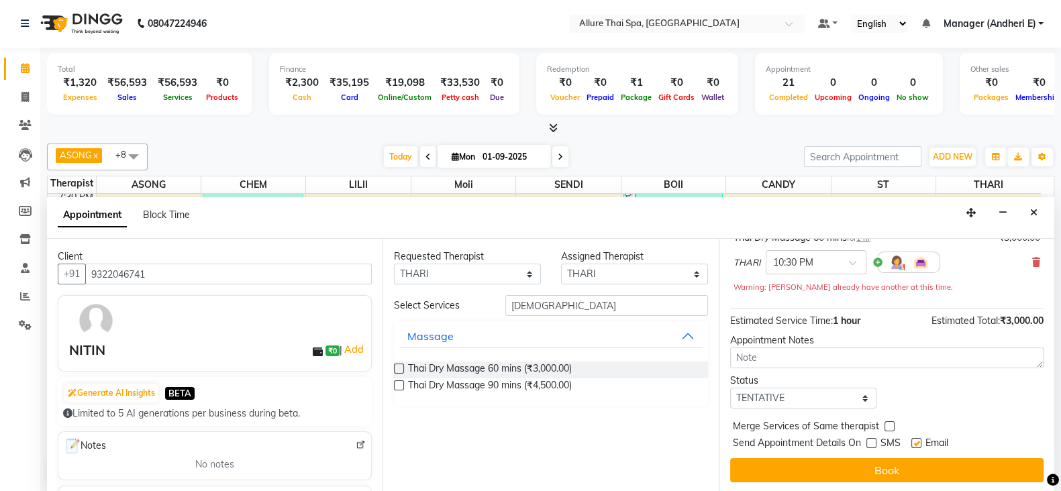
click at [916, 440] on input "checkbox" at bounding box center [915, 444] width 9 height 9
checkbox input "false"
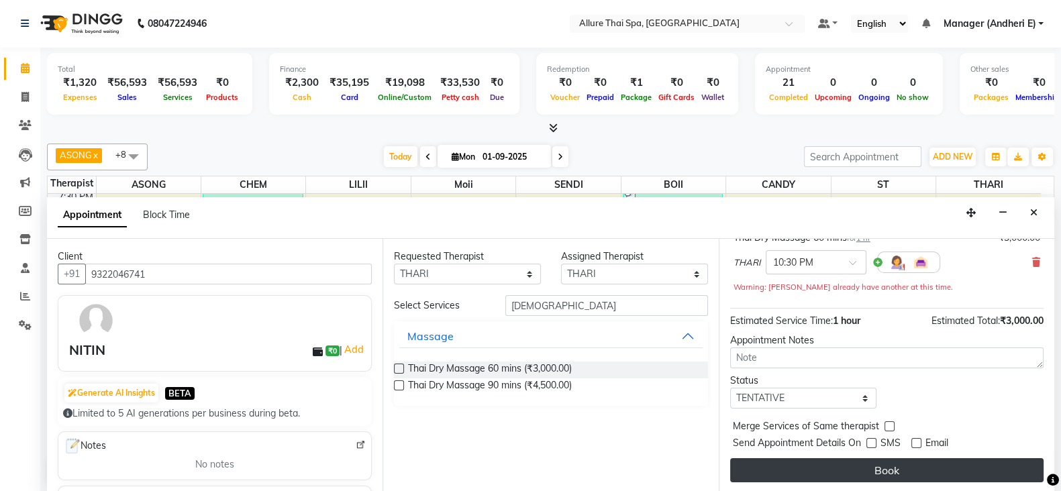
click at [878, 462] on button "Book" at bounding box center [886, 470] width 313 height 24
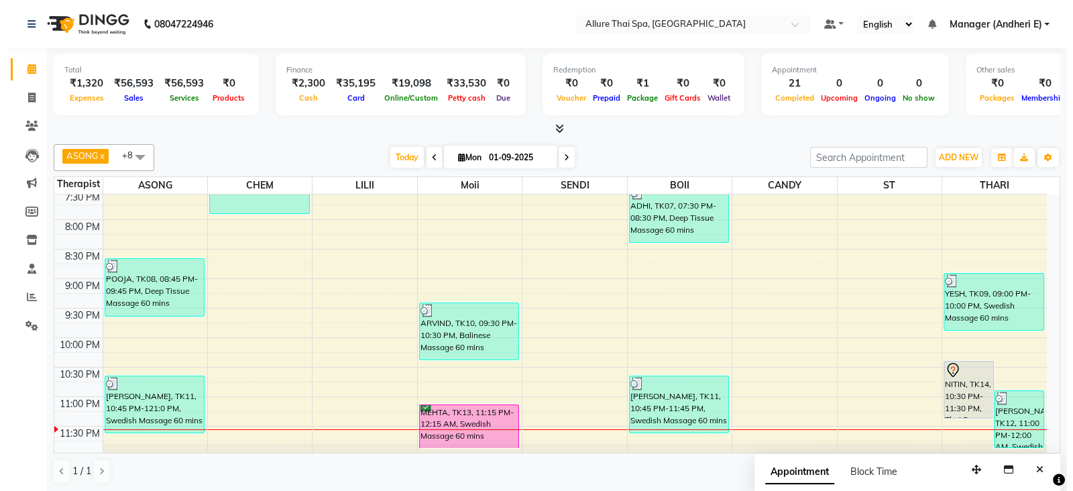
scroll to position [1, 0]
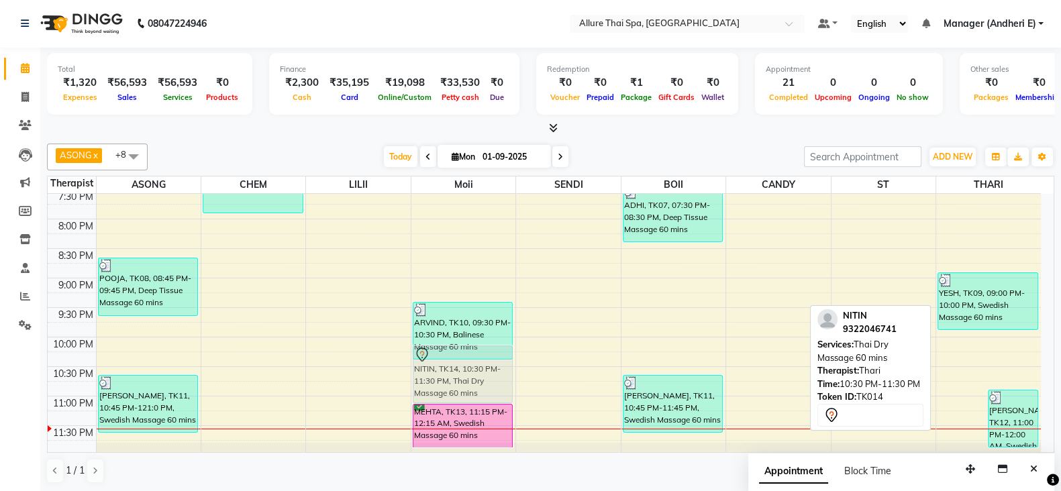
drag, startPoint x: 962, startPoint y: 387, endPoint x: 468, endPoint y: 374, distance: 493.9
click at [468, 374] on tr "LEERA, TK05, 05:00 PM-07:00 PM, Aroma Therapy Massage 120 mins POOJA, TK08, 08:…" at bounding box center [544, 12] width 993 height 885
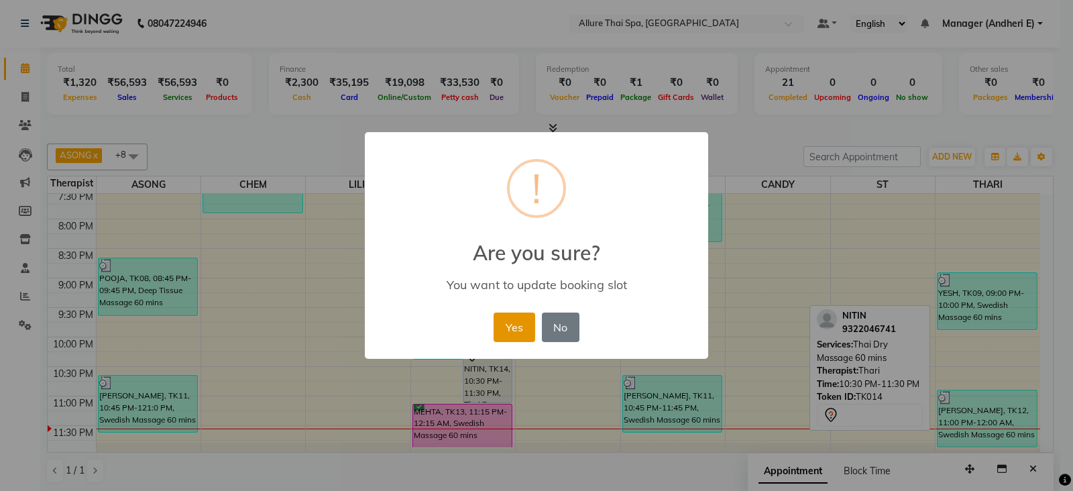
click at [514, 325] on button "Yes" at bounding box center [514, 328] width 41 height 30
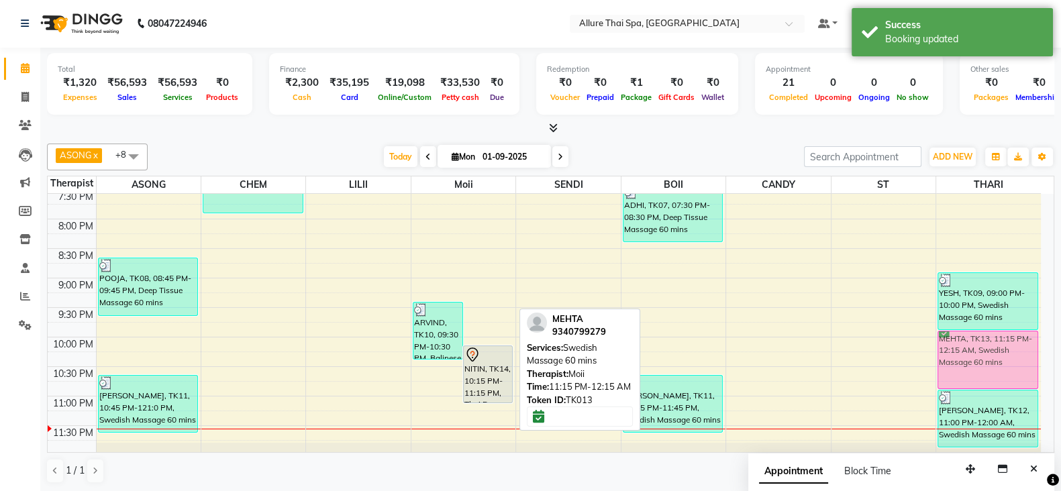
drag, startPoint x: 452, startPoint y: 421, endPoint x: 955, endPoint y: 350, distance: 507.4
click at [955, 350] on tr "LEERA, TK05, 05:00 PM-07:00 PM, Aroma Therapy Massage 120 mins POOJA, TK08, 08:…" at bounding box center [544, 12] width 993 height 885
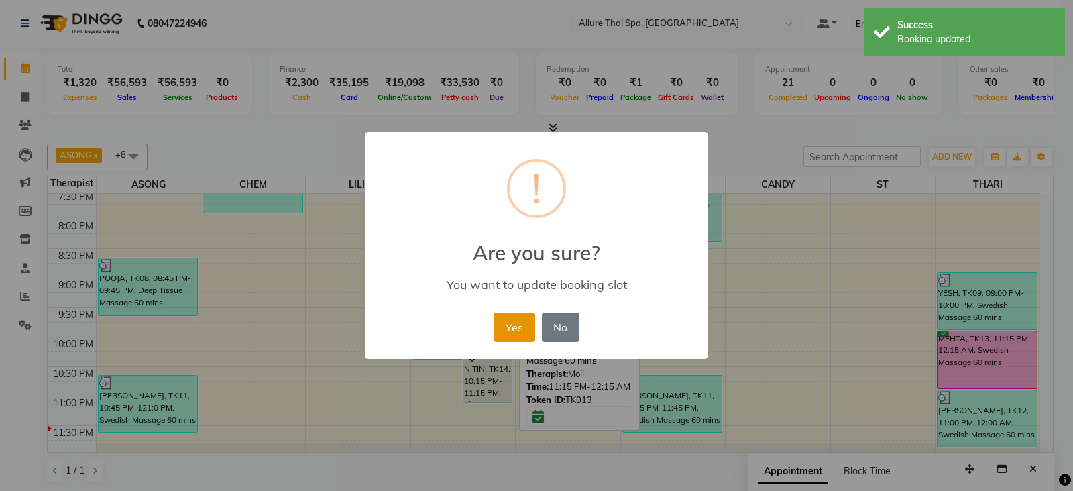
click at [520, 335] on button "Yes" at bounding box center [514, 328] width 41 height 30
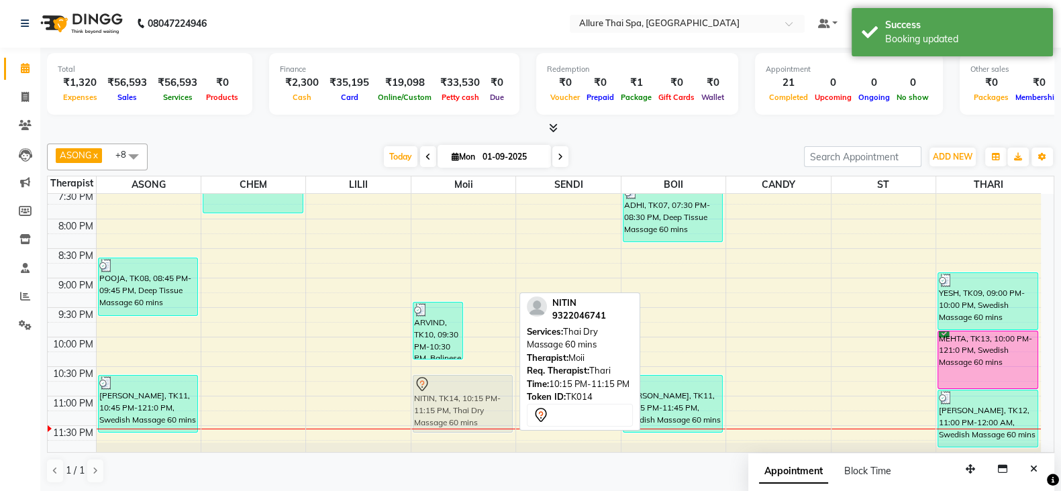
drag, startPoint x: 481, startPoint y: 370, endPoint x: 420, endPoint y: 400, distance: 68.4
click at [420, 400] on div "ARVIND, TK10, 09:30 PM-10:30 PM, Balinese Massage 60 mins NITIN, TK14, 10:15 PM…" at bounding box center [463, 12] width 104 height 885
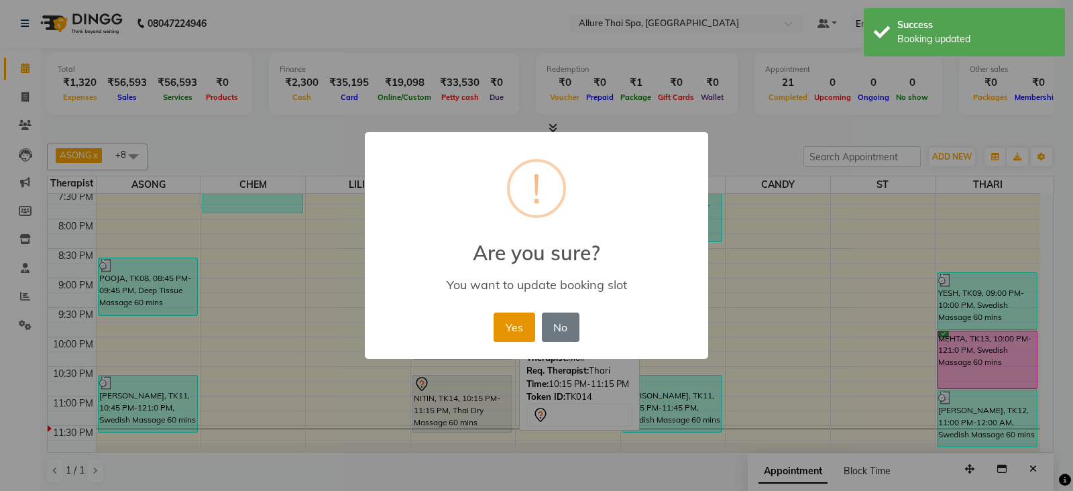
click at [503, 329] on button "Yes" at bounding box center [514, 328] width 41 height 30
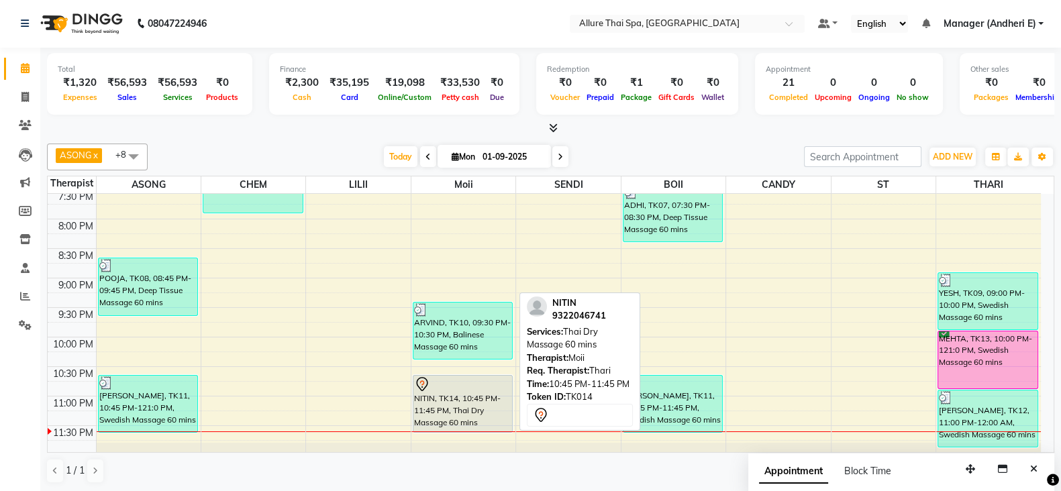
click at [434, 411] on div "NITIN, TK14, 10:45 PM-11:45 PM, Thai Dry Massage 60 mins" at bounding box center [462, 404] width 99 height 56
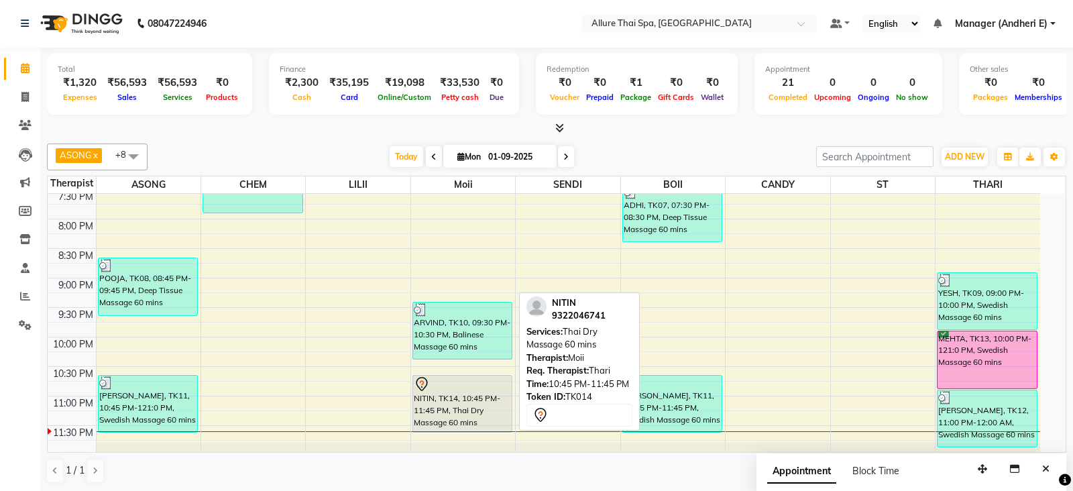
select select "7"
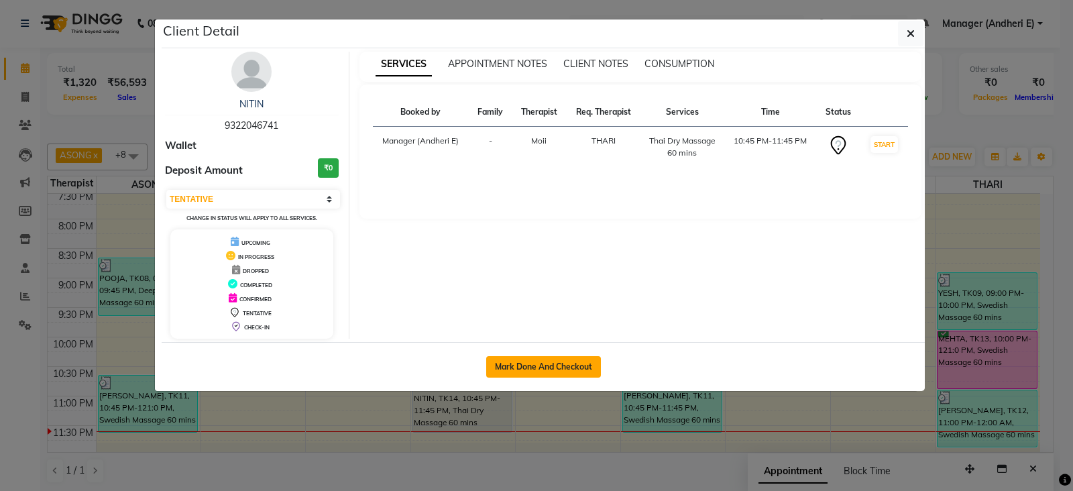
click at [551, 357] on button "Mark Done And Checkout" at bounding box center [543, 366] width 115 height 21
select select "service"
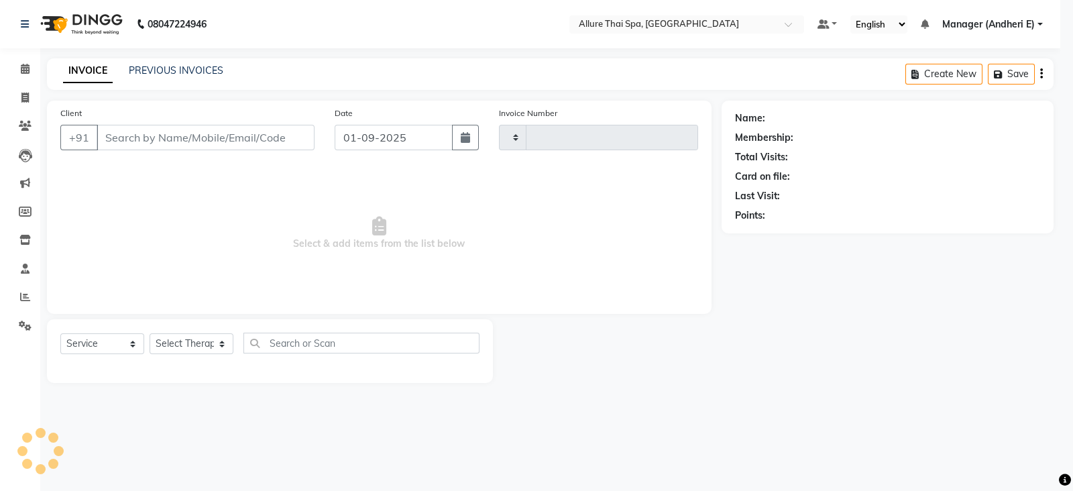
select select "3"
type input "1931"
select select "6826"
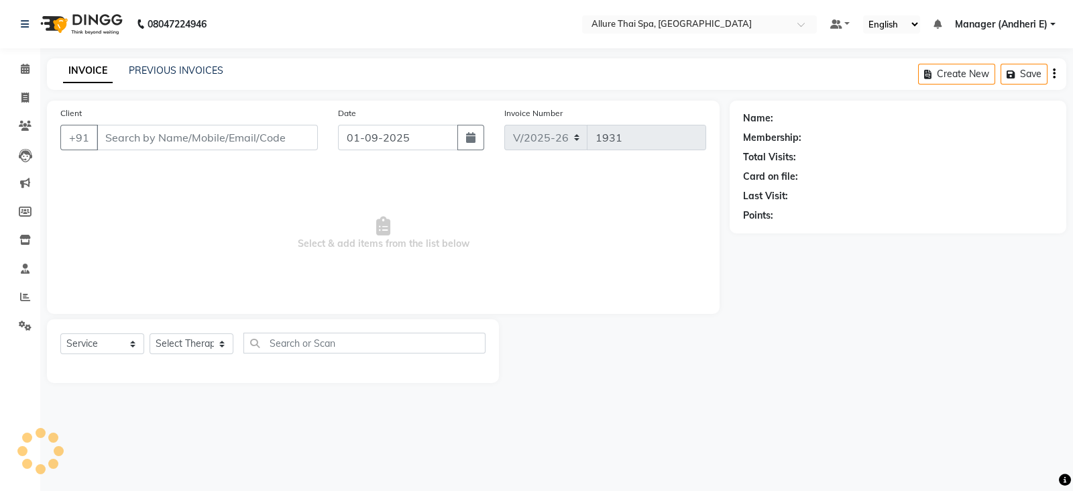
type input "9322046741"
select select "74654"
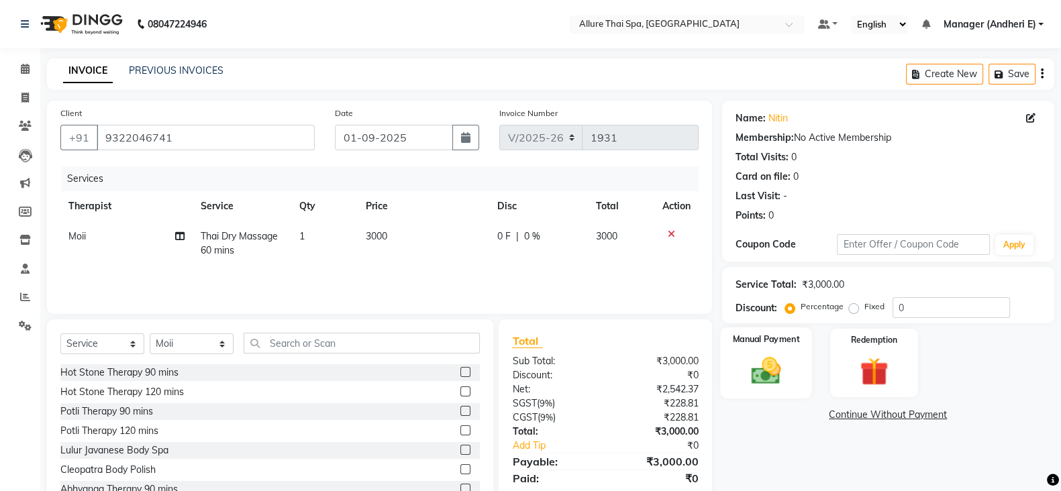
click at [761, 371] on img at bounding box center [766, 371] width 48 height 34
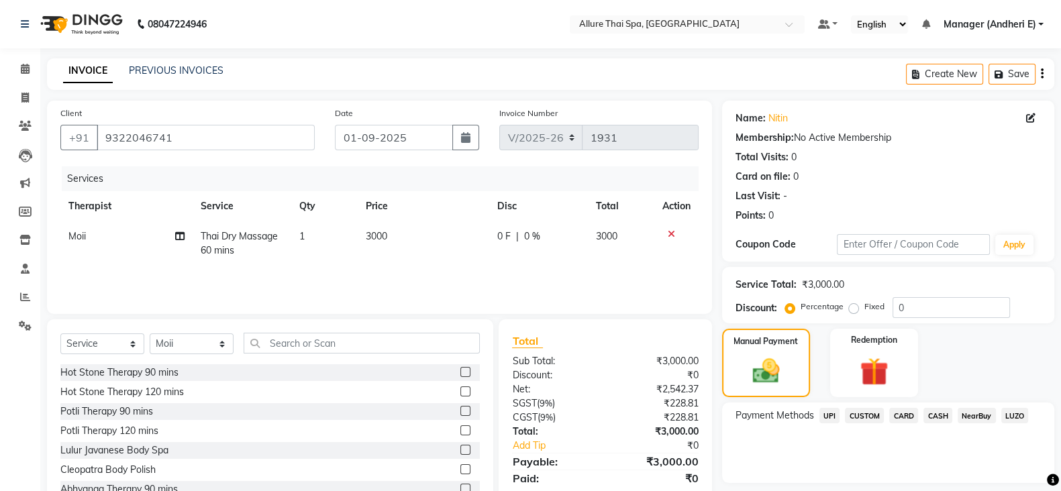
click at [828, 417] on span "UPI" at bounding box center [829, 415] width 21 height 15
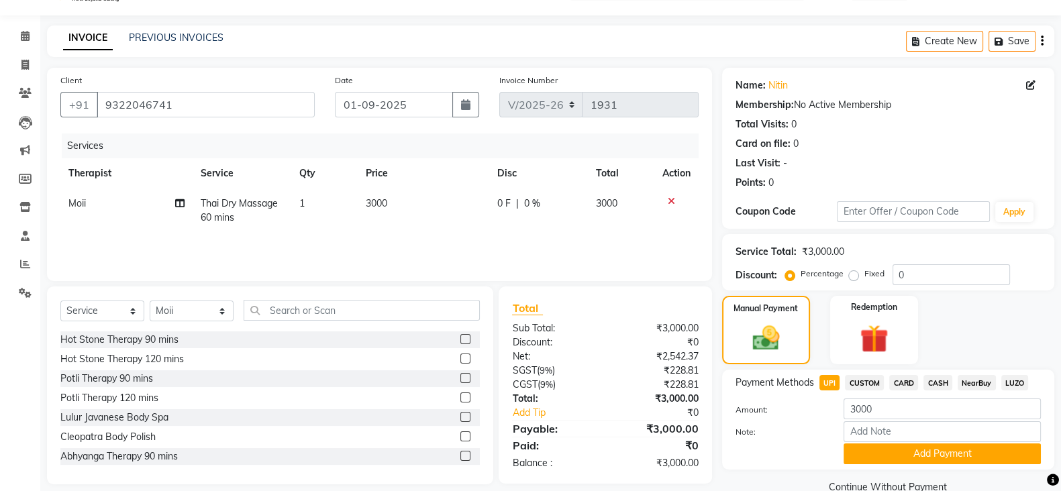
scroll to position [60, 0]
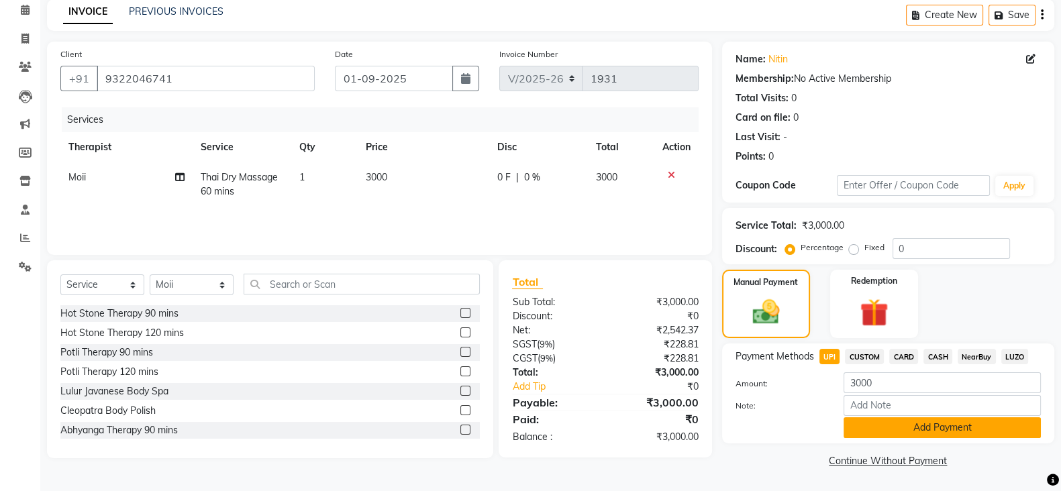
click at [941, 421] on button "Add Payment" at bounding box center [941, 427] width 197 height 21
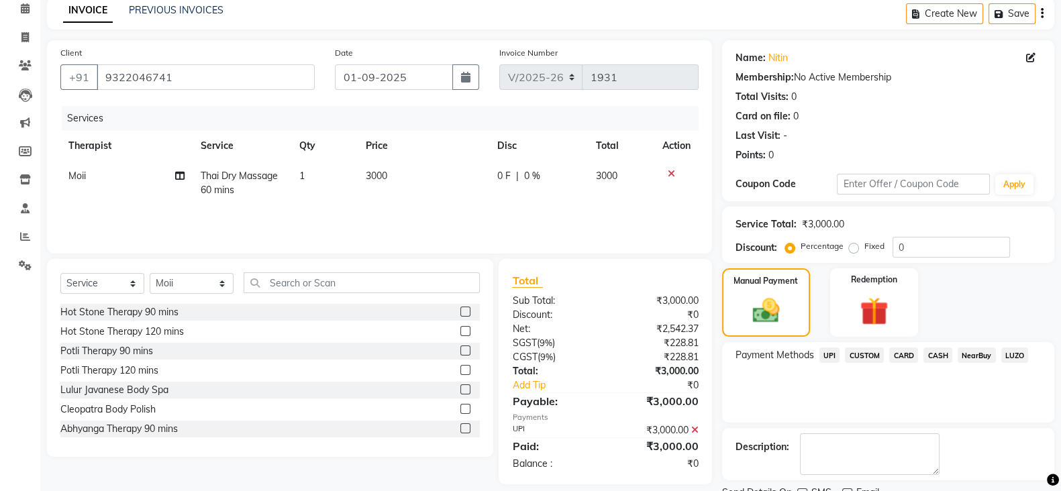
scroll to position [115, 0]
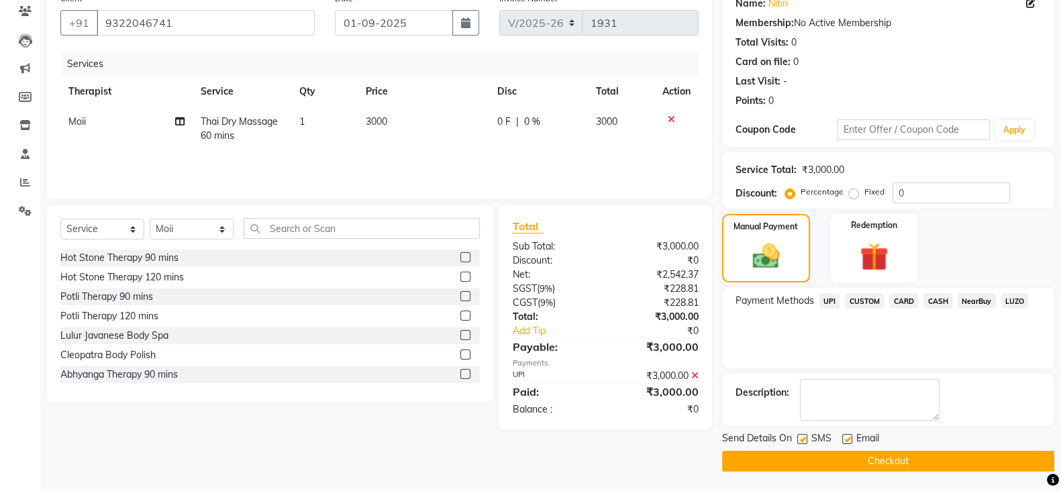
click at [804, 441] on label at bounding box center [802, 439] width 10 height 10
click at [804, 441] on input "checkbox" at bounding box center [801, 439] width 9 height 9
checkbox input "false"
click at [851, 437] on div "Email" at bounding box center [866, 439] width 48 height 17
click at [844, 438] on label at bounding box center [847, 439] width 10 height 10
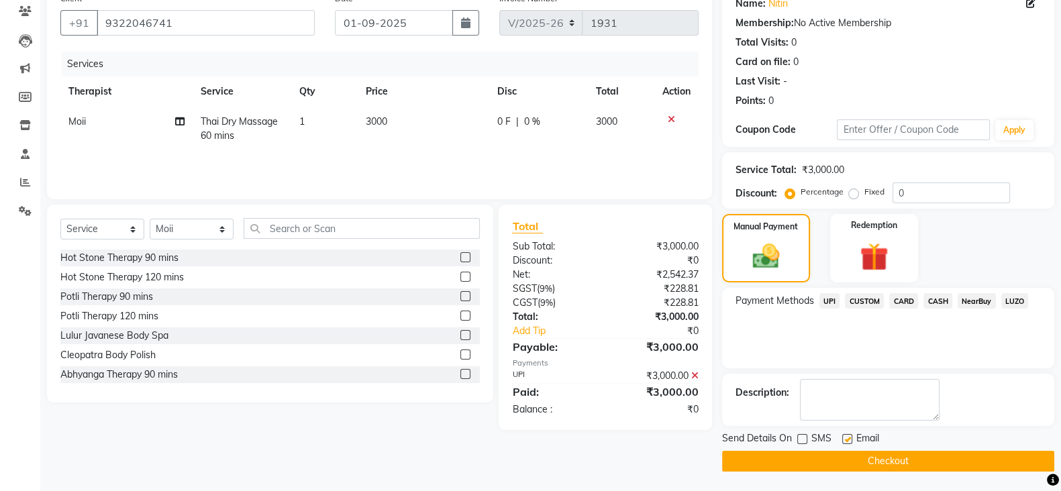
click at [844, 438] on input "checkbox" at bounding box center [846, 439] width 9 height 9
checkbox input "false"
click at [875, 456] on button "Checkout" at bounding box center [888, 461] width 332 height 21
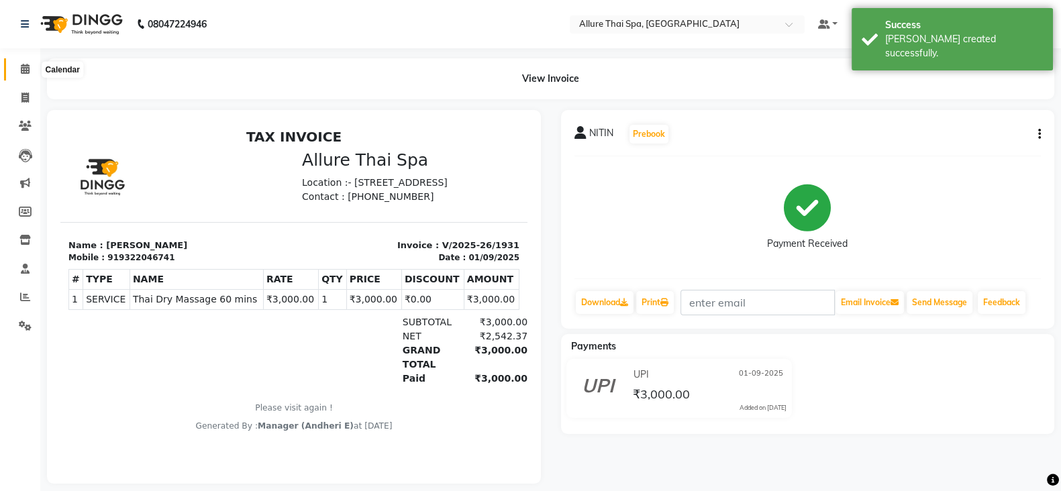
click at [28, 70] on icon at bounding box center [25, 69] width 9 height 10
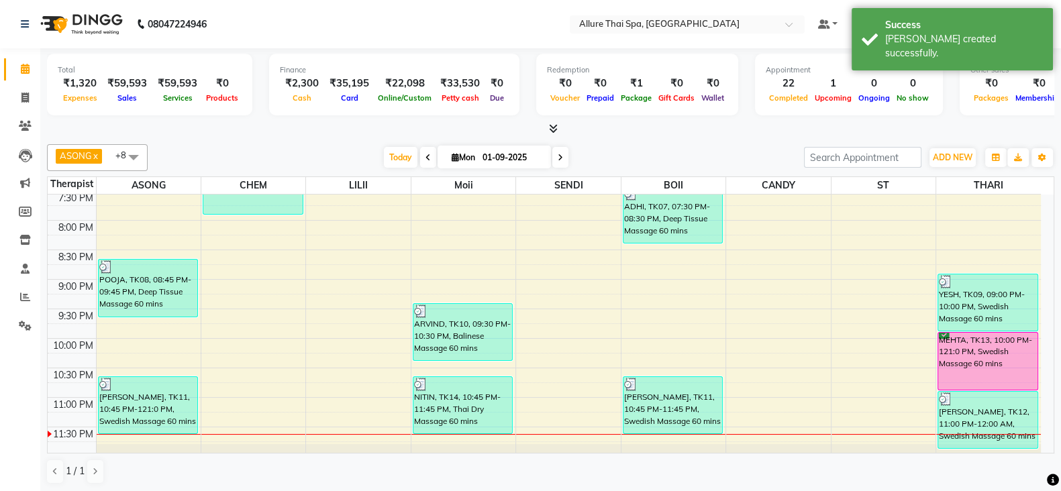
scroll to position [624, 0]
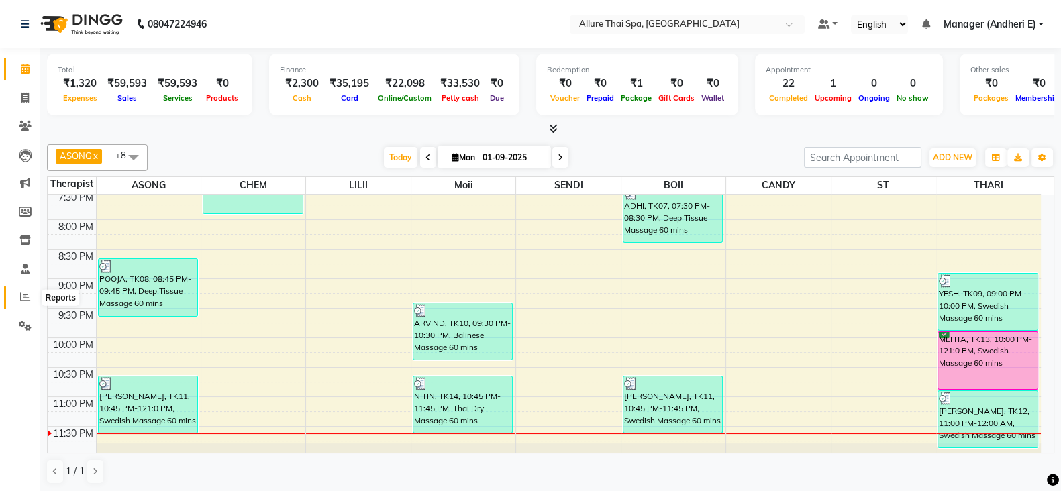
click at [25, 300] on icon at bounding box center [25, 297] width 10 height 10
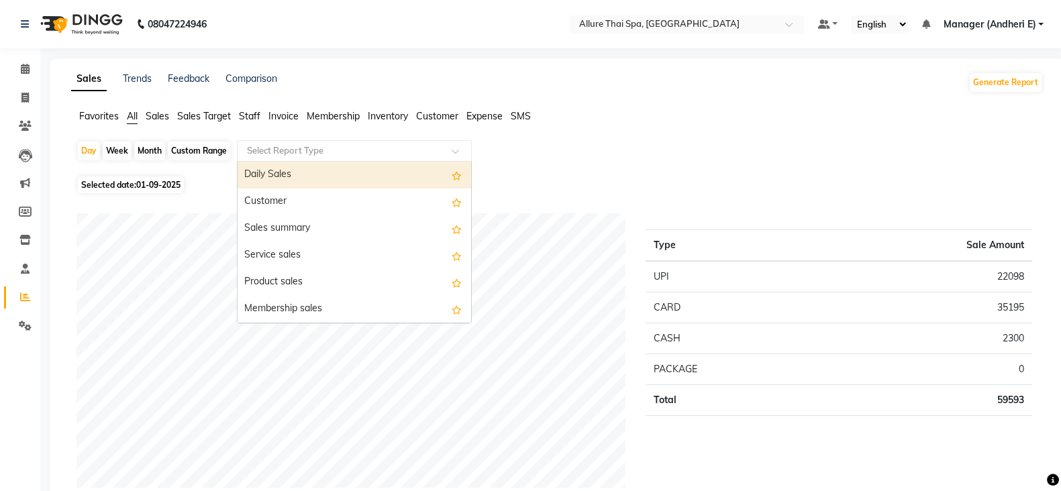
click at [370, 154] on input "text" at bounding box center [340, 150] width 193 height 13
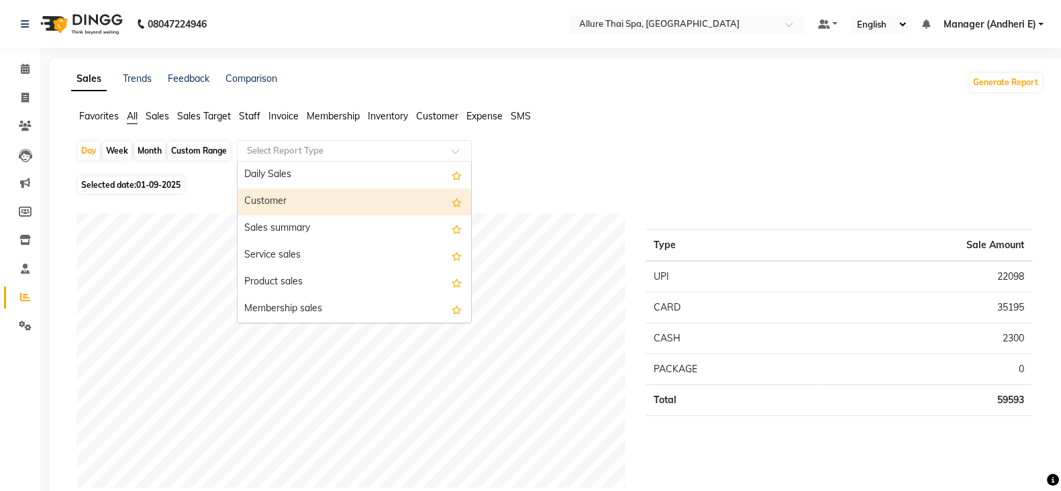
click at [282, 199] on div "Customer" at bounding box center [353, 202] width 233 height 27
select select "pdf"
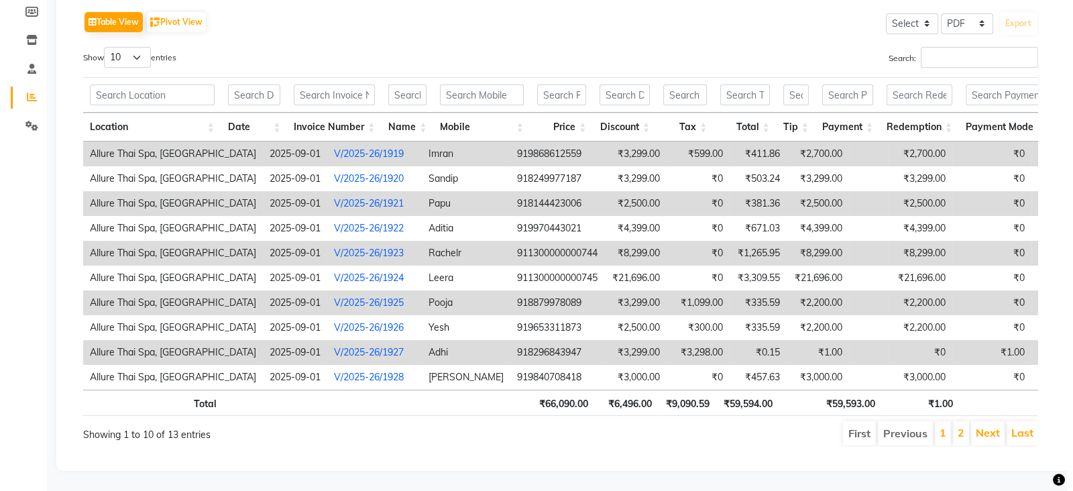
scroll to position [0, 12]
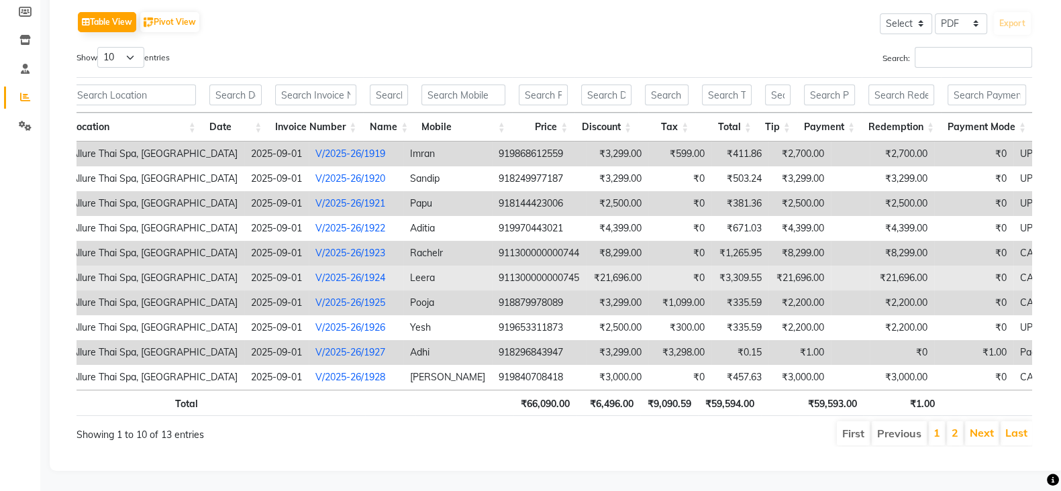
click at [316, 272] on link "V/2025-26/1924" at bounding box center [350, 278] width 70 height 12
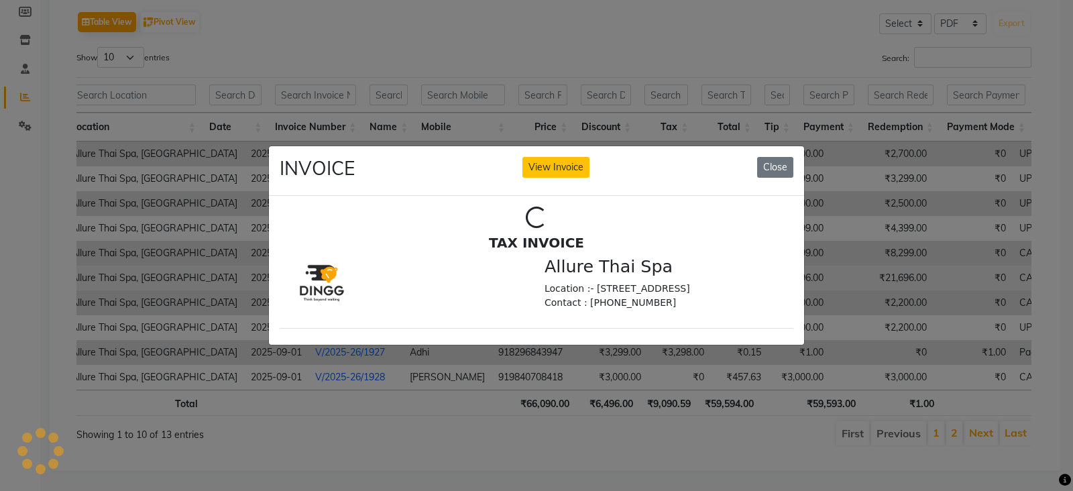
scroll to position [0, 0]
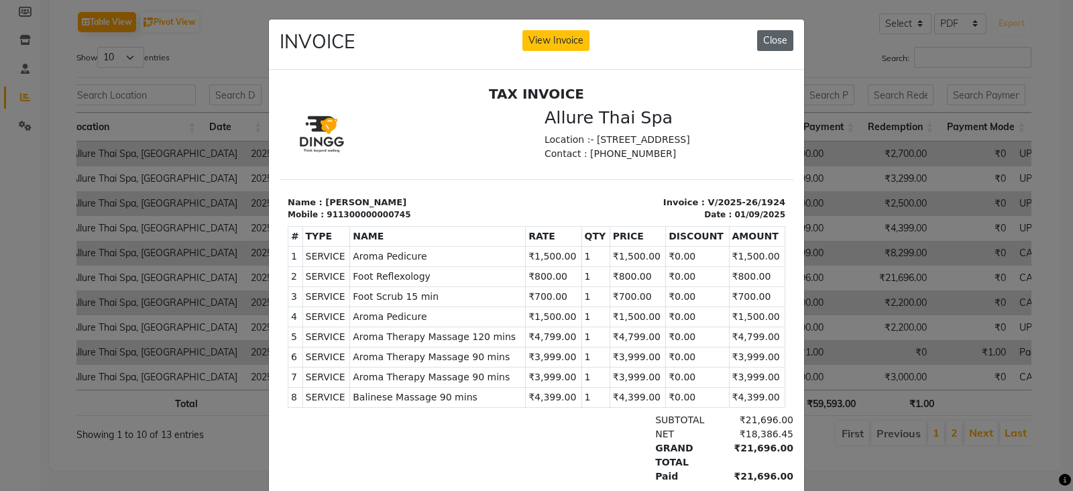
click at [773, 38] on button "Close" at bounding box center [775, 40] width 36 height 21
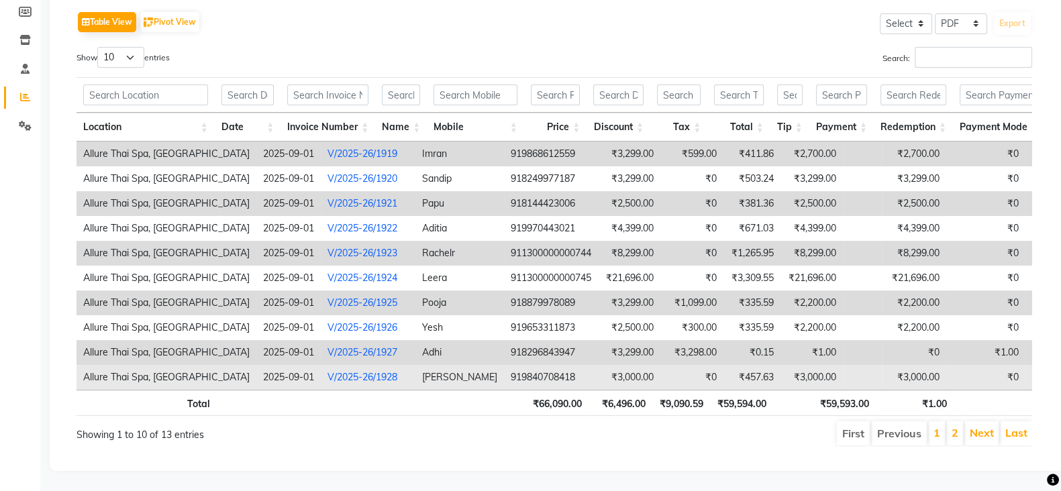
click at [327, 371] on link "V/2025-26/1928" at bounding box center [362, 377] width 70 height 12
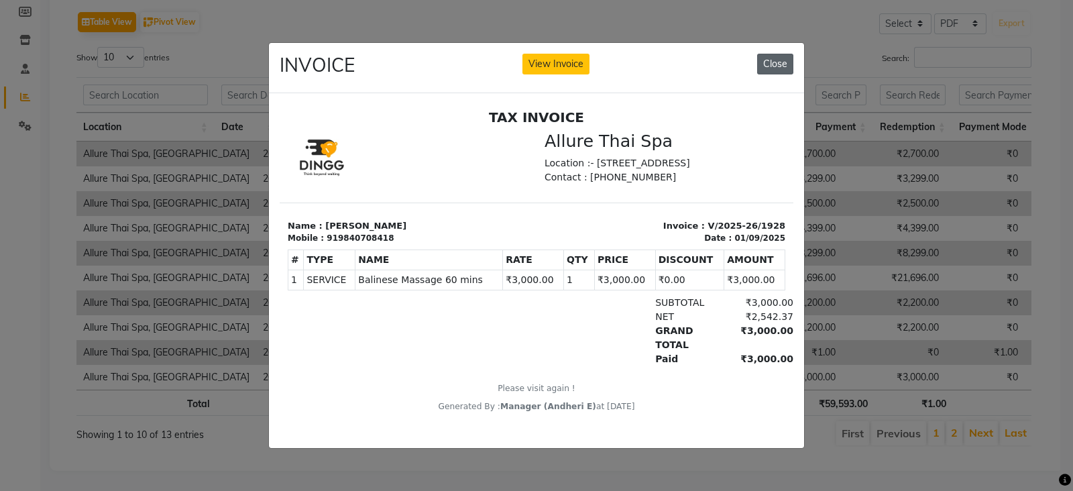
click at [775, 58] on button "Close" at bounding box center [775, 64] width 36 height 21
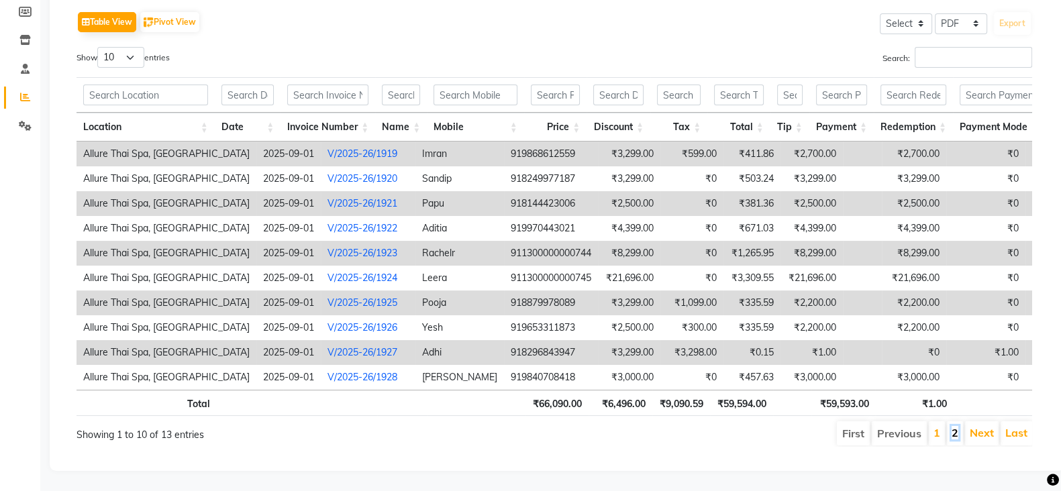
click at [956, 426] on link "2" at bounding box center [954, 432] width 7 height 13
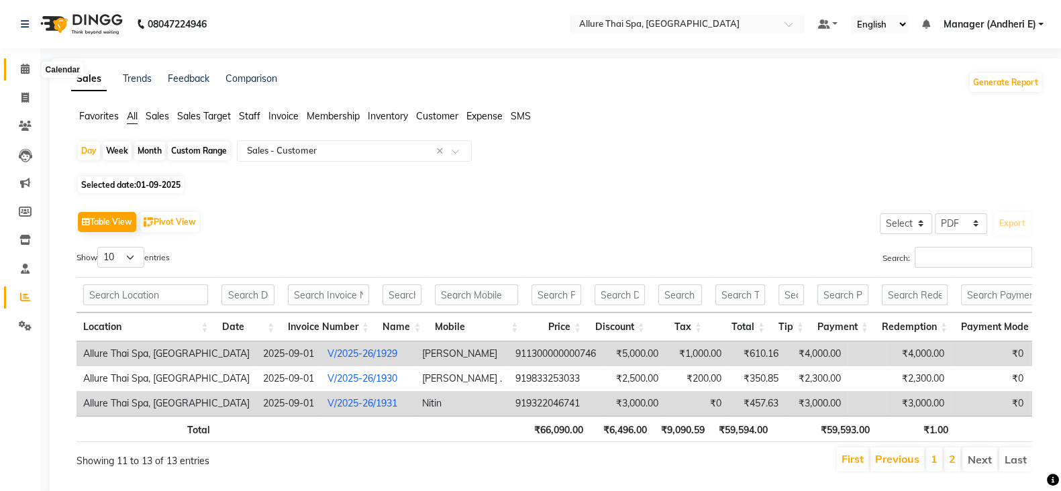
click at [23, 68] on icon at bounding box center [25, 69] width 9 height 10
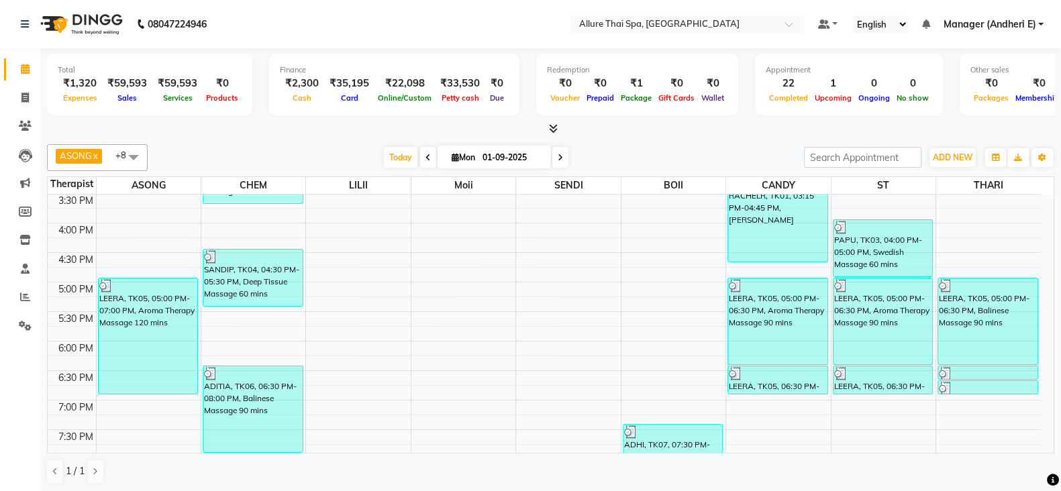
scroll to position [276, 0]
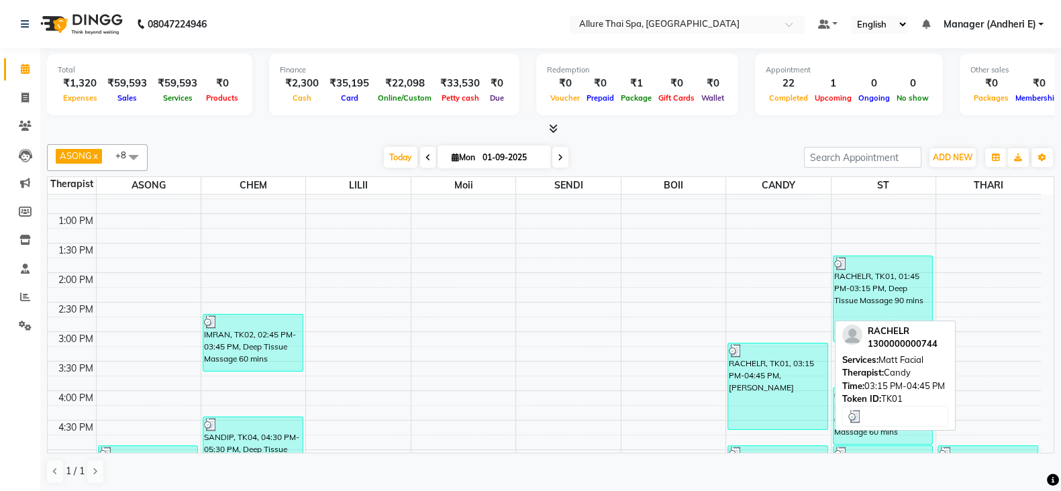
click at [755, 385] on div "RACHELR, TK01, 03:15 PM-04:45 PM, [PERSON_NAME]" at bounding box center [777, 386] width 99 height 86
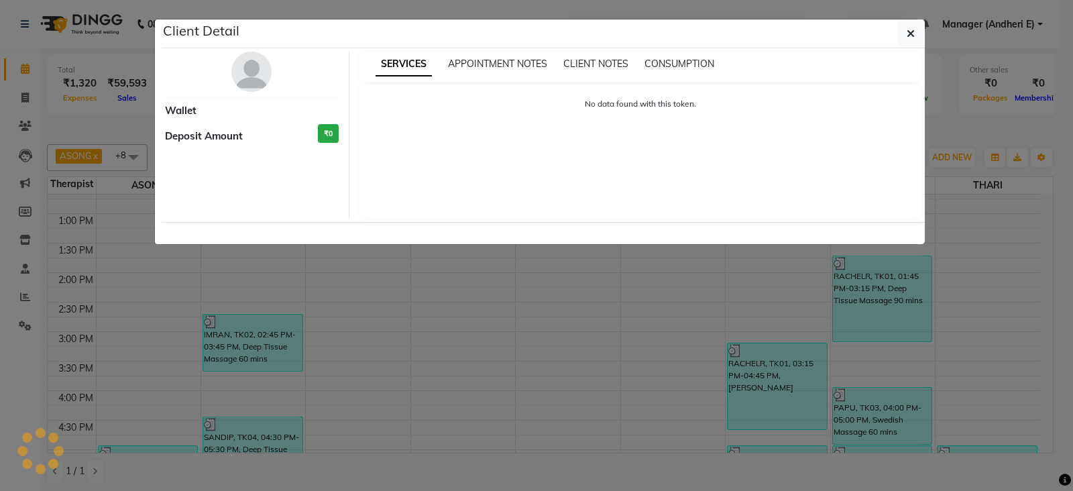
select select "3"
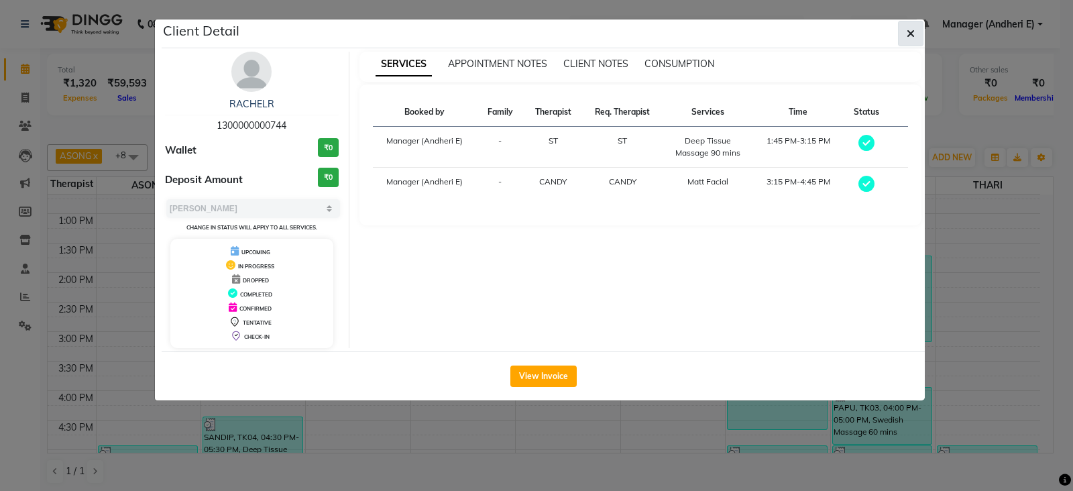
click at [908, 32] on icon "button" at bounding box center [911, 33] width 8 height 11
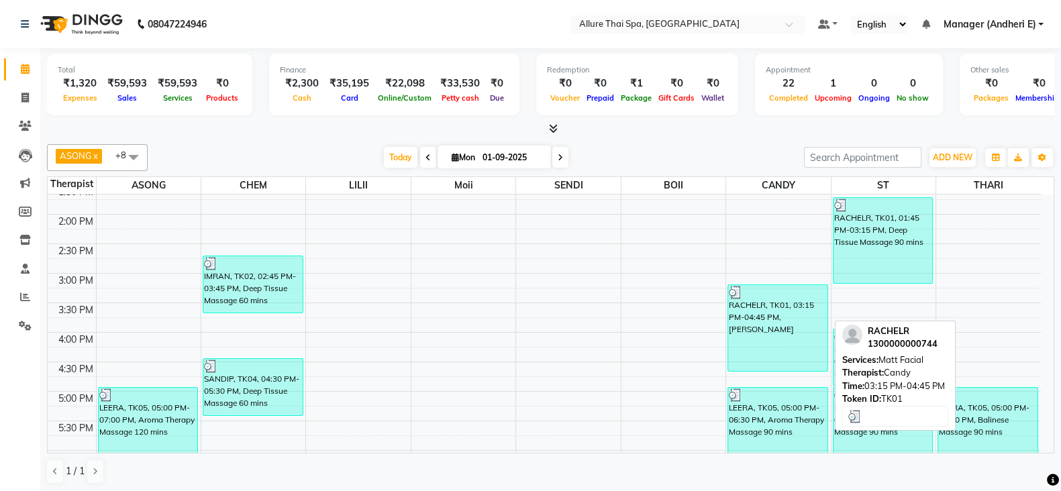
scroll to position [360, 0]
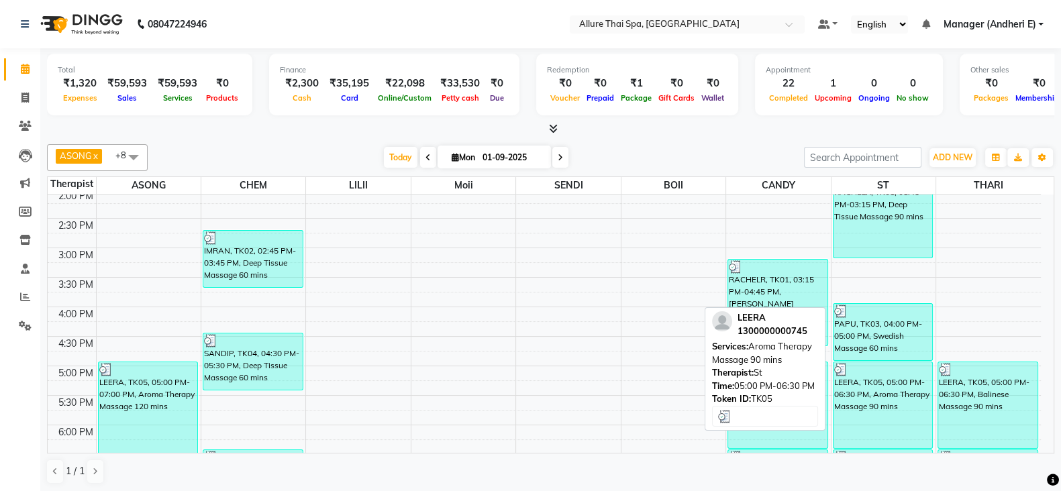
click at [881, 376] on div "LEERA, TK05, 05:00 PM-06:30 PM, Aroma Therapy Massage 90 mins" at bounding box center [882, 405] width 99 height 86
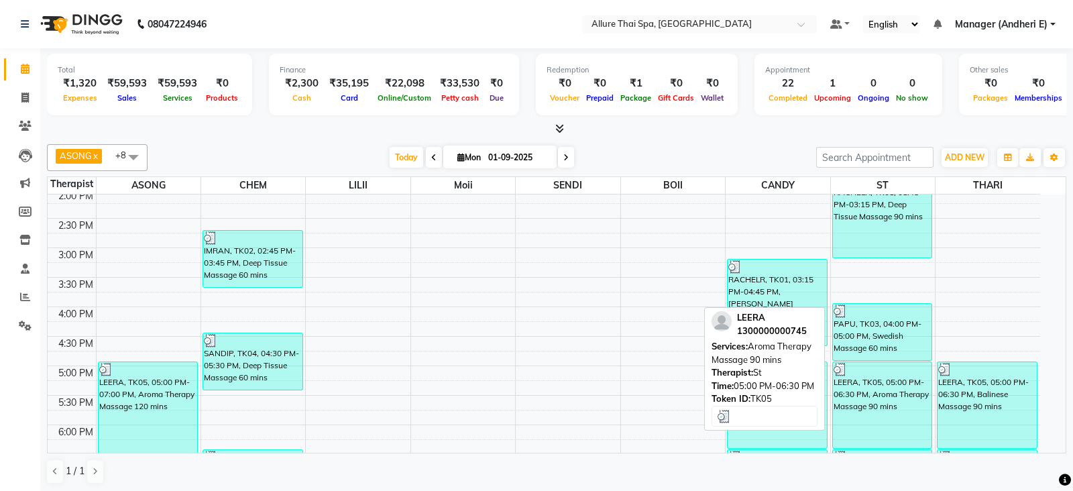
select select "3"
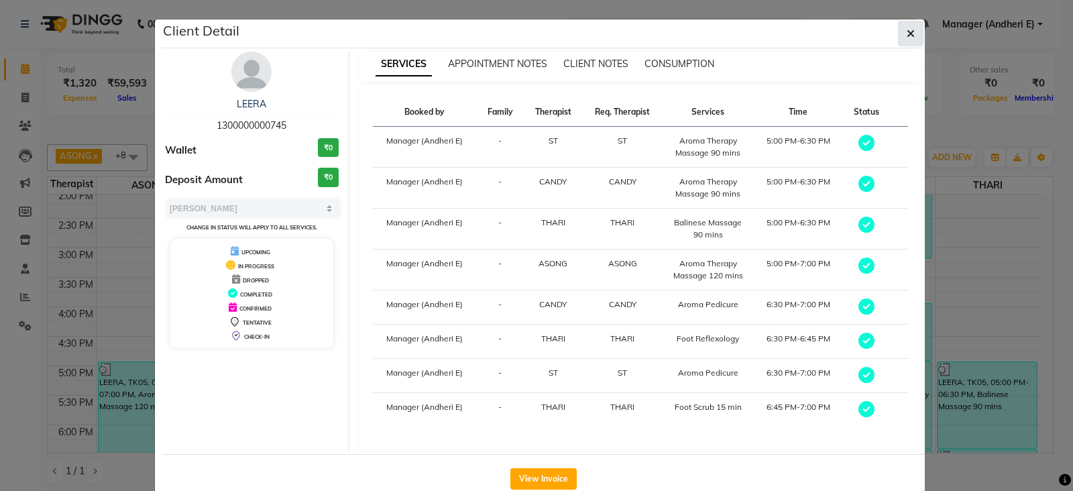
click at [908, 32] on icon "button" at bounding box center [911, 33] width 8 height 11
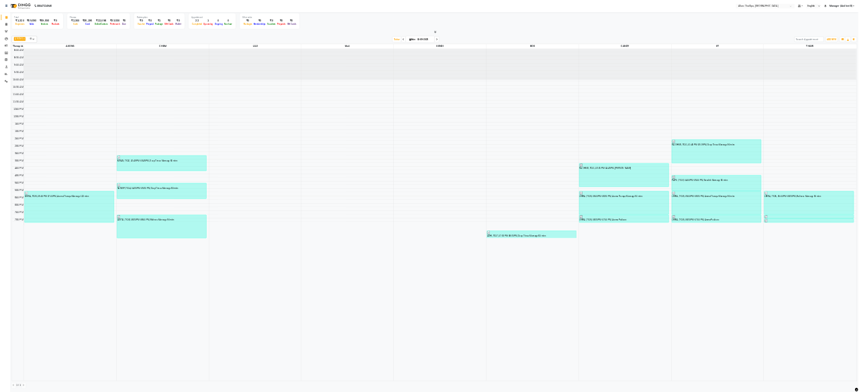
scroll to position [0, 0]
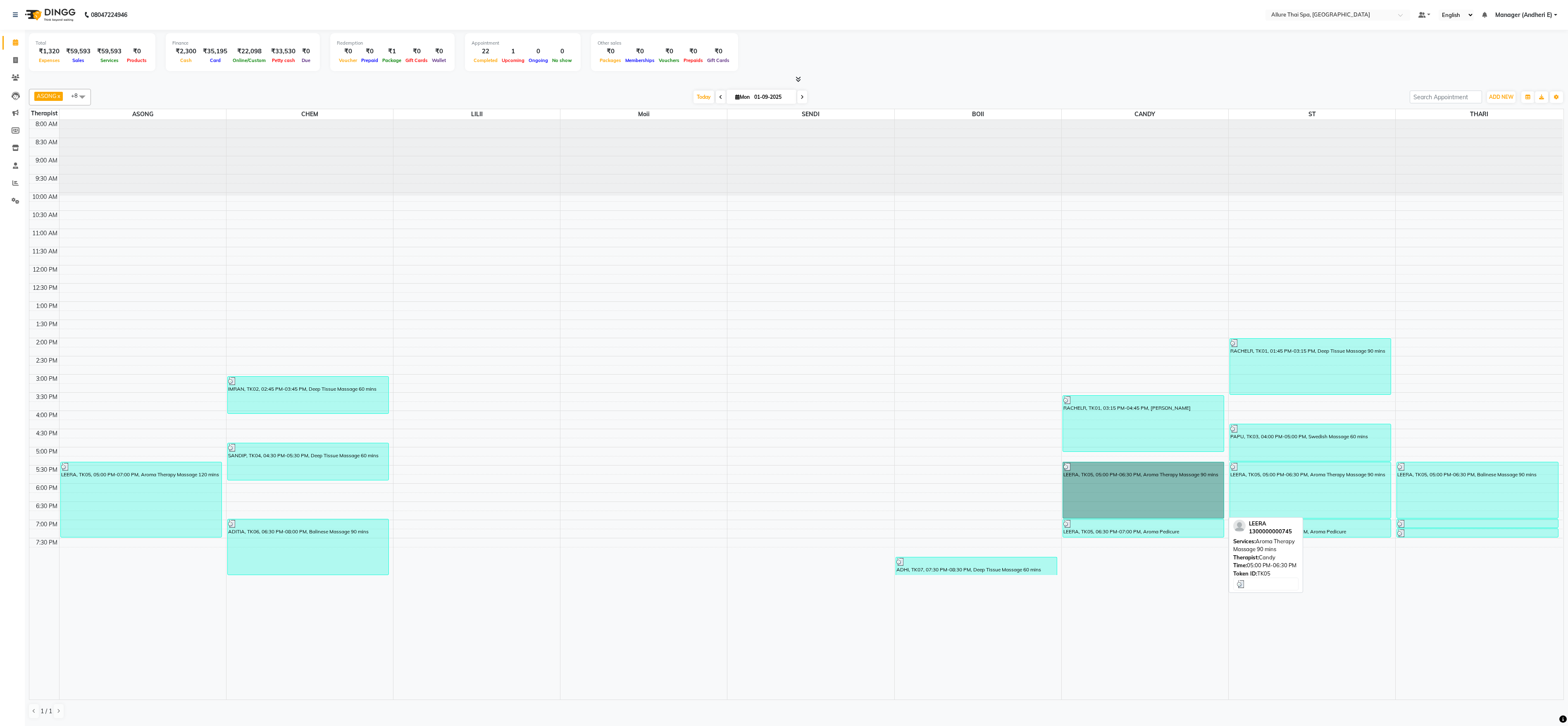
click at [653, 302] on link "LEERA, TK05, 05:00 PM-06:30 PM, Aroma Therapy Massage 90 mins" at bounding box center [1144, 490] width 161 height 57
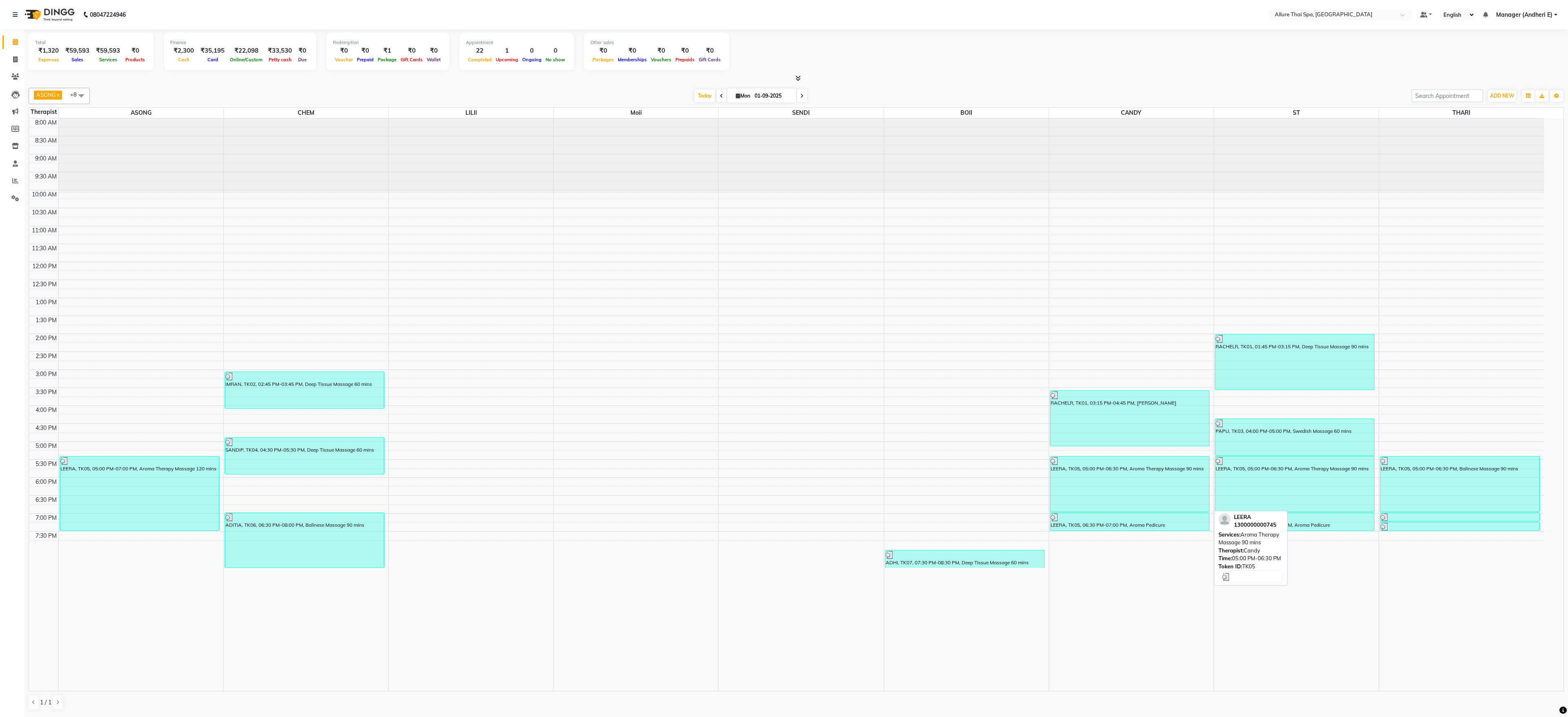
select select "3"
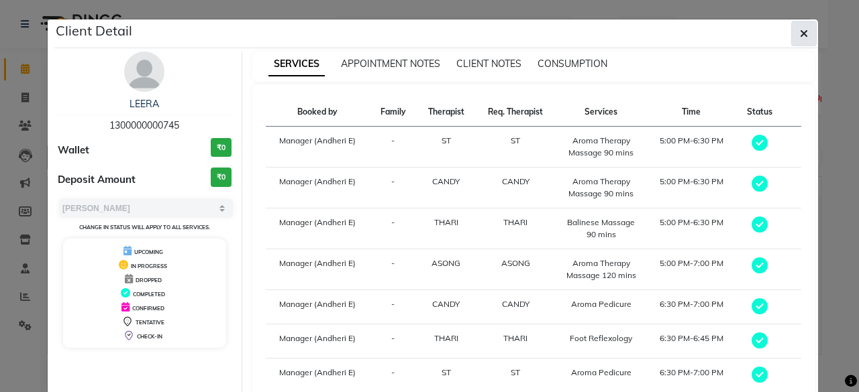
click at [800, 37] on icon "button" at bounding box center [804, 33] width 8 height 11
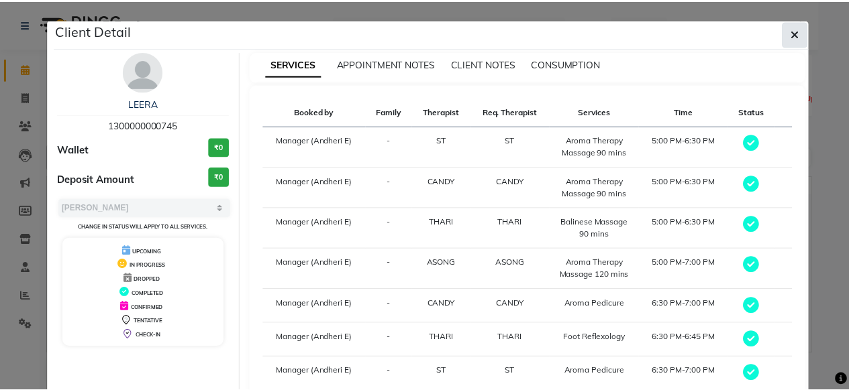
scroll to position [486, 0]
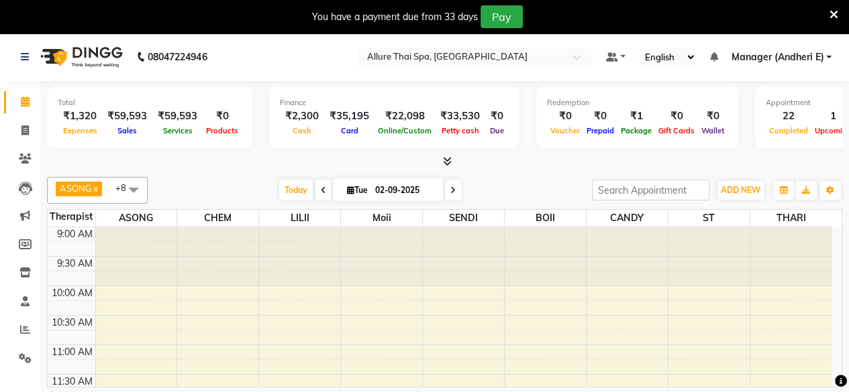
click at [321, 193] on icon at bounding box center [323, 190] width 5 height 8
type input "01-09-2025"
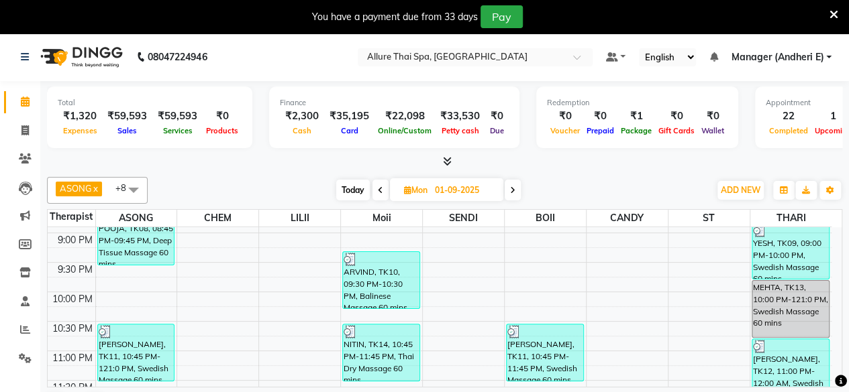
scroll to position [716, 0]
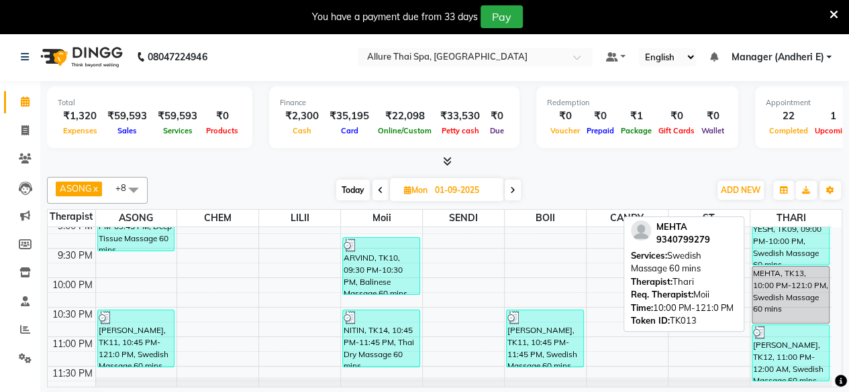
click at [789, 294] on div "MEHTA, TK13, 10:00 PM-121:0 PM, Swedish Massage 60 mins" at bounding box center [790, 295] width 76 height 56
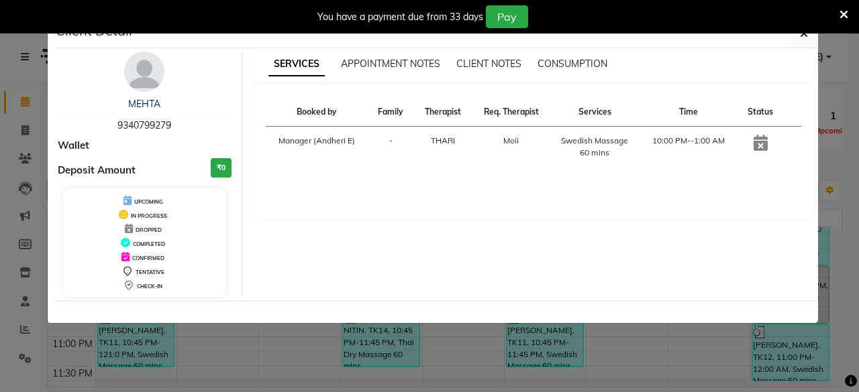
drag, startPoint x: 170, startPoint y: 123, endPoint x: 111, endPoint y: 127, distance: 59.2
click at [111, 127] on div "MEHTA 9340799279" at bounding box center [145, 115] width 174 height 36
copy span "9340799279"
click at [840, 13] on icon at bounding box center [843, 15] width 9 height 12
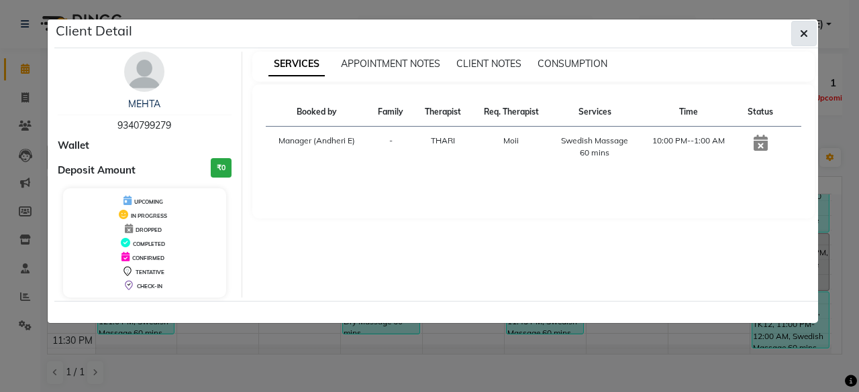
click at [798, 33] on button "button" at bounding box center [803, 33] width 25 height 25
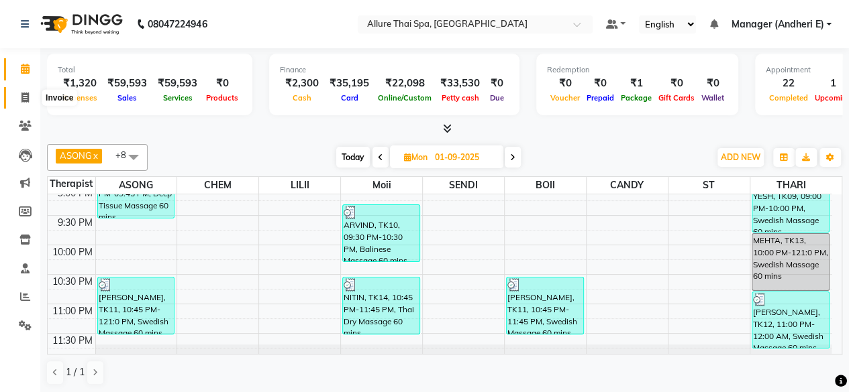
click at [21, 99] on icon at bounding box center [24, 98] width 7 height 10
select select "service"
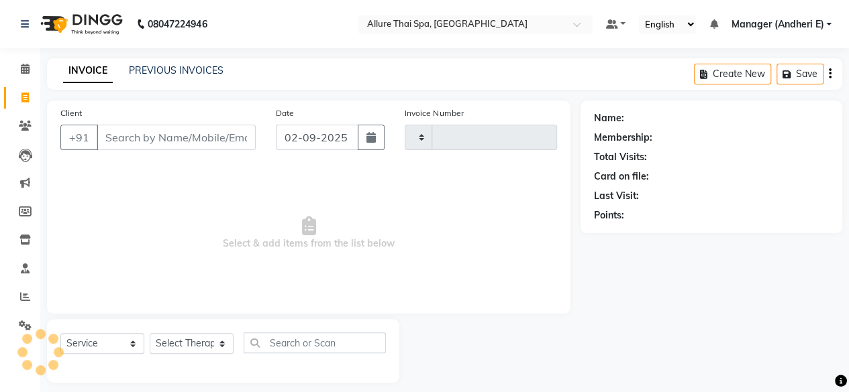
type input "1932"
select select "6826"
click at [369, 142] on icon "button" at bounding box center [370, 137] width 9 height 11
select select "9"
select select "2025"
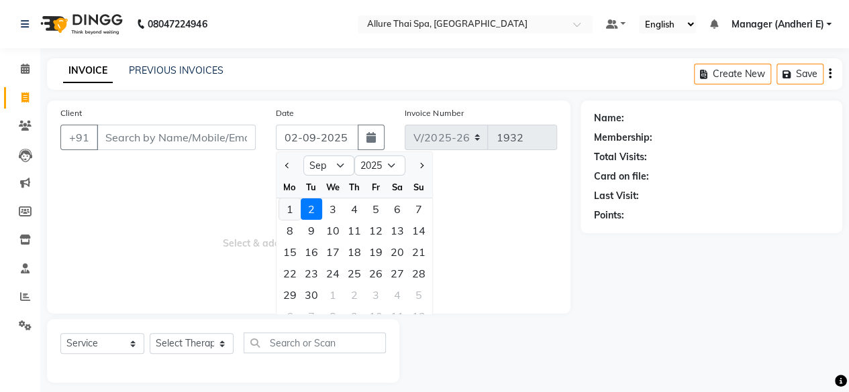
click at [290, 207] on div "1" at bounding box center [289, 209] width 21 height 21
type input "01-09-2025"
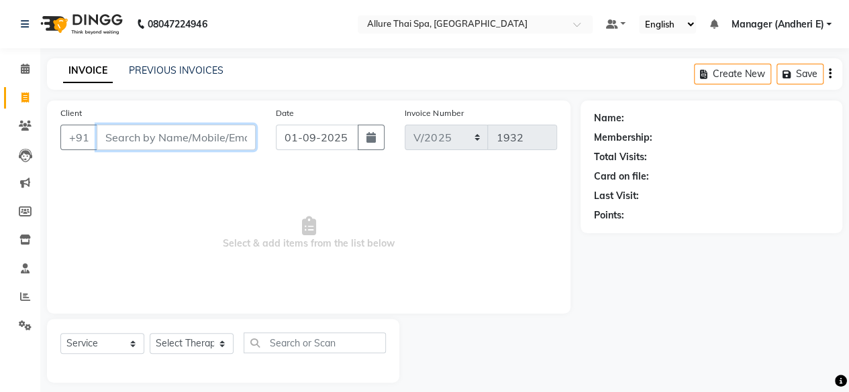
paste input "9340799279"
type input "9340799279"
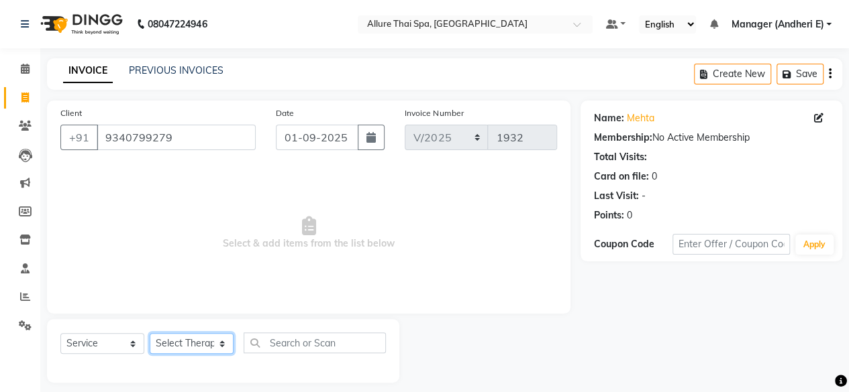
click at [180, 339] on select "Select Therapist ASONG Avishkar Raje BOII CANDY CHEM LILII Manager (Andheri E) …" at bounding box center [192, 343] width 84 height 21
select select "89380"
click at [150, 333] on select "Select Therapist ASONG Avishkar Raje BOII CANDY CHEM LILII Manager (Andheri E) …" at bounding box center [192, 343] width 84 height 21
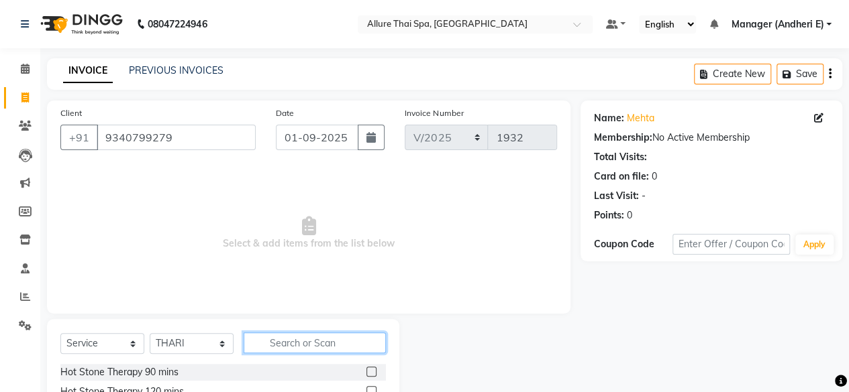
click at [311, 344] on input "text" at bounding box center [315, 343] width 142 height 21
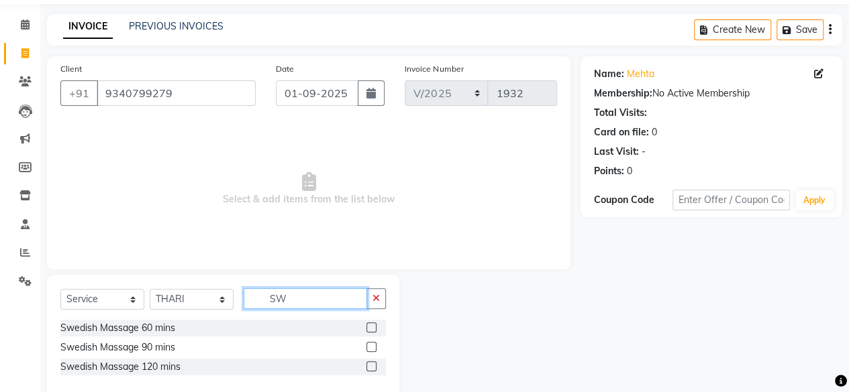
scroll to position [68, 0]
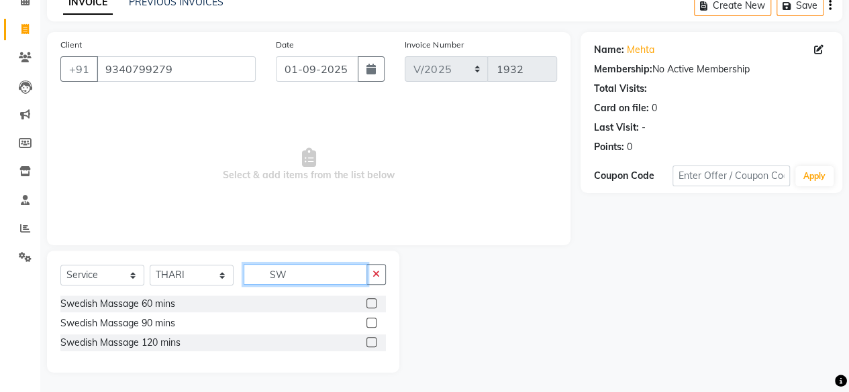
type input "SW"
click at [374, 305] on label at bounding box center [371, 304] width 10 height 10
click at [374, 305] on input "checkbox" at bounding box center [370, 304] width 9 height 9
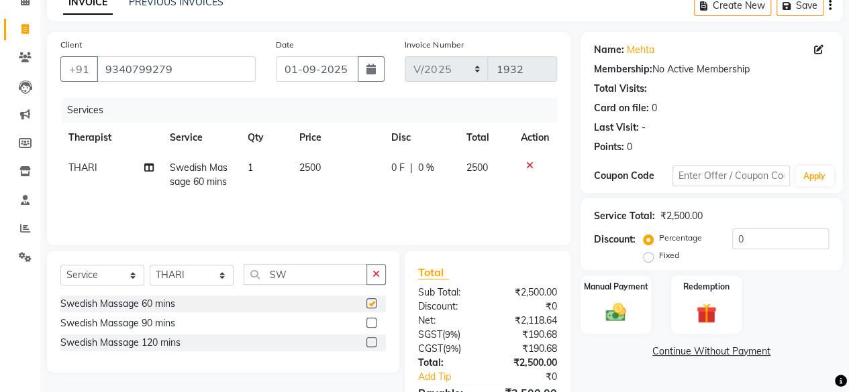
checkbox input "false"
click at [659, 259] on label "Fixed" at bounding box center [669, 256] width 20 height 12
click at [646, 259] on input "Fixed" at bounding box center [650, 255] width 9 height 9
radio input "true"
click at [743, 246] on input "0" at bounding box center [780, 239] width 97 height 21
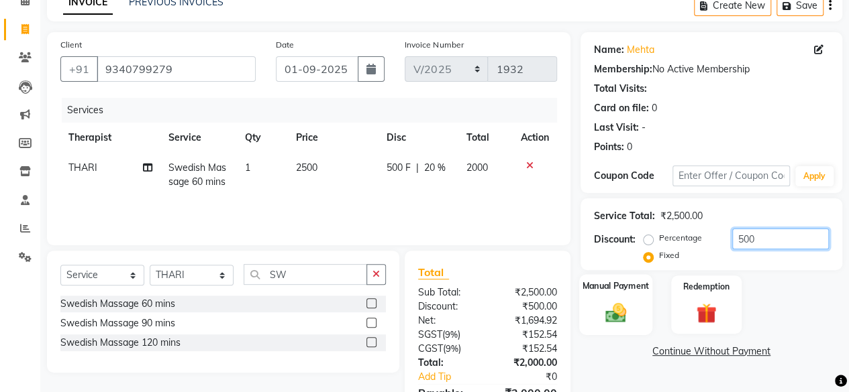
type input "500"
click at [612, 312] on img at bounding box center [615, 313] width 34 height 24
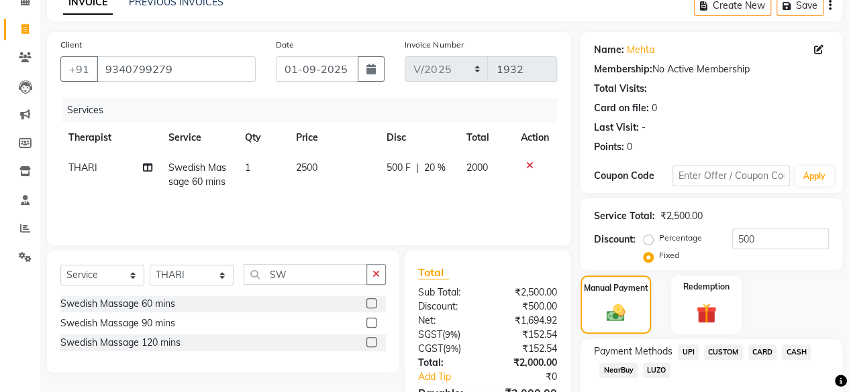
click at [801, 350] on span "CASH" at bounding box center [796, 352] width 29 height 15
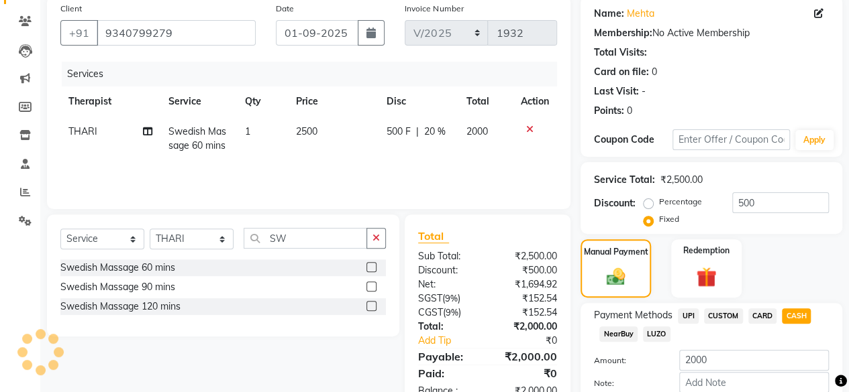
scroll to position [136, 0]
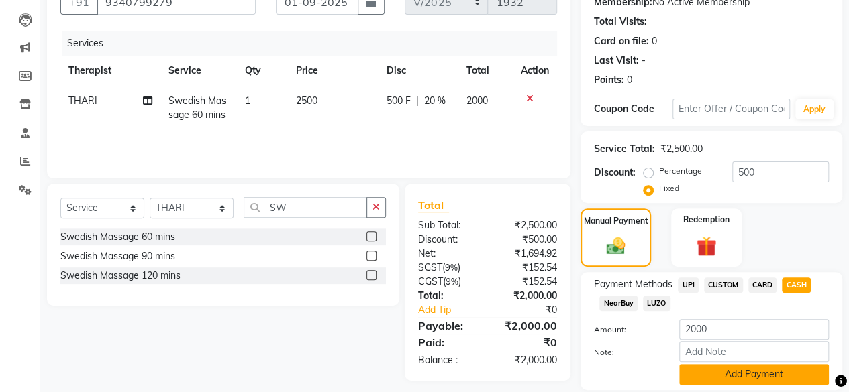
click at [756, 379] on button "Add Payment" at bounding box center [754, 374] width 150 height 21
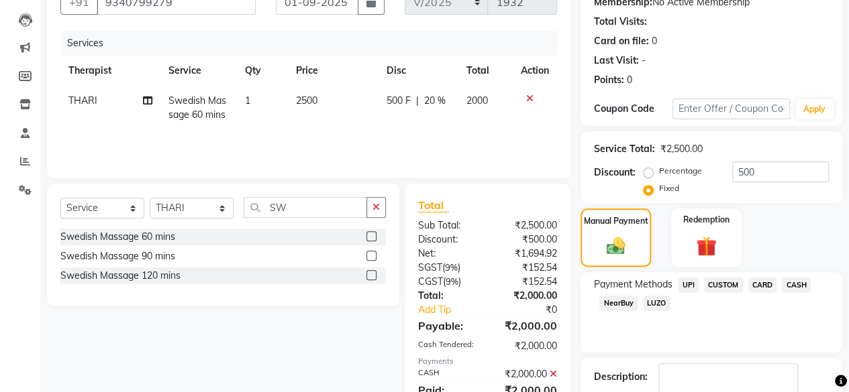
scroll to position [203, 0]
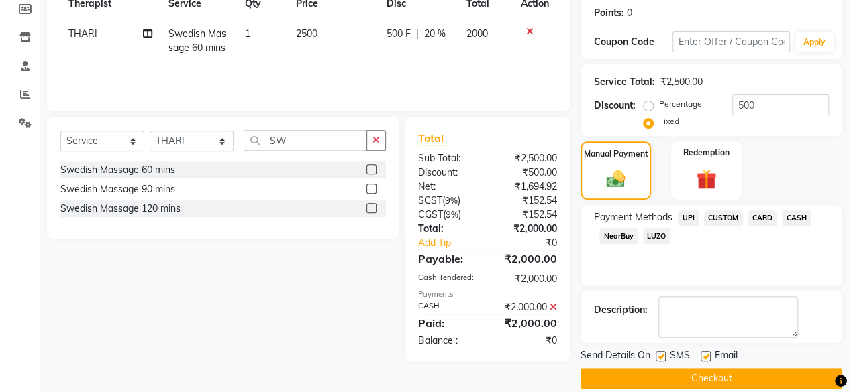
click at [657, 356] on label at bounding box center [660, 357] width 10 height 10
click at [657, 356] on input "checkbox" at bounding box center [659, 357] width 9 height 9
checkbox input "false"
click at [708, 355] on label at bounding box center [705, 357] width 10 height 10
click at [708, 355] on input "checkbox" at bounding box center [704, 357] width 9 height 9
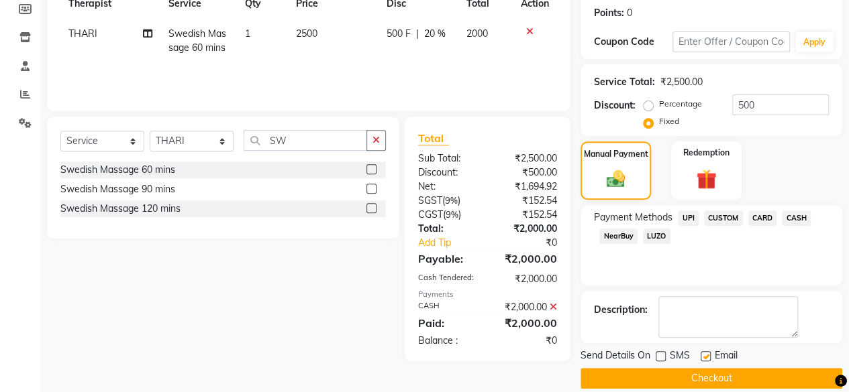
checkbox input "false"
click at [708, 378] on button "Checkout" at bounding box center [711, 378] width 262 height 21
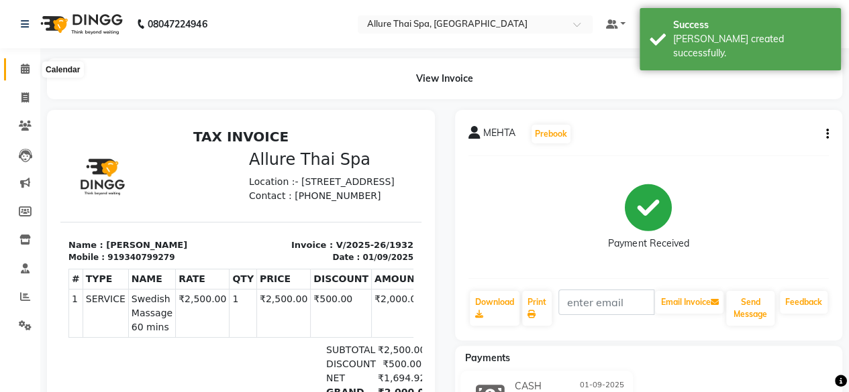
click at [25, 70] on icon at bounding box center [25, 69] width 9 height 10
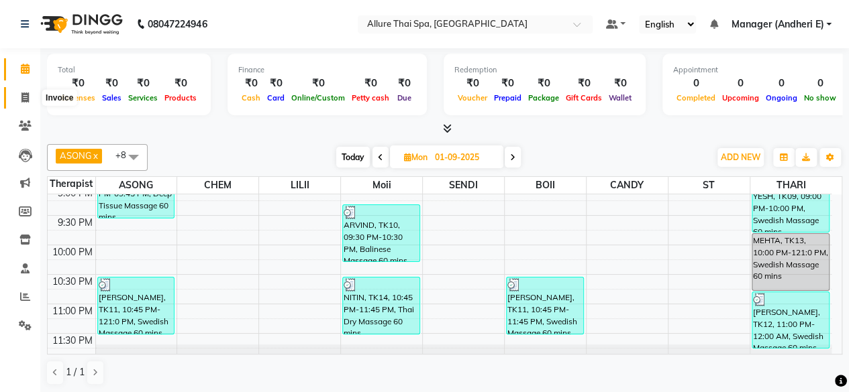
click at [23, 94] on icon at bounding box center [24, 98] width 7 height 10
select select "service"
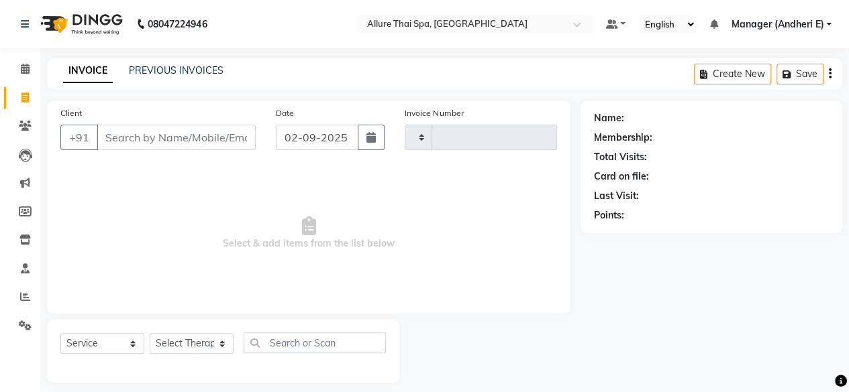
type input "1933"
select select "6826"
click at [373, 140] on icon "button" at bounding box center [370, 137] width 9 height 11
select select "9"
select select "2025"
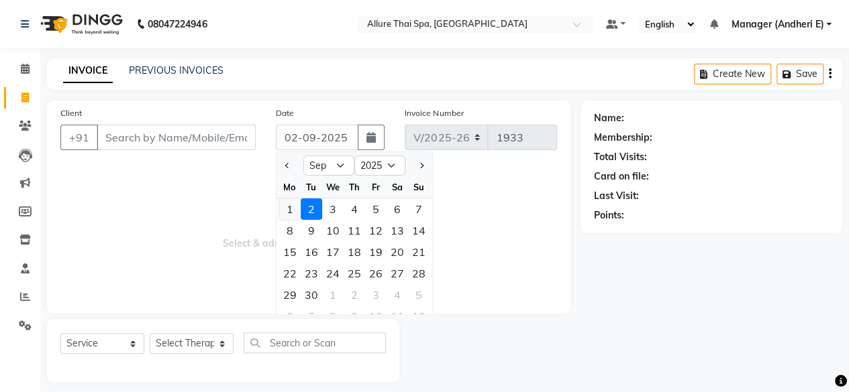
click at [288, 207] on div "1" at bounding box center [289, 209] width 21 height 21
type input "01-09-2025"
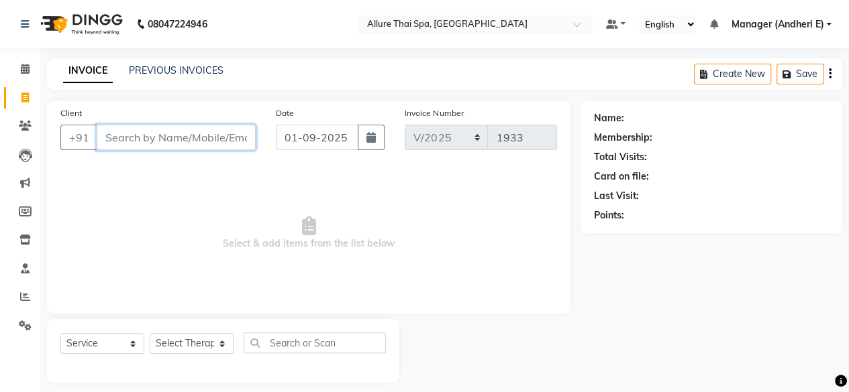
click at [159, 141] on input "Client" at bounding box center [176, 137] width 159 height 25
type input "7989640682"
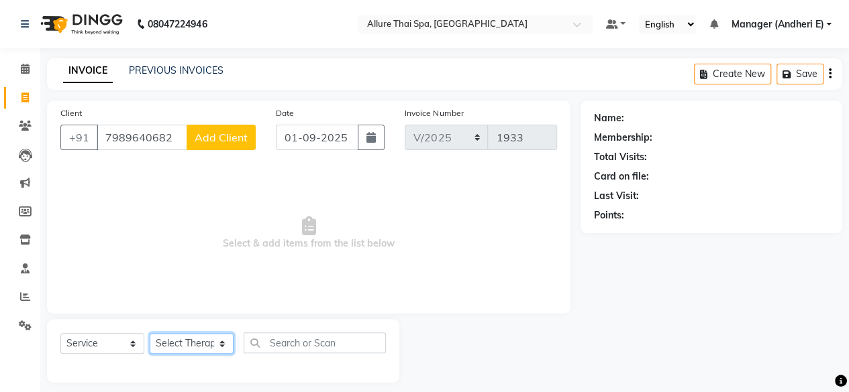
click at [204, 343] on select "Select Therapist ASONG Avishkar Raje BOII CANDY CHEM LILII Manager (Andheri E) …" at bounding box center [192, 343] width 84 height 21
select select "89381"
click at [150, 333] on select "Select Therapist ASONG Avishkar Raje BOII CANDY CHEM LILII Manager (Andheri E) …" at bounding box center [192, 343] width 84 height 21
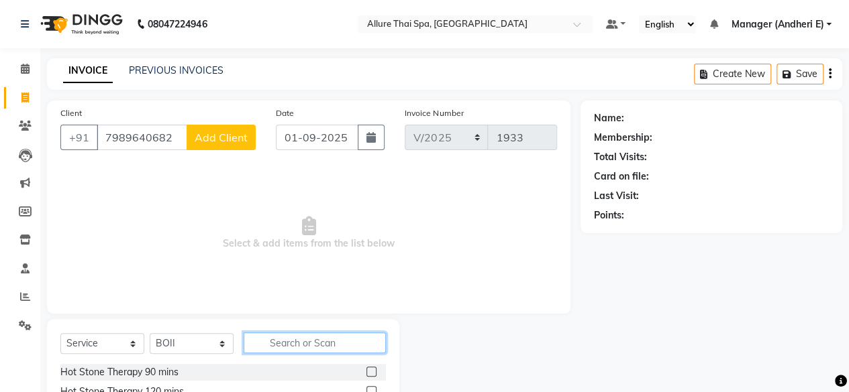
click at [306, 345] on input "text" at bounding box center [315, 343] width 142 height 21
type input "SW"
click at [368, 371] on label at bounding box center [371, 372] width 10 height 10
click at [368, 371] on input "checkbox" at bounding box center [370, 372] width 9 height 9
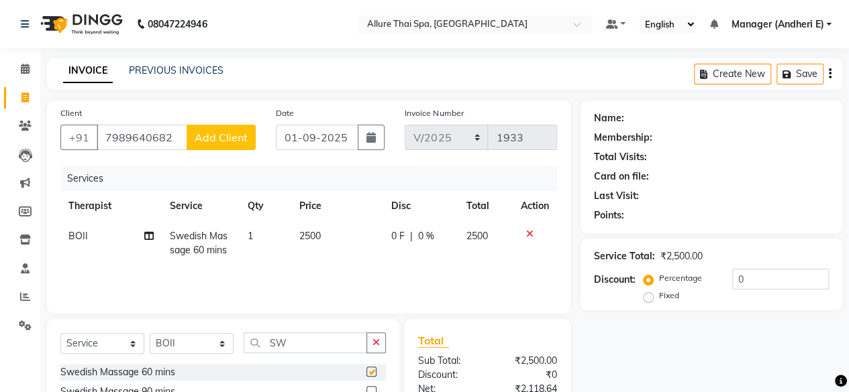
checkbox input "false"
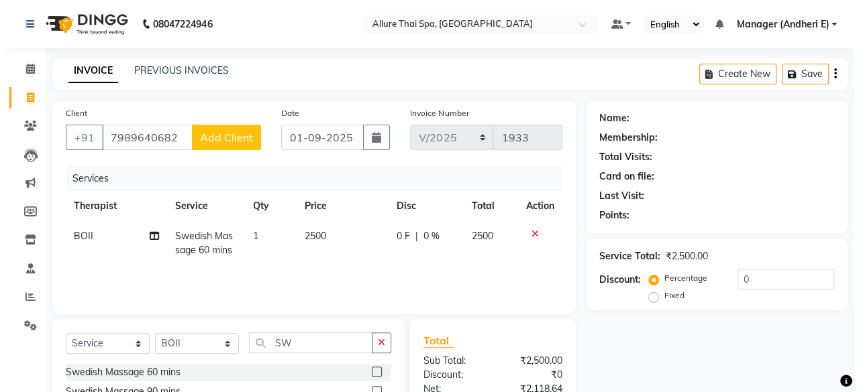
scroll to position [67, 0]
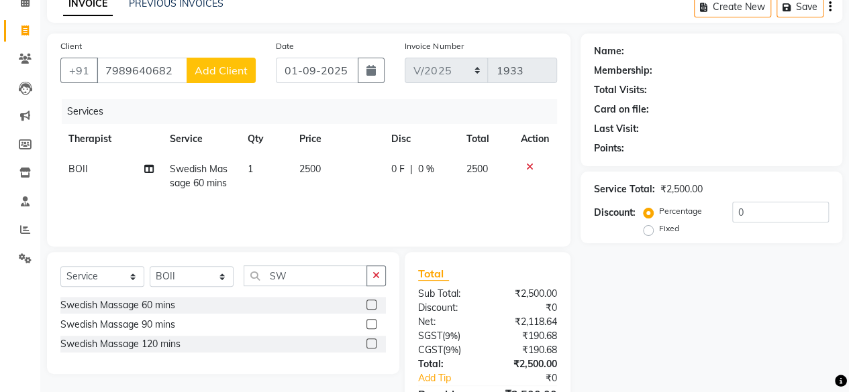
click at [234, 70] on span "Add Client" at bounding box center [221, 70] width 53 height 13
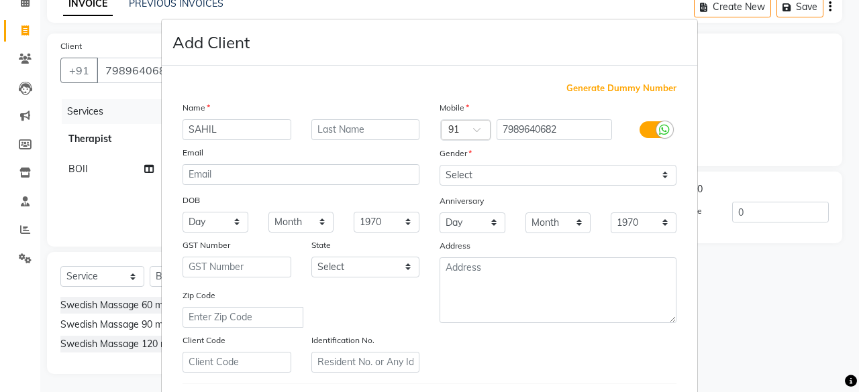
type input "SAHIL"
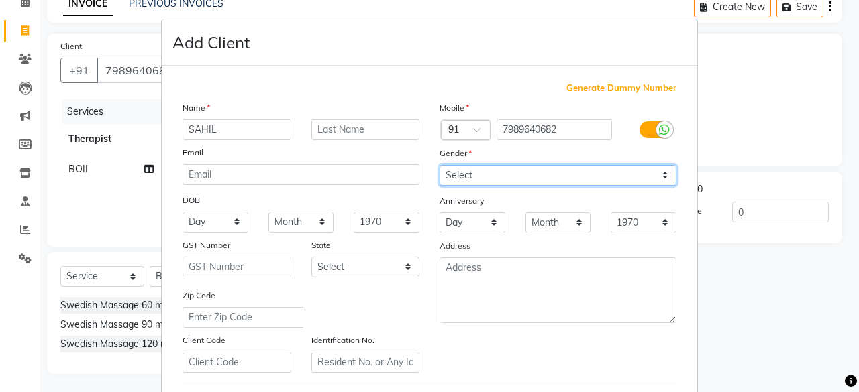
click at [527, 174] on select "Select [DEMOGRAPHIC_DATA] [DEMOGRAPHIC_DATA] Other Prefer Not To Say" at bounding box center [557, 175] width 237 height 21
select select "[DEMOGRAPHIC_DATA]"
click at [439, 165] on select "Select [DEMOGRAPHIC_DATA] [DEMOGRAPHIC_DATA] Other Prefer Not To Say" at bounding box center [557, 175] width 237 height 21
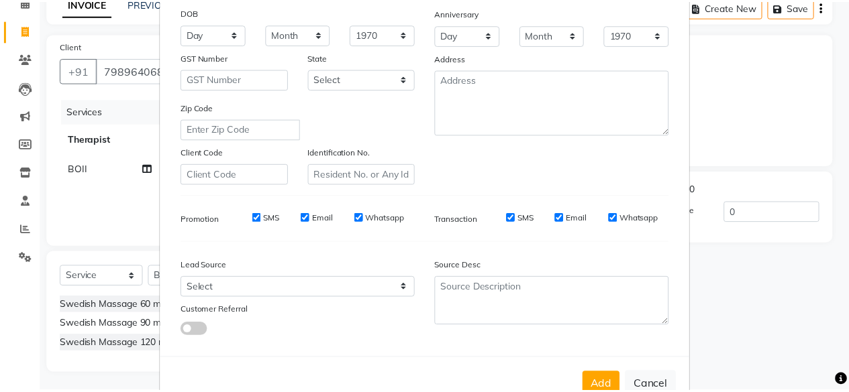
scroll to position [201, 0]
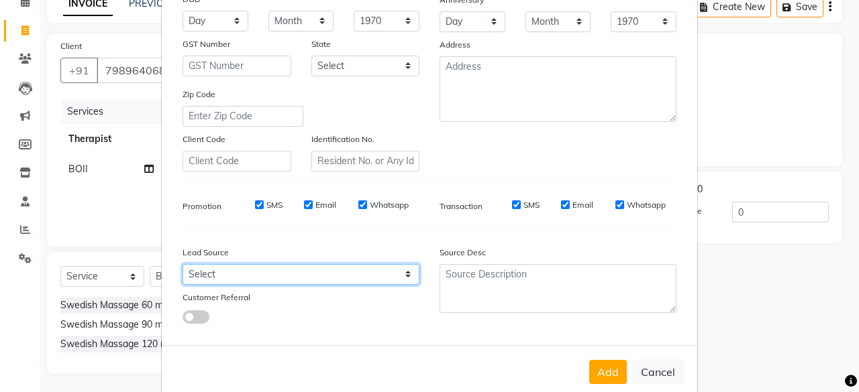
click at [352, 276] on select "Select Walk-in Referral Friend Advertisement Facebook JustDial Google Other Web…" at bounding box center [300, 274] width 237 height 21
select select "47850"
click at [182, 264] on select "Select Walk-in Referral Friend Advertisement Facebook JustDial Google Other Web…" at bounding box center [300, 274] width 237 height 21
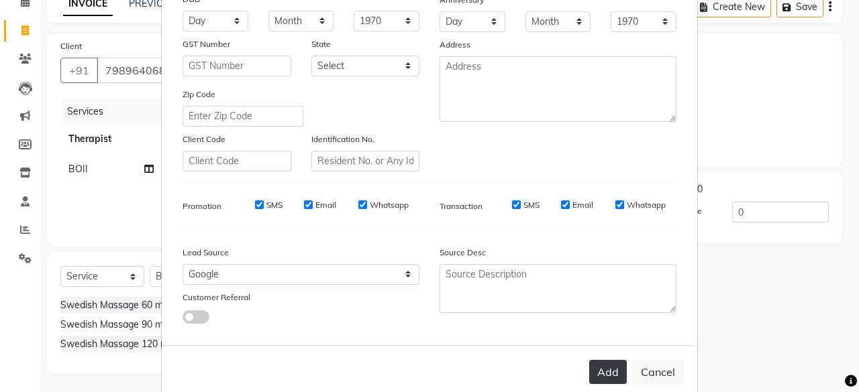
click at [612, 368] on button "Add" at bounding box center [608, 372] width 38 height 24
select select
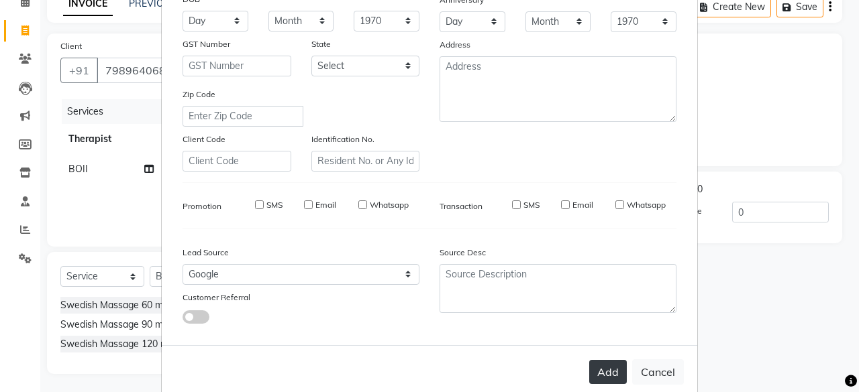
select select
checkbox input "false"
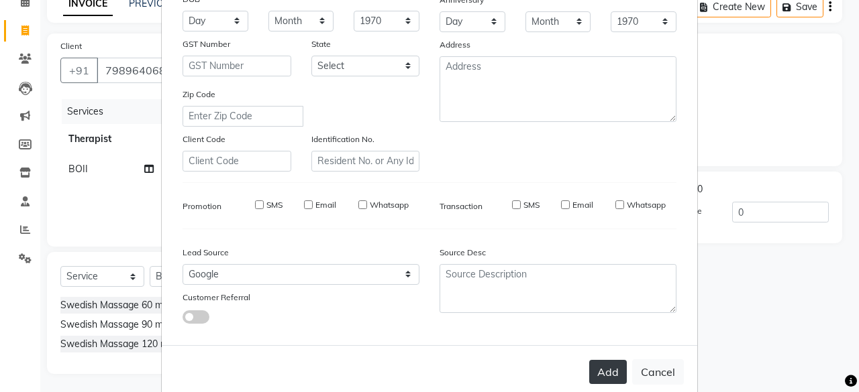
checkbox input "false"
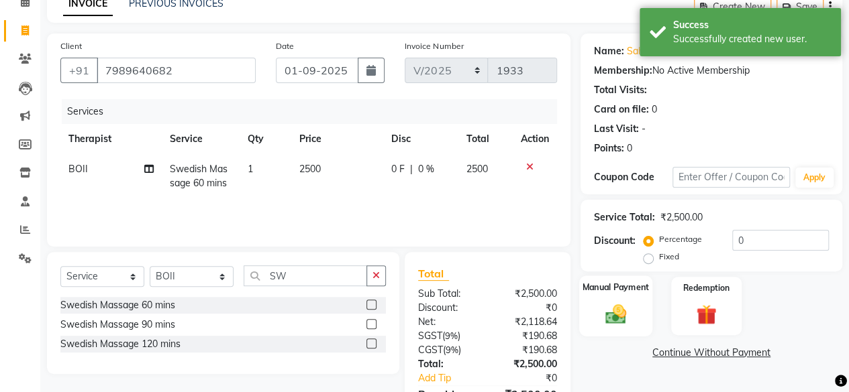
click at [614, 315] on img at bounding box center [615, 314] width 34 height 24
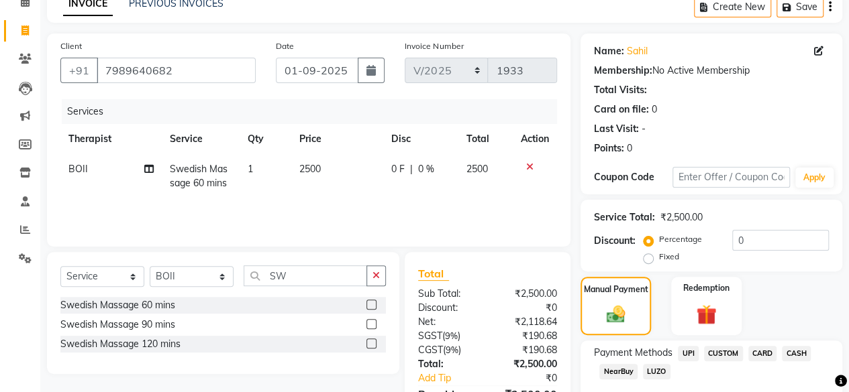
click at [767, 350] on span "CARD" at bounding box center [762, 353] width 29 height 15
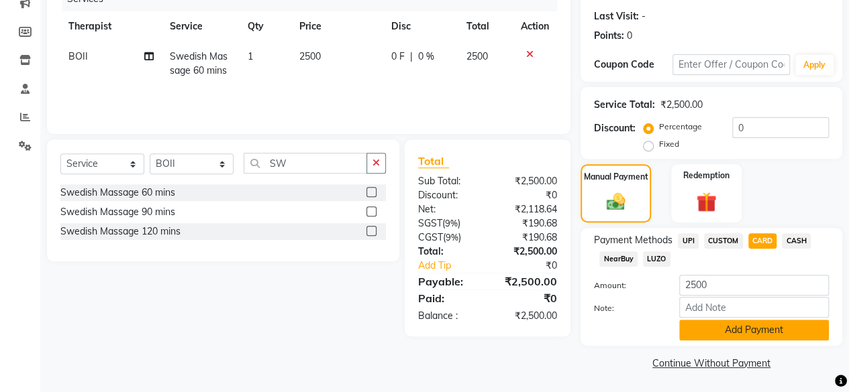
click at [748, 327] on button "Add Payment" at bounding box center [754, 330] width 150 height 21
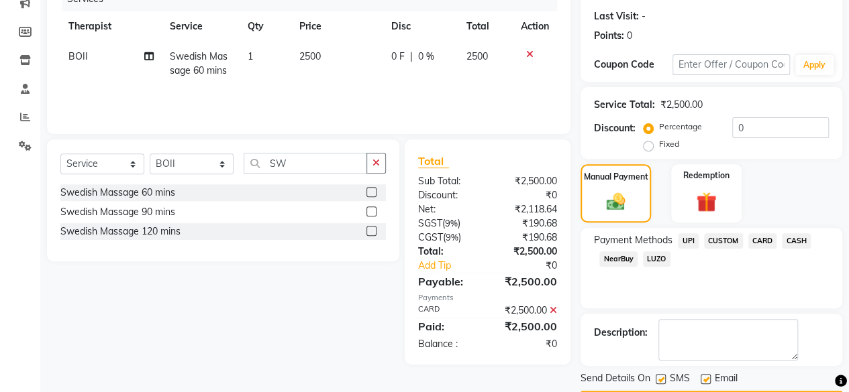
scroll to position [217, 0]
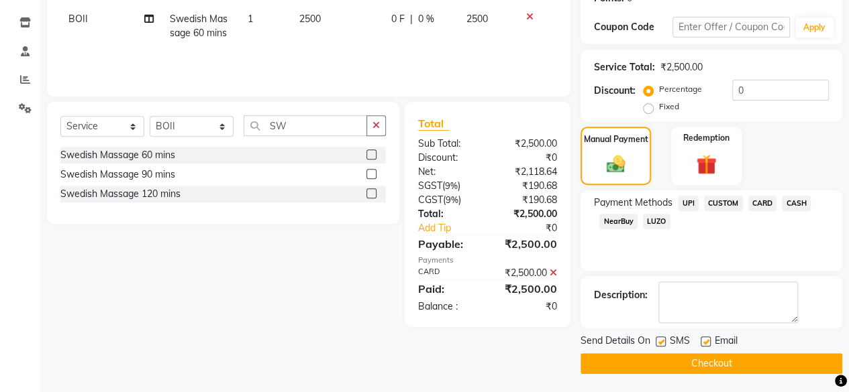
click at [657, 343] on label at bounding box center [660, 342] width 10 height 10
click at [657, 343] on input "checkbox" at bounding box center [659, 342] width 9 height 9
checkbox input "false"
click at [703, 340] on label at bounding box center [705, 342] width 10 height 10
click at [703, 340] on input "checkbox" at bounding box center [704, 342] width 9 height 9
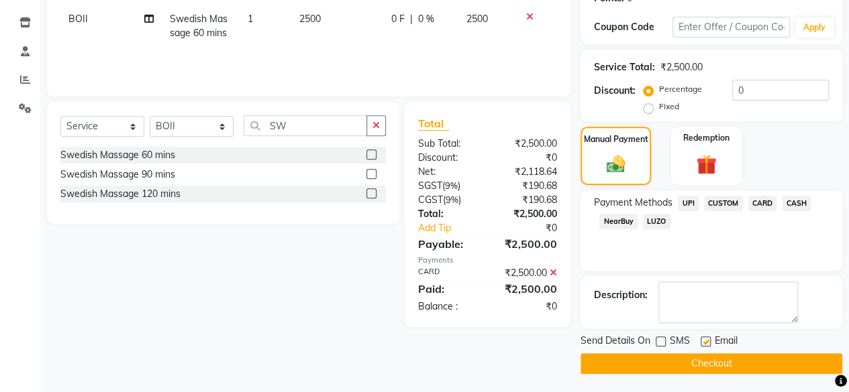
checkbox input "false"
click at [702, 369] on button "Checkout" at bounding box center [711, 364] width 262 height 21
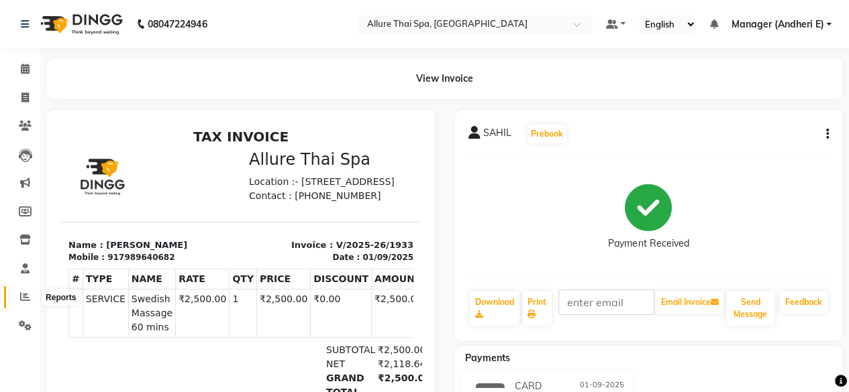
click at [25, 297] on icon at bounding box center [25, 297] width 10 height 10
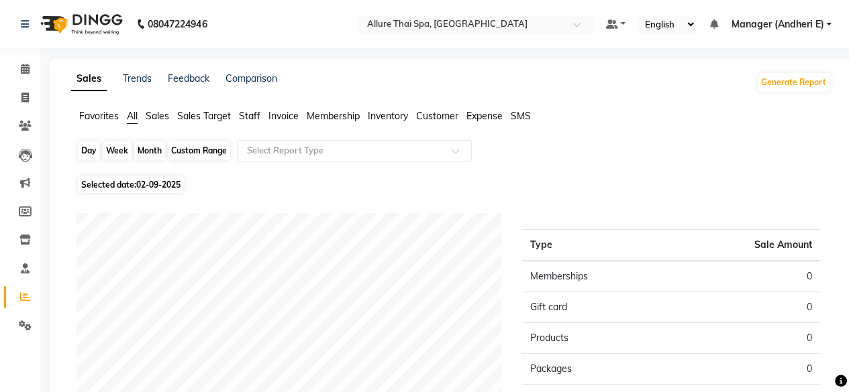
click at [86, 152] on div "Day" at bounding box center [89, 151] width 22 height 19
select select "9"
select select "2025"
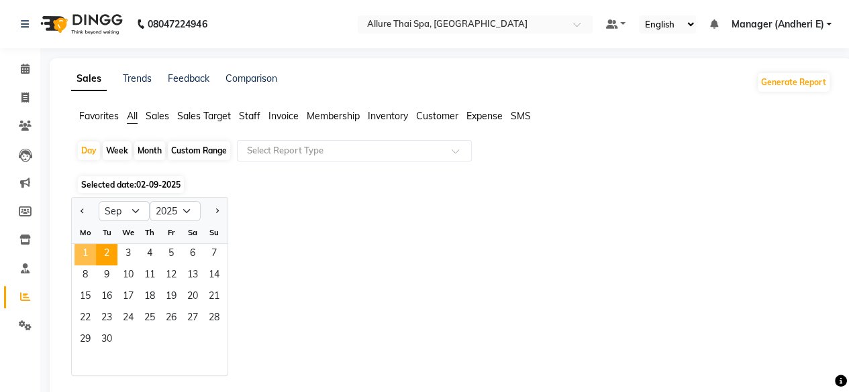
click at [83, 253] on span "1" at bounding box center [84, 254] width 21 height 21
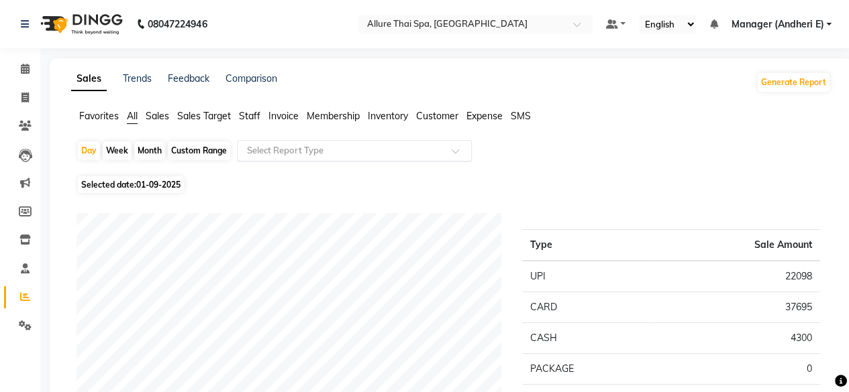
click at [441, 152] on div at bounding box center [353, 150] width 233 height 13
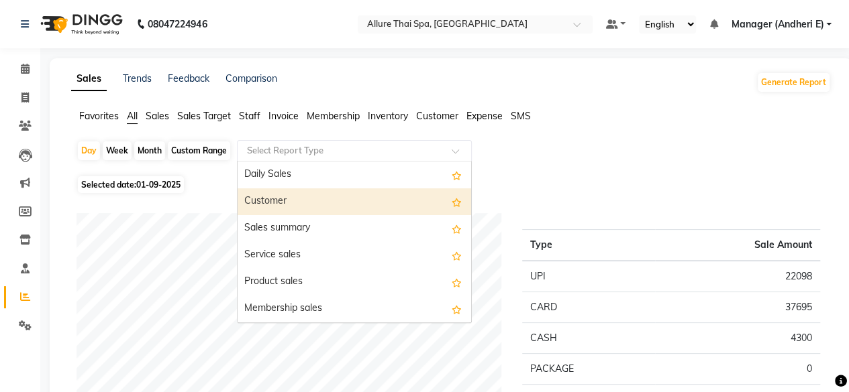
click at [267, 199] on div "Customer" at bounding box center [353, 202] width 233 height 27
select select "pdf"
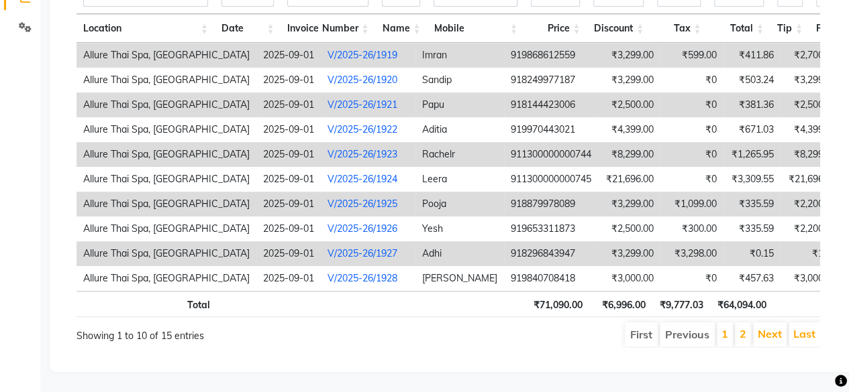
scroll to position [0, 224]
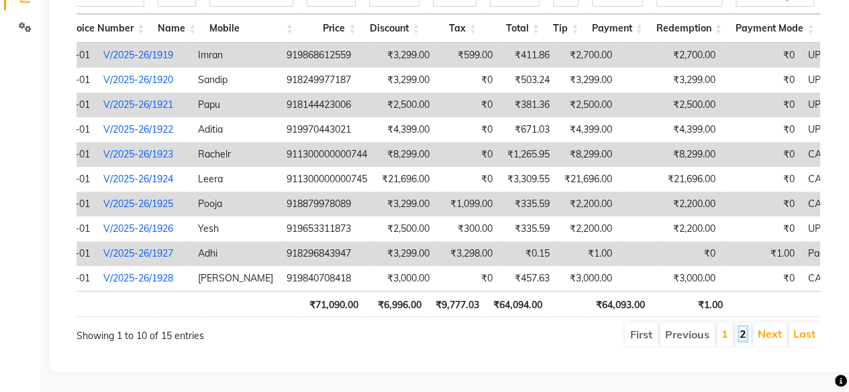
click at [746, 327] on link "2" at bounding box center [742, 333] width 7 height 13
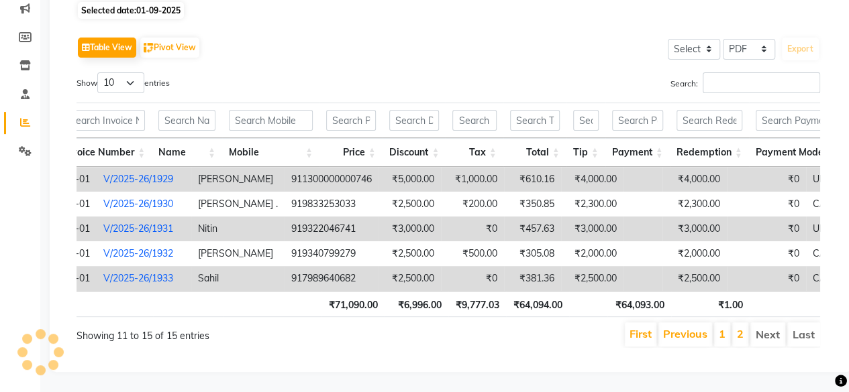
scroll to position [0, 244]
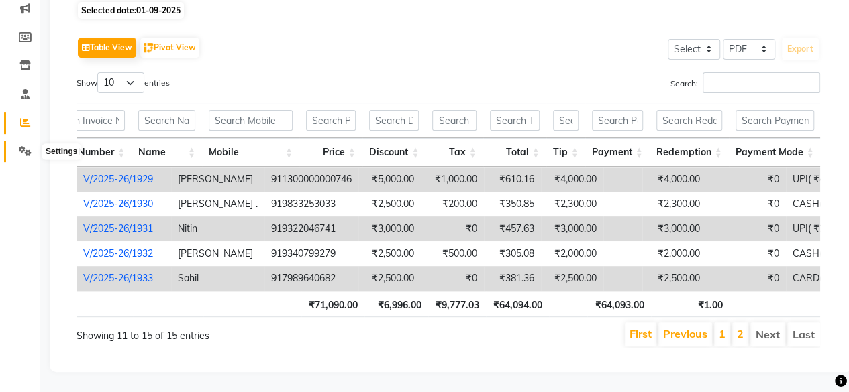
click at [24, 146] on icon at bounding box center [25, 151] width 13 height 10
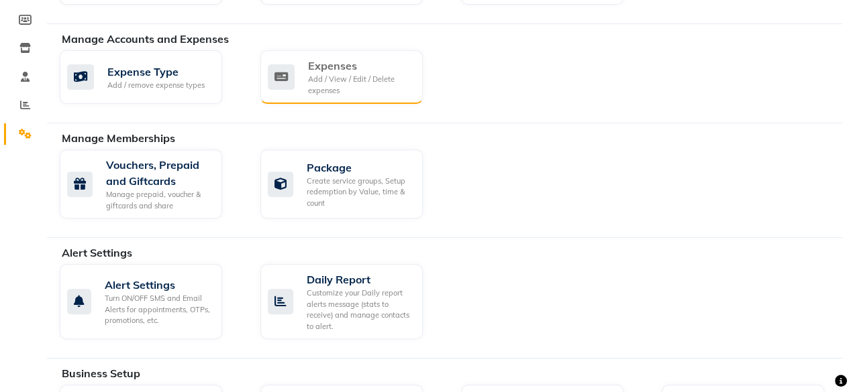
click at [339, 79] on div "Add / View / Edit / Delete expenses" at bounding box center [360, 85] width 104 height 22
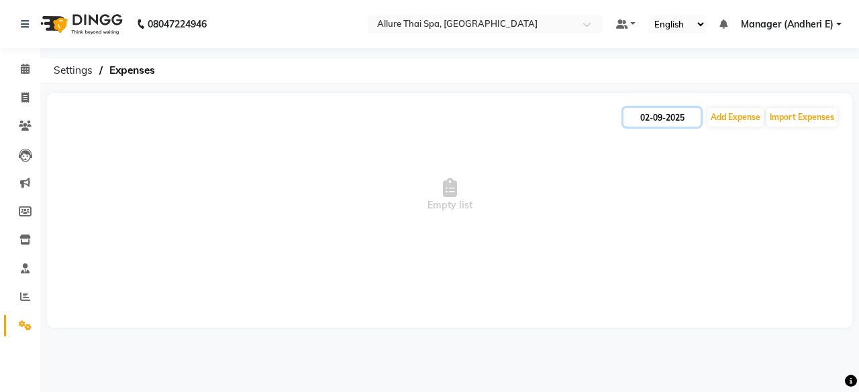
click at [661, 116] on input "02-09-2025" at bounding box center [661, 117] width 77 height 19
select select "9"
select select "2025"
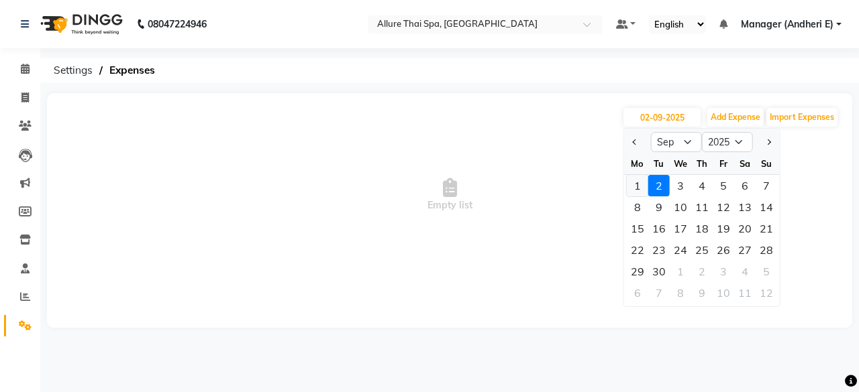
click at [638, 186] on div "1" at bounding box center [637, 185] width 21 height 21
type input "01-09-2025"
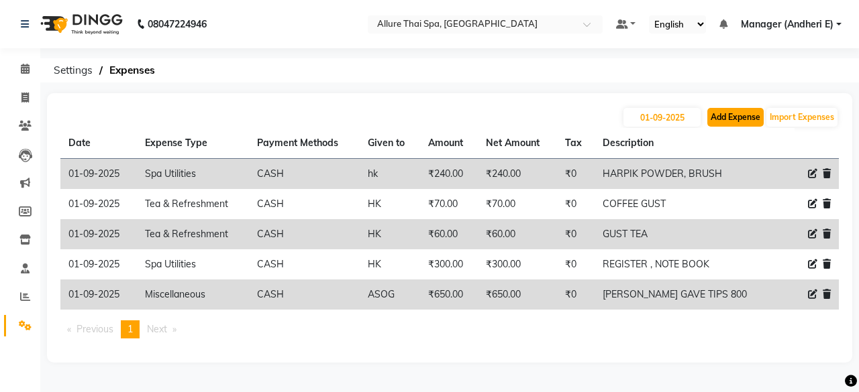
click at [743, 117] on button "Add Expense" at bounding box center [735, 117] width 56 height 19
select select "1"
select select "5881"
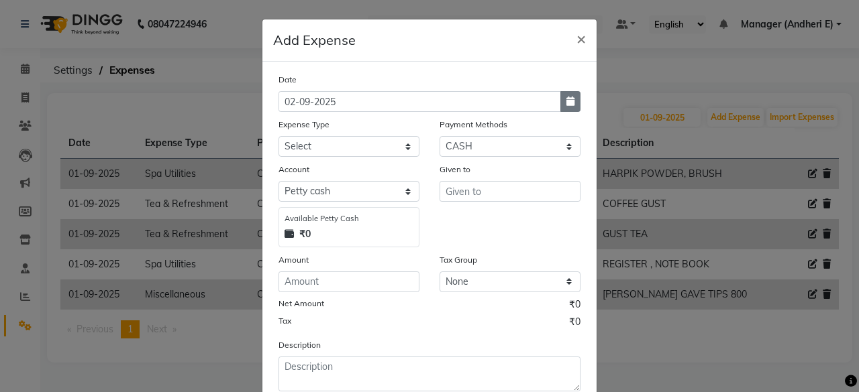
click at [566, 102] on icon "button" at bounding box center [570, 101] width 8 height 9
select select "9"
select select "2025"
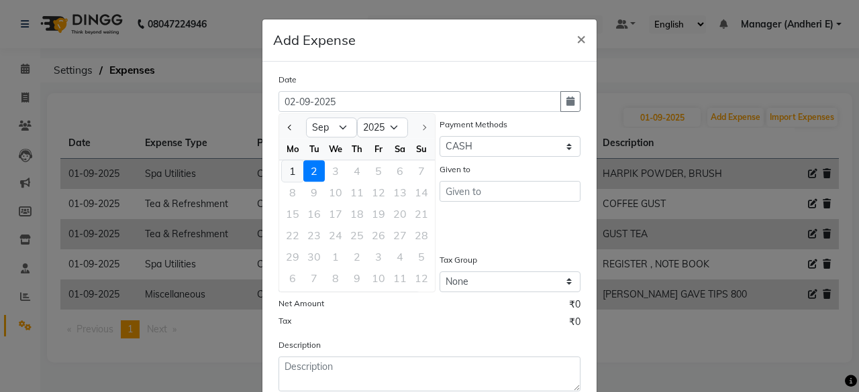
click at [287, 169] on div "1" at bounding box center [292, 170] width 21 height 21
type input "01-09-2025"
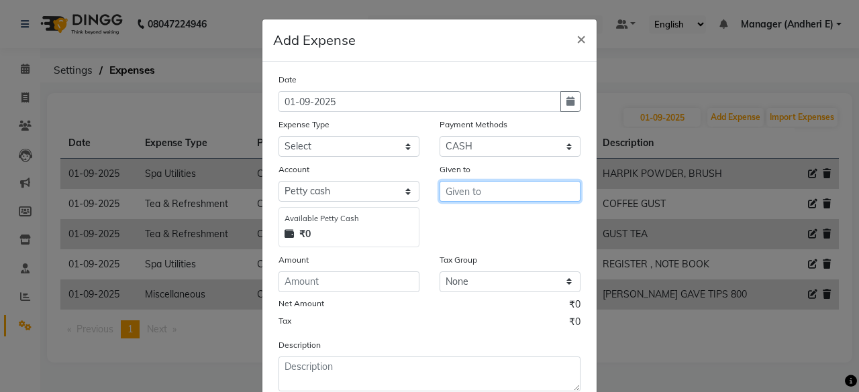
click at [473, 193] on input "text" at bounding box center [509, 191] width 141 height 21
click at [468, 215] on ngb-highlight "B OII" at bounding box center [466, 219] width 21 height 13
type input "BOII"
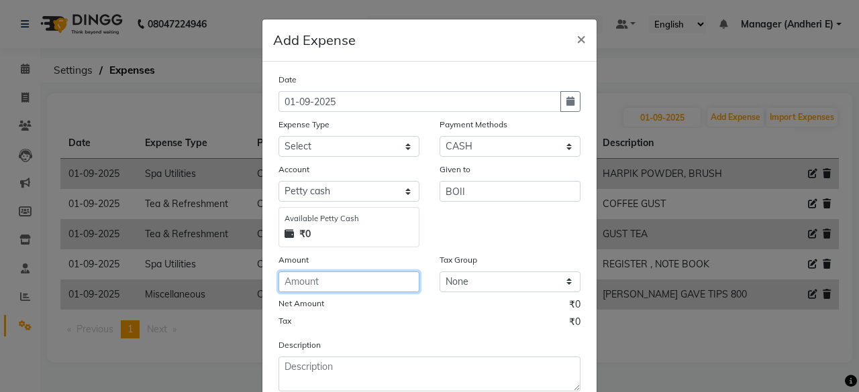
click at [301, 280] on input "number" at bounding box center [348, 282] width 141 height 21
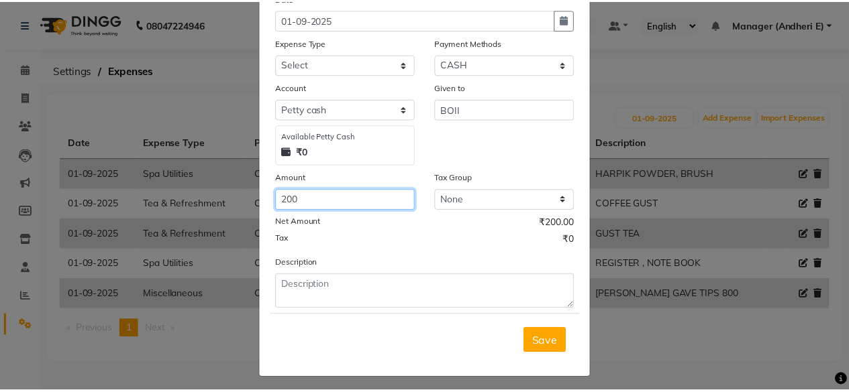
scroll to position [85, 0]
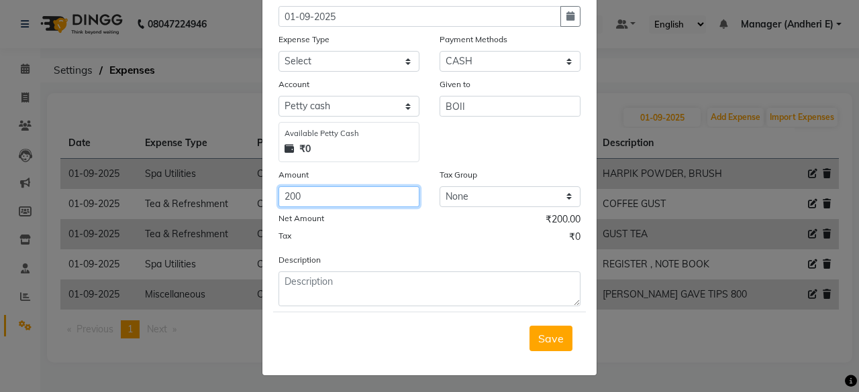
type input "200"
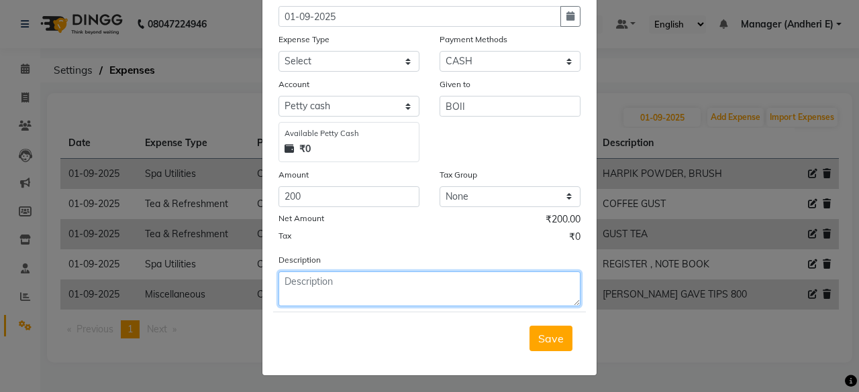
click at [323, 277] on textarea at bounding box center [429, 289] width 302 height 35
type textarea "BOII OT 30 MINS"
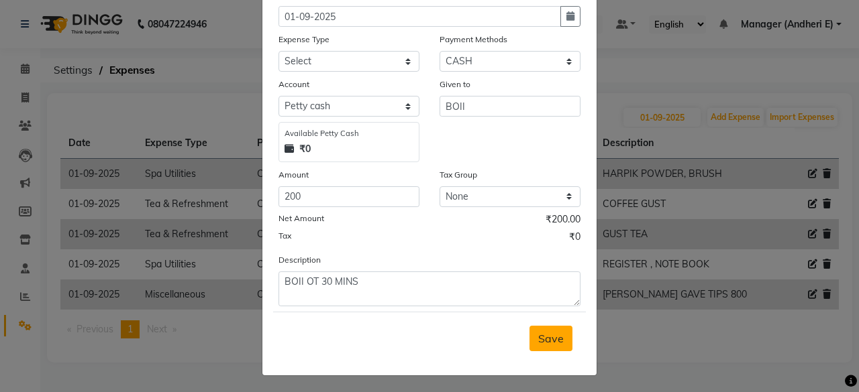
click at [556, 343] on span "Save" at bounding box center [550, 338] width 25 height 13
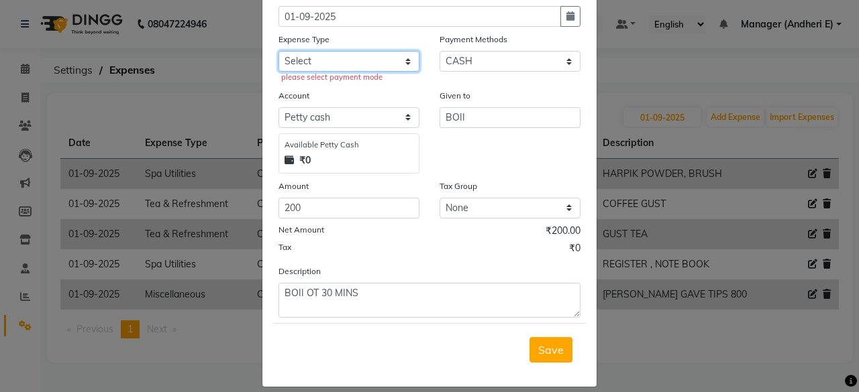
click at [375, 61] on select "Select Advance Salary Advertising and Marketing Expenses Bank charges Car maint…" at bounding box center [348, 61] width 141 height 21
select select "19848"
click at [278, 51] on select "Select Advance Salary Advertising and Marketing Expenses Bank charges Car maint…" at bounding box center [348, 61] width 141 height 21
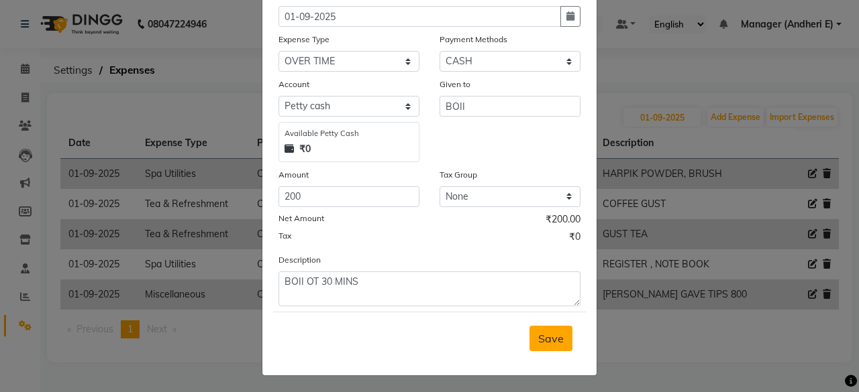
click at [538, 335] on span "Save" at bounding box center [550, 338] width 25 height 13
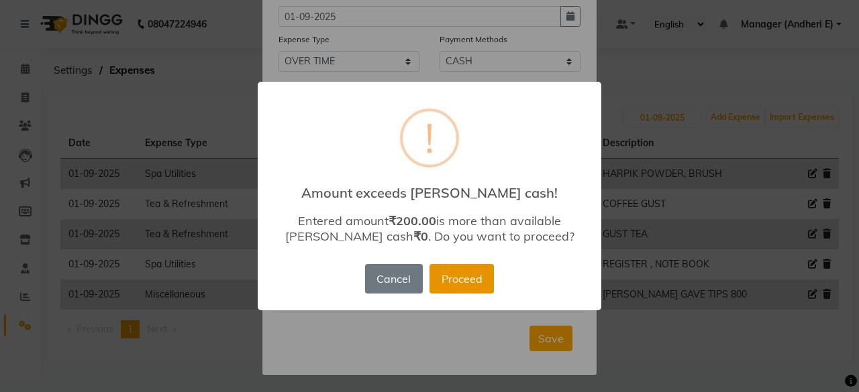
click at [466, 283] on button "Proceed" at bounding box center [461, 279] width 64 height 30
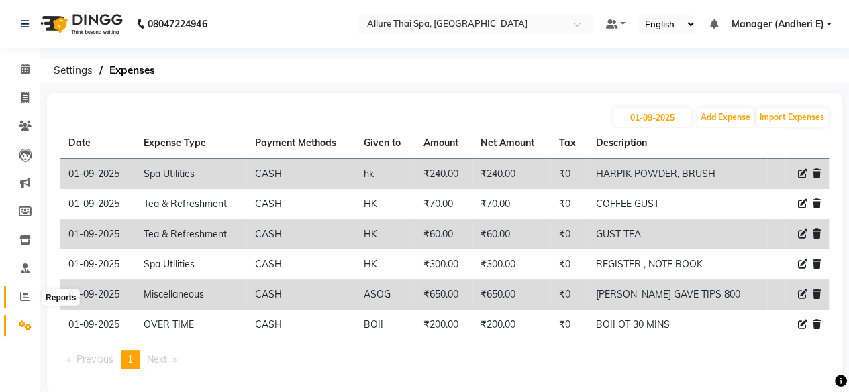
click at [30, 299] on span at bounding box center [24, 297] width 23 height 15
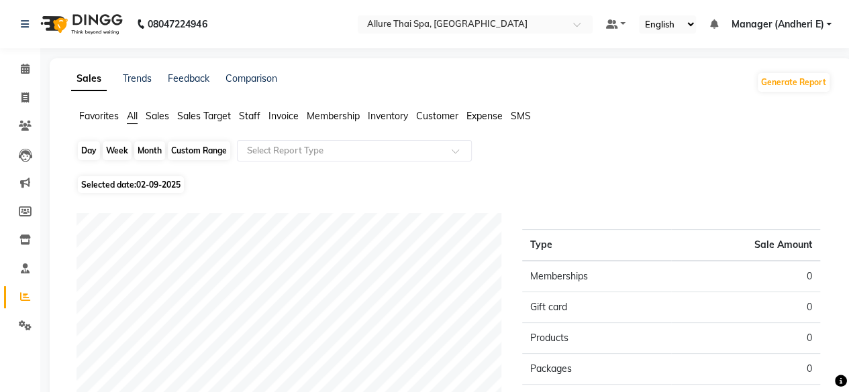
click at [93, 148] on div "Day" at bounding box center [89, 151] width 22 height 19
select select "9"
select select "2025"
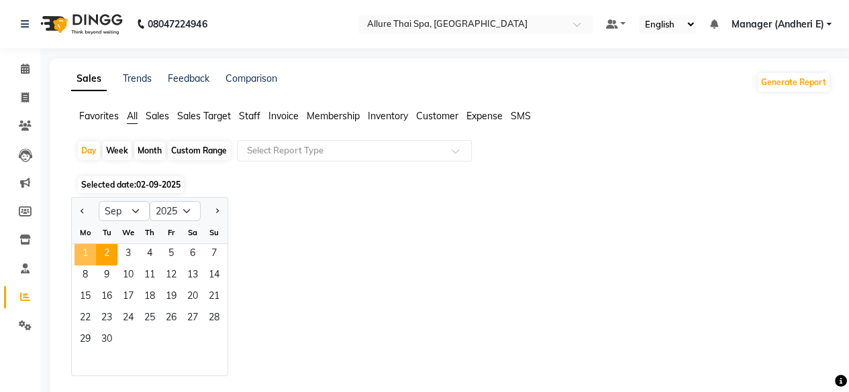
click at [87, 258] on span "1" at bounding box center [84, 254] width 21 height 21
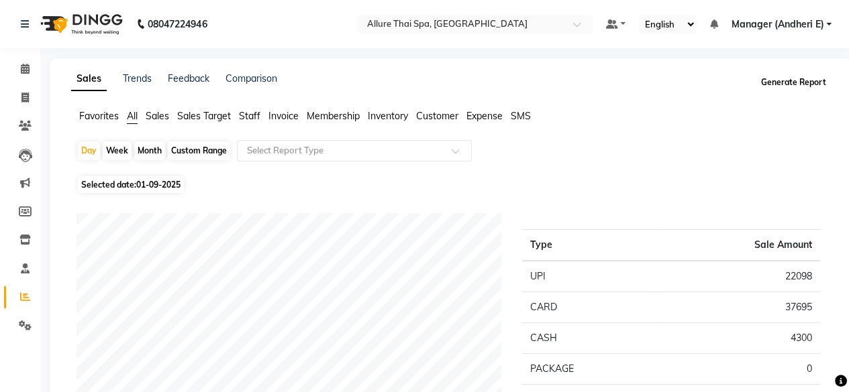
click at [790, 84] on button "Generate Report" at bounding box center [793, 82] width 72 height 19
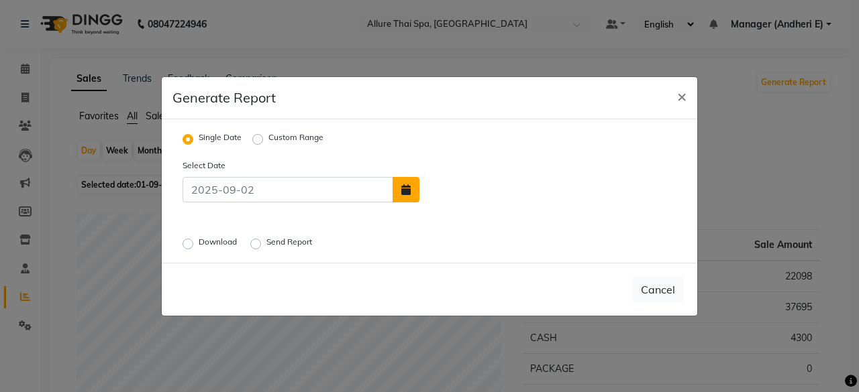
click at [411, 195] on button "button" at bounding box center [405, 189] width 27 height 25
select select "9"
select select "2025"
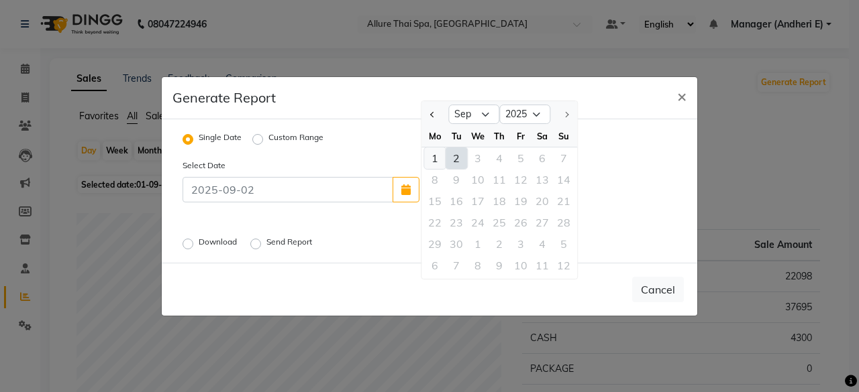
click at [436, 160] on div "1" at bounding box center [434, 158] width 21 height 21
type input "01-09-2025"
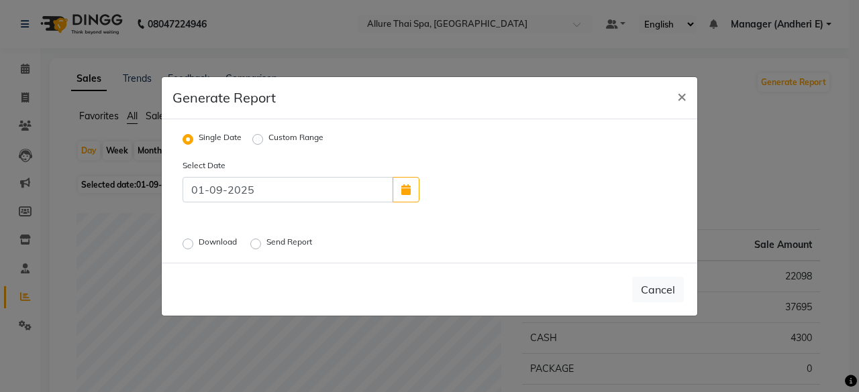
click at [199, 239] on label "Download" at bounding box center [219, 244] width 41 height 16
click at [190, 239] on input "Download" at bounding box center [189, 243] width 9 height 9
radio input "true"
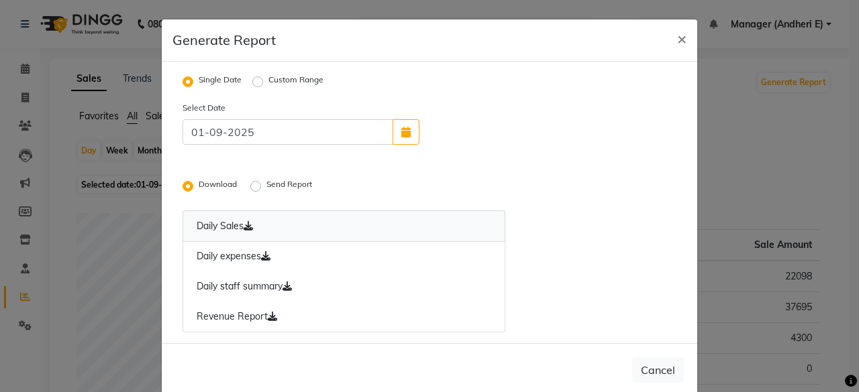
click at [219, 227] on link "Daily Sales" at bounding box center [343, 227] width 323 height 32
click at [681, 42] on span "×" at bounding box center [681, 38] width 9 height 20
radio input "false"
